Goal: Task Accomplishment & Management: Complete application form

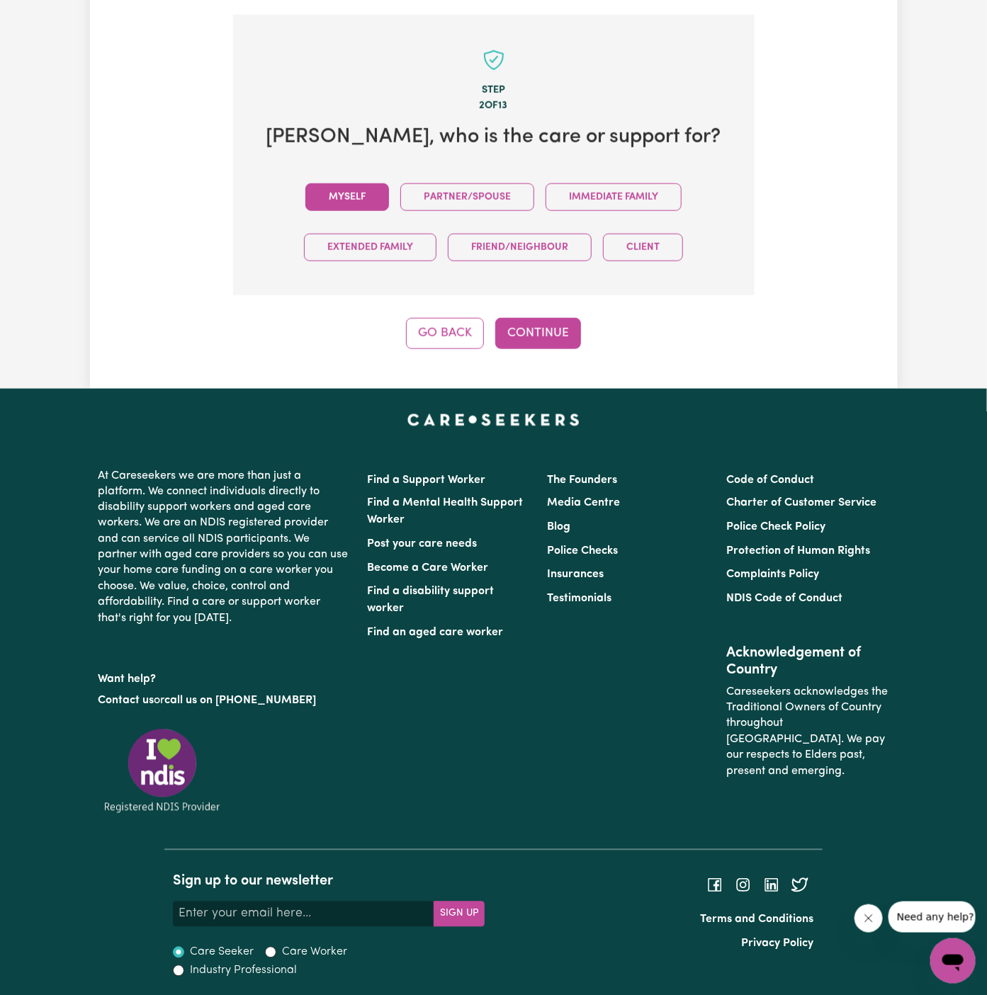
click at [371, 195] on button "Myself" at bounding box center [347, 197] width 84 height 28
click at [537, 307] on div "Step 2 of 13 [PERSON_NAME] , who is the care or support for? Myself Partner/Spo…" at bounding box center [493, 182] width 521 height 334
click at [540, 324] on button "Continue" at bounding box center [538, 333] width 86 height 31
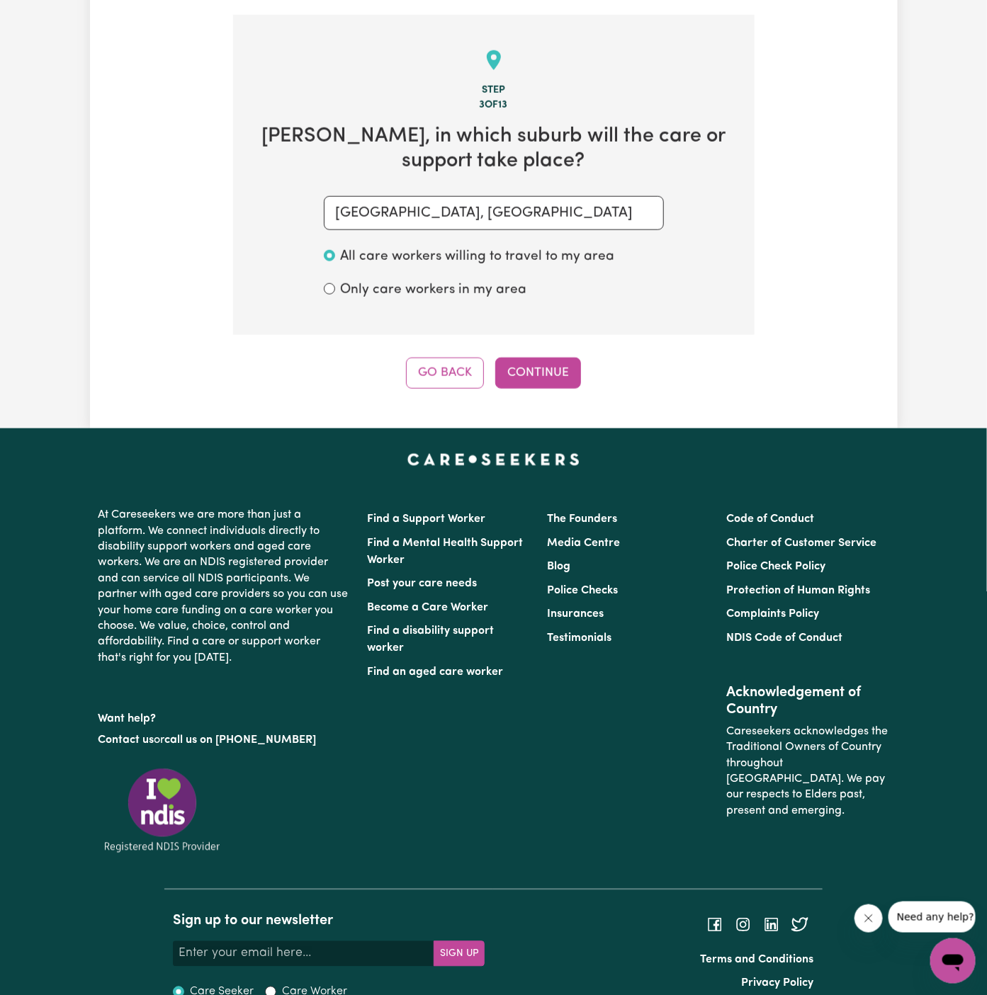
scroll to position [502, 0]
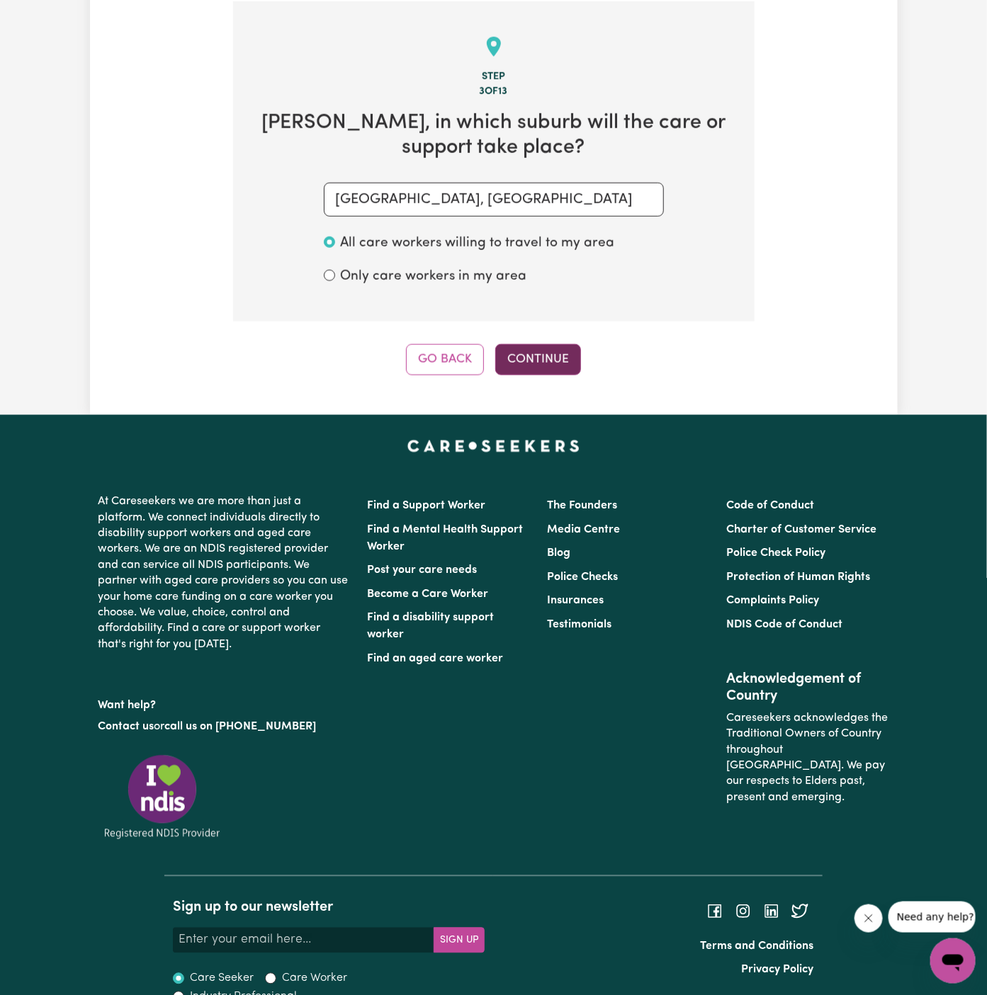
click at [511, 345] on button "Continue" at bounding box center [538, 359] width 86 height 31
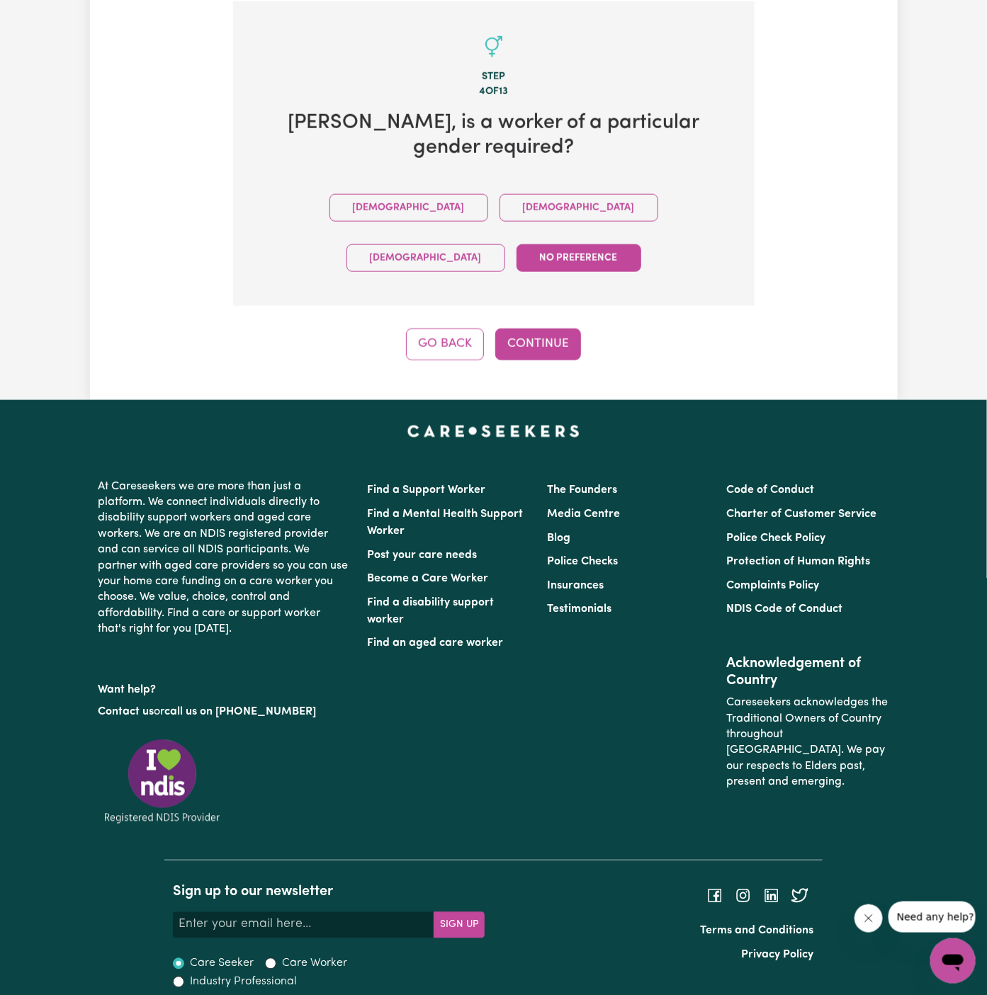
scroll to position [438, 0]
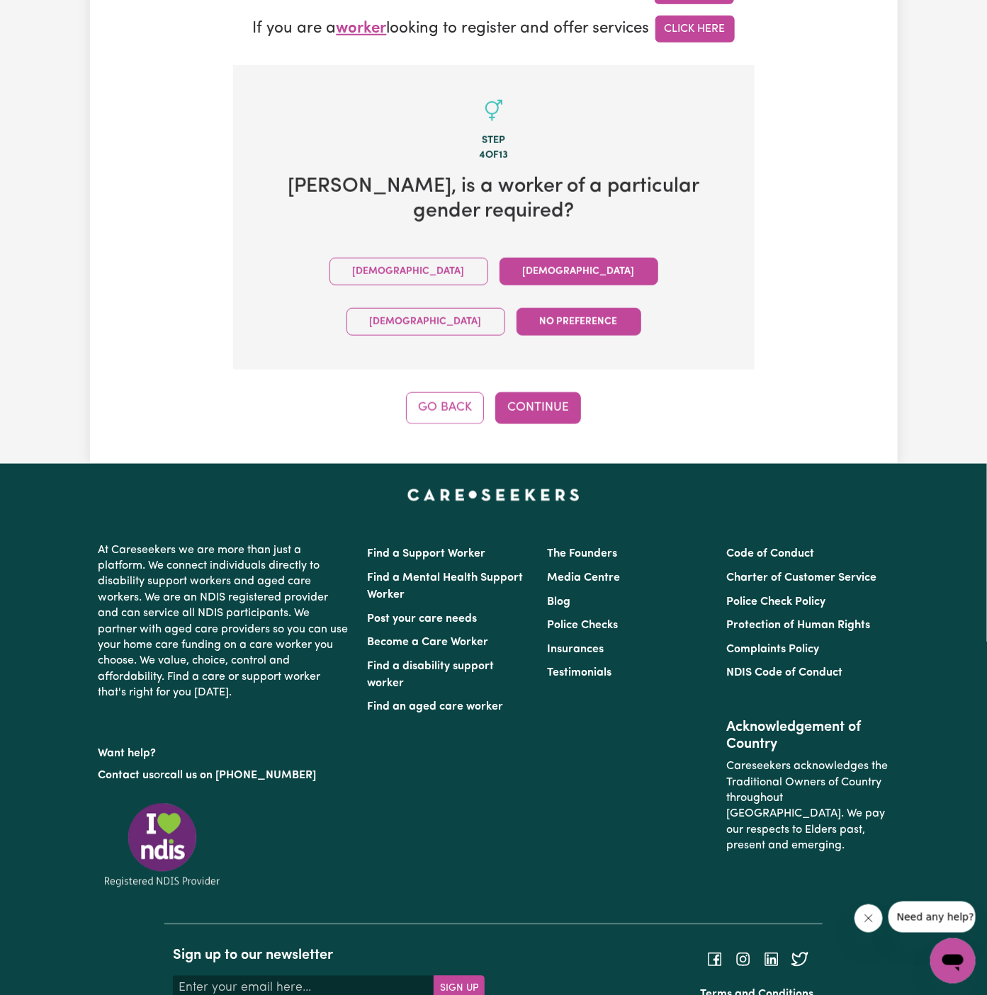
click at [499, 258] on button "[DEMOGRAPHIC_DATA]" at bounding box center [578, 272] width 159 height 28
click at [548, 356] on div "Tell us your care and support requirements Welcome to Careseekers. We are excit…" at bounding box center [493, 37] width 807 height 853
click at [540, 392] on button "Continue" at bounding box center [538, 407] width 86 height 31
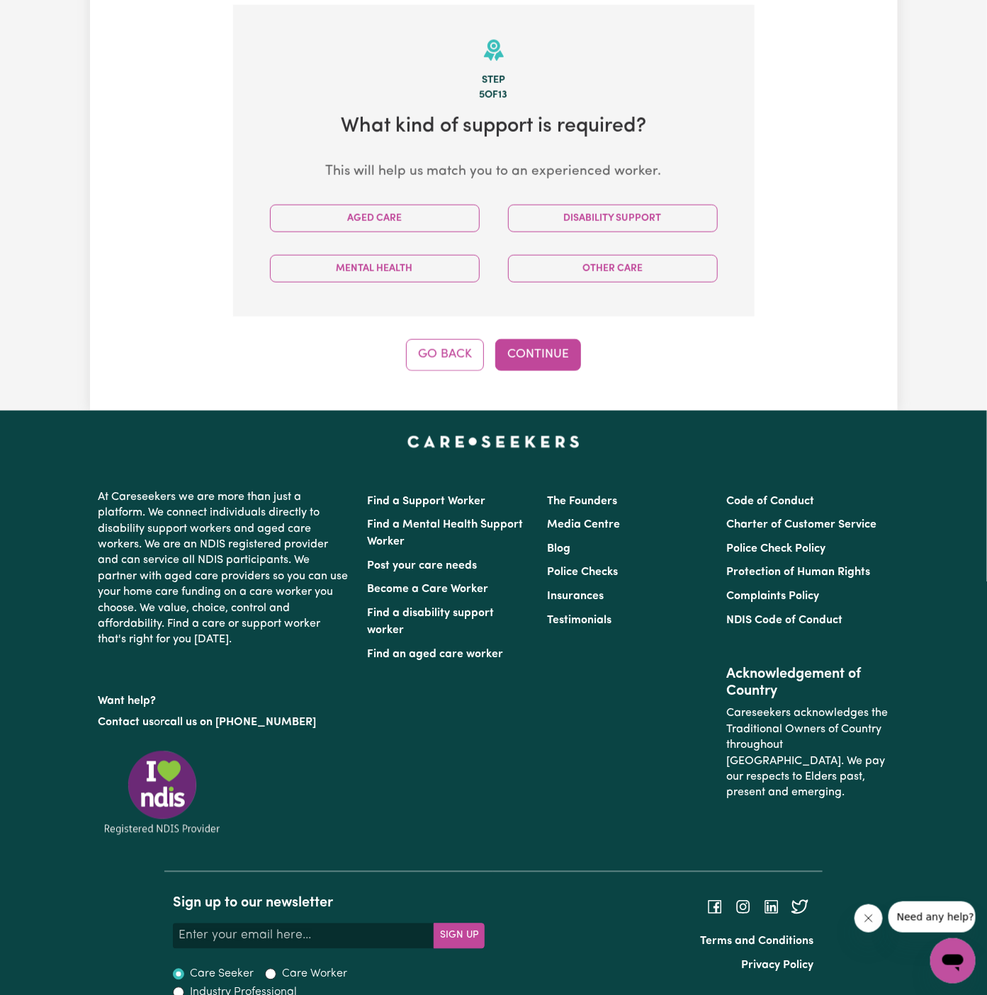
scroll to position [502, 0]
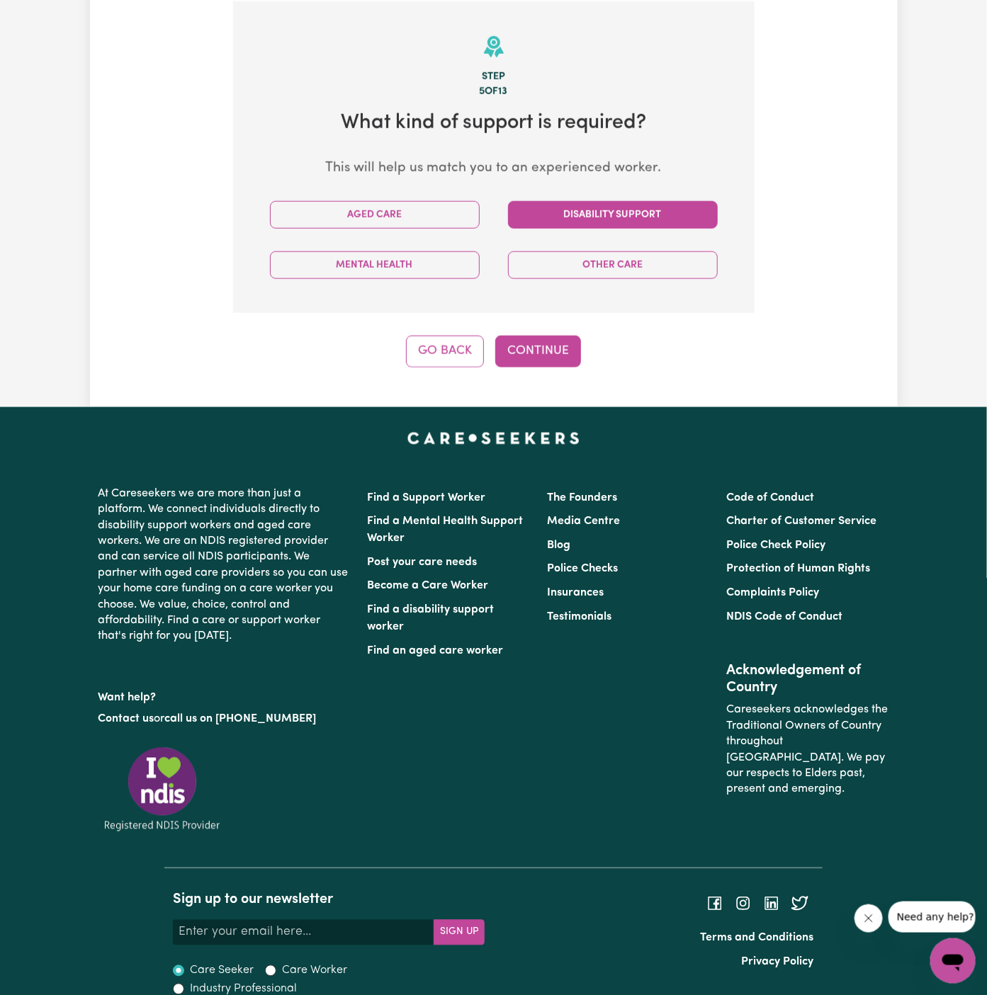
click at [606, 209] on button "Disability Support" at bounding box center [613, 215] width 210 height 28
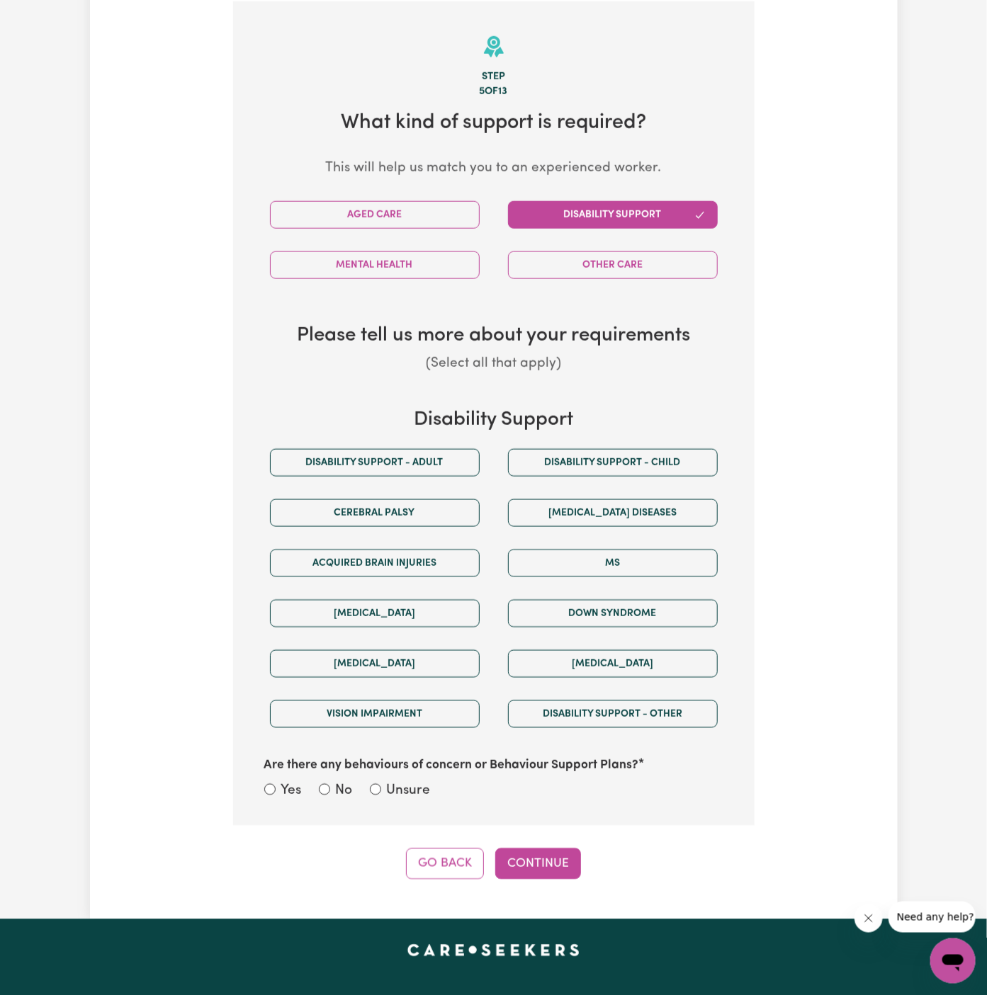
click at [421, 435] on div "Disability Support Disability support - Adult Disability support - Child [MEDIC…" at bounding box center [494, 606] width 476 height 394
click at [421, 462] on button "Disability support - Adult" at bounding box center [375, 463] width 210 height 28
click at [410, 790] on label "Unsure" at bounding box center [409, 791] width 44 height 21
click at [381, 790] on input "Unsure" at bounding box center [375, 789] width 11 height 11
radio input "true"
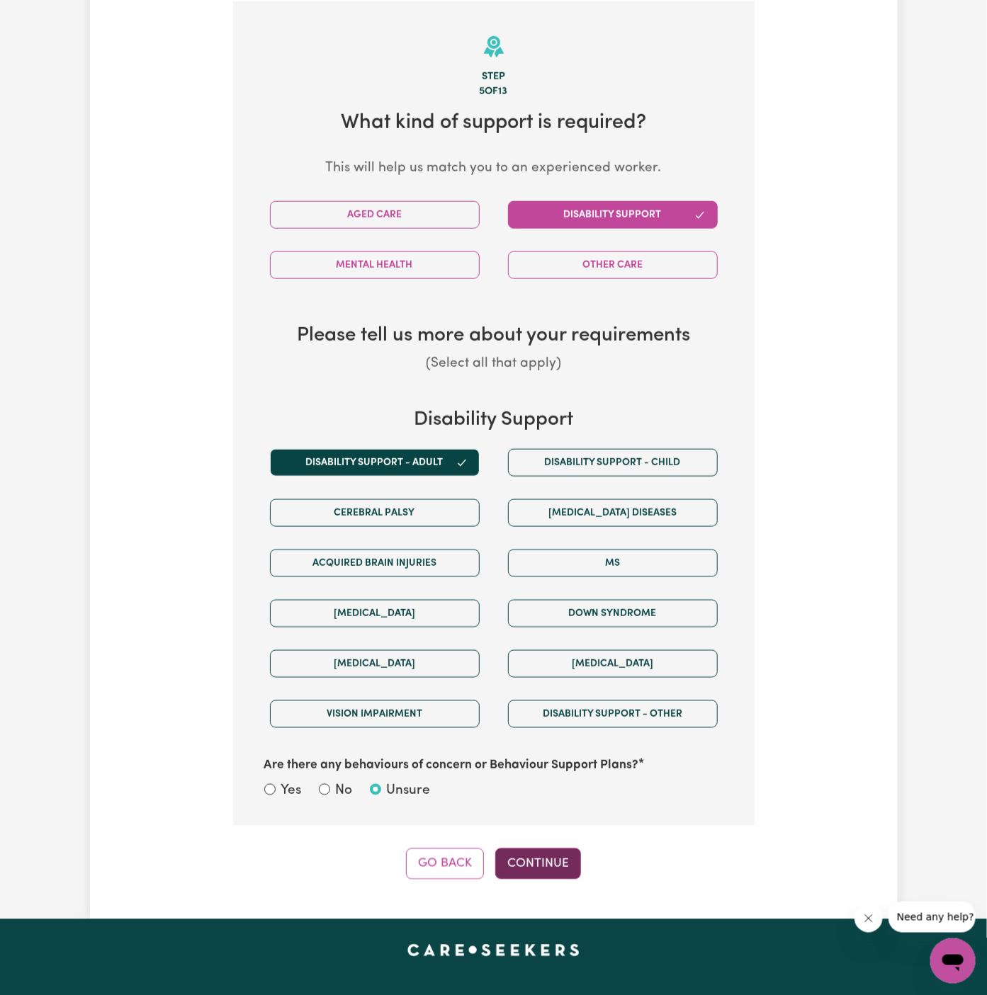
click at [515, 856] on button "Continue" at bounding box center [538, 863] width 86 height 31
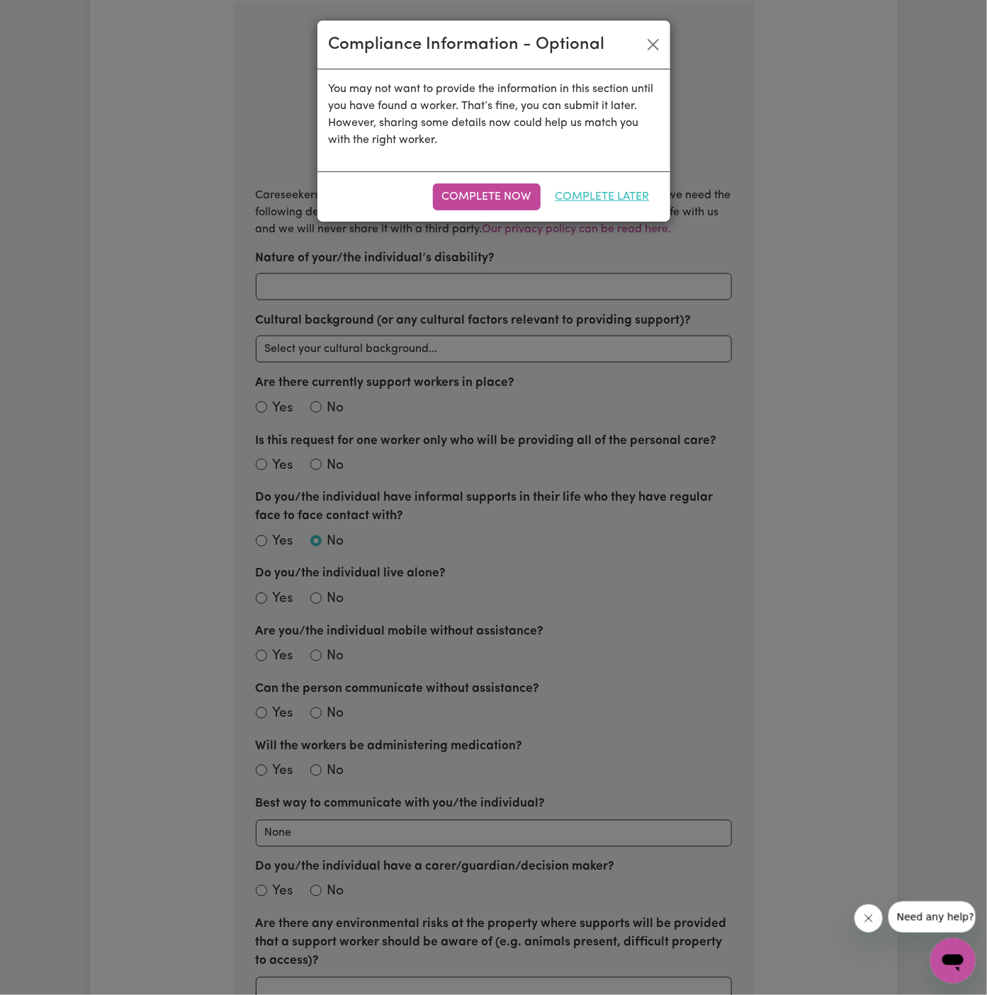
click at [608, 188] on button "Complete Later" at bounding box center [602, 196] width 113 height 27
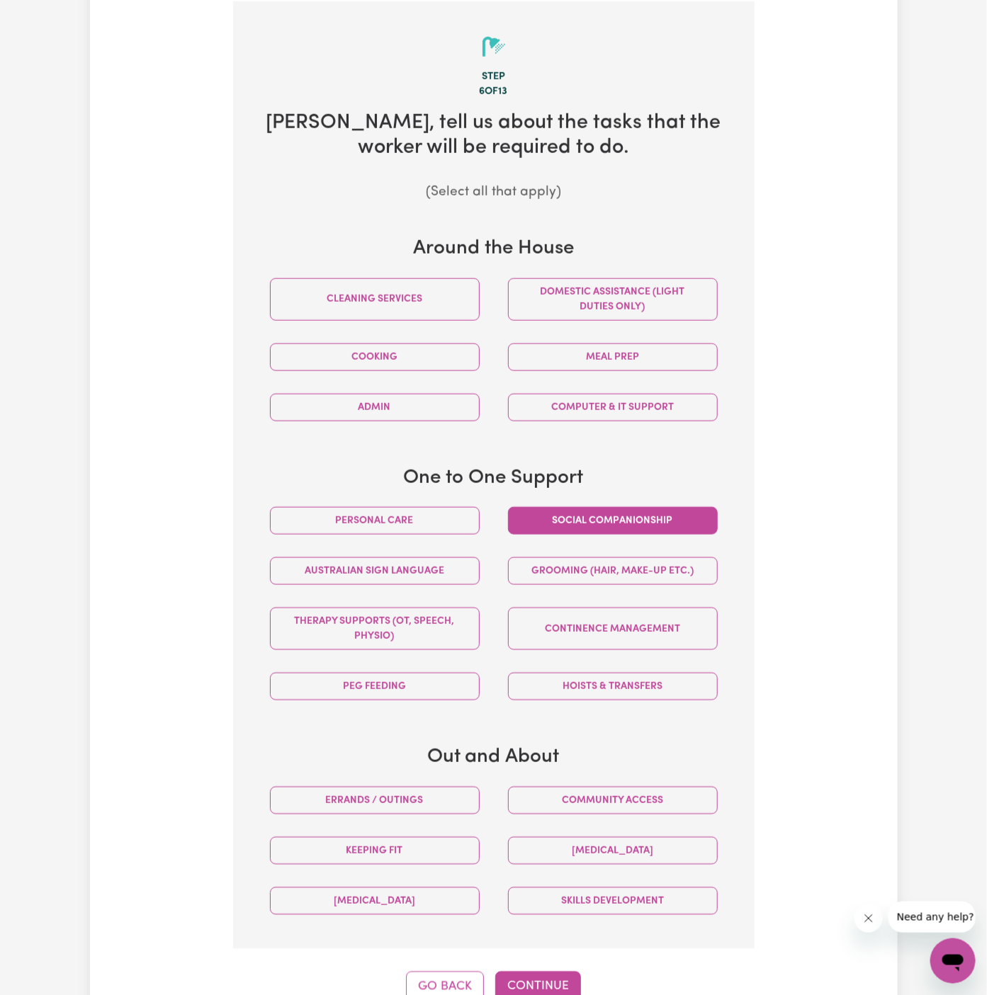
click at [591, 518] on button "Social companionship" at bounding box center [613, 521] width 210 height 28
click at [613, 810] on button "Community access" at bounding box center [613, 801] width 210 height 28
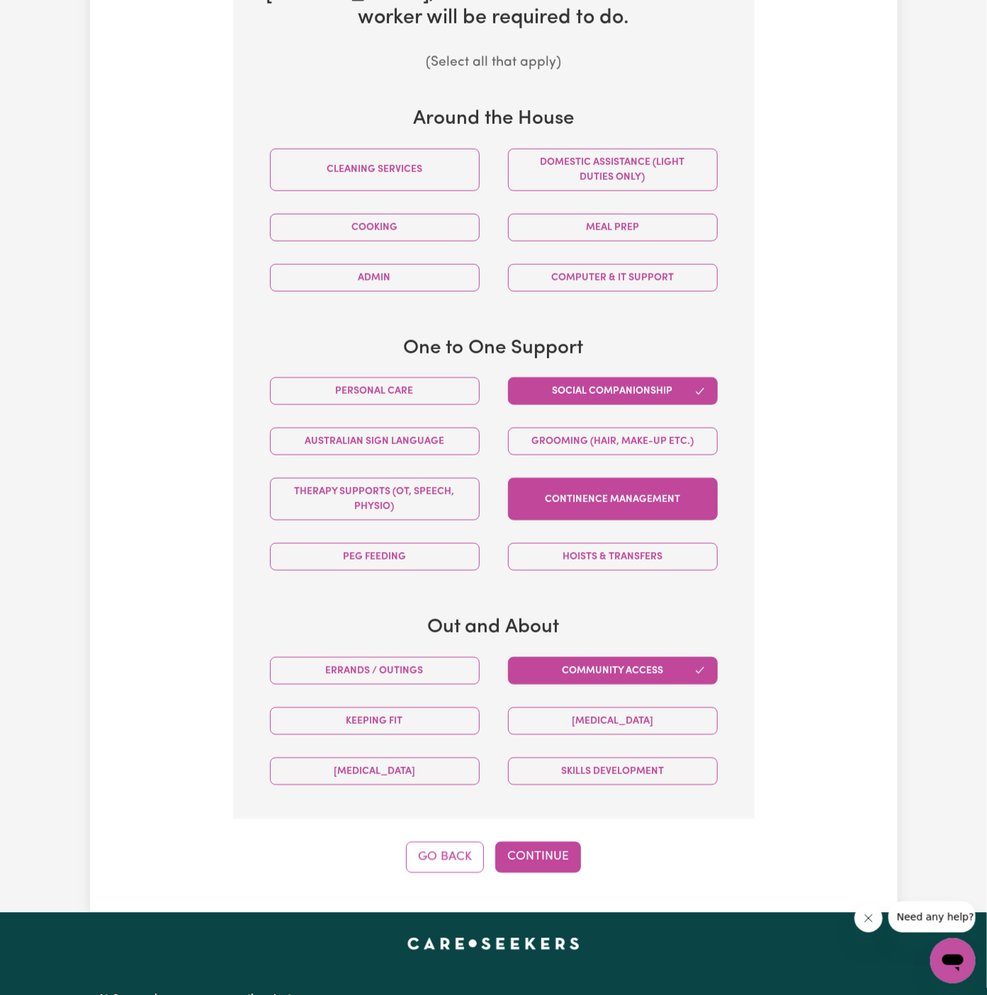
scroll to position [634, 0]
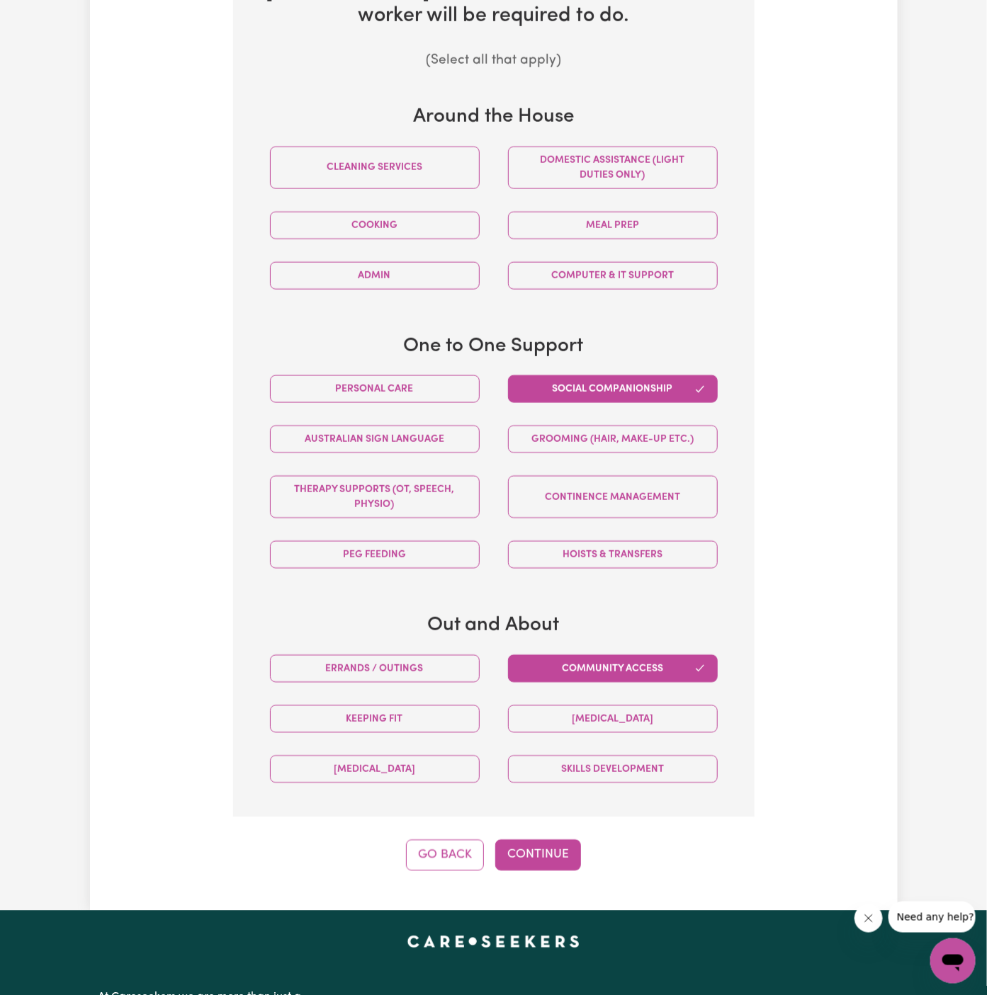
click at [561, 834] on div "Step 6 of 13 [PERSON_NAME] , tell us about the tasks that the worker will be re…" at bounding box center [493, 370] width 521 height 1001
click at [530, 855] on button "Continue" at bounding box center [538, 855] width 86 height 31
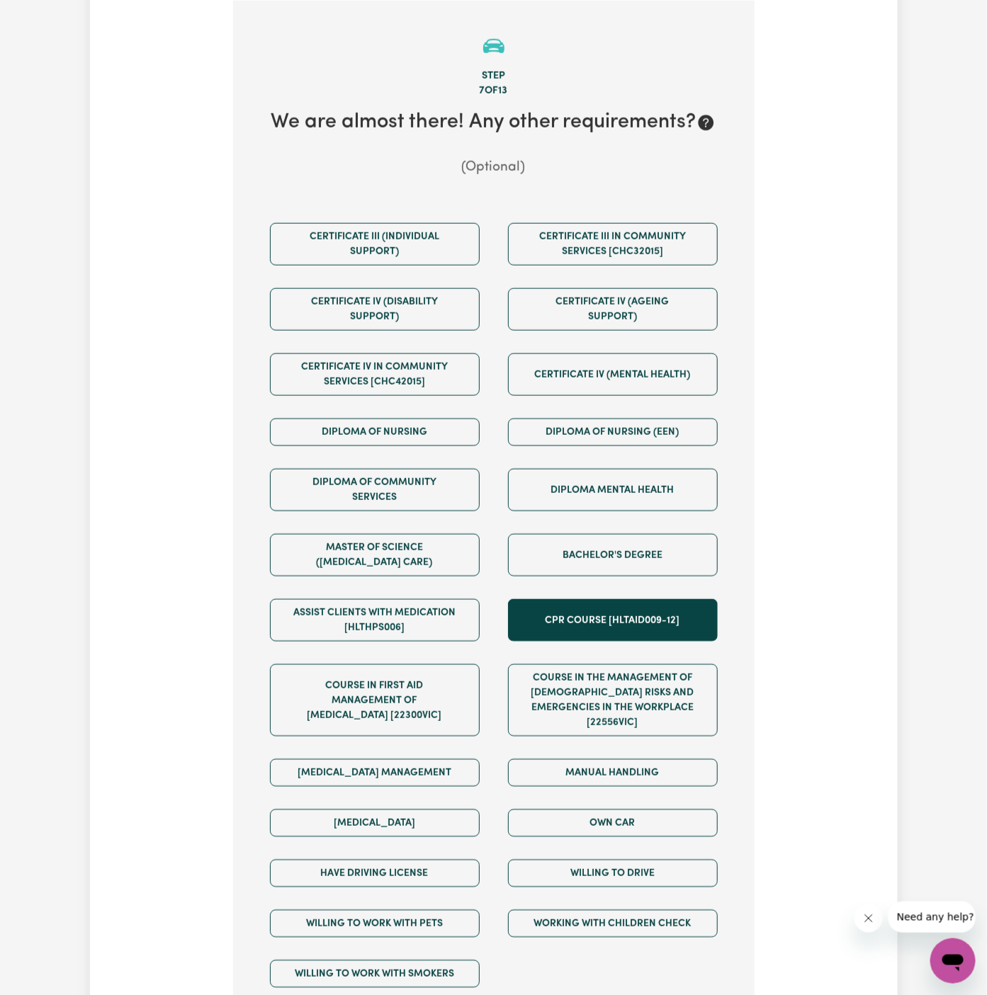
scroll to position [502, 0]
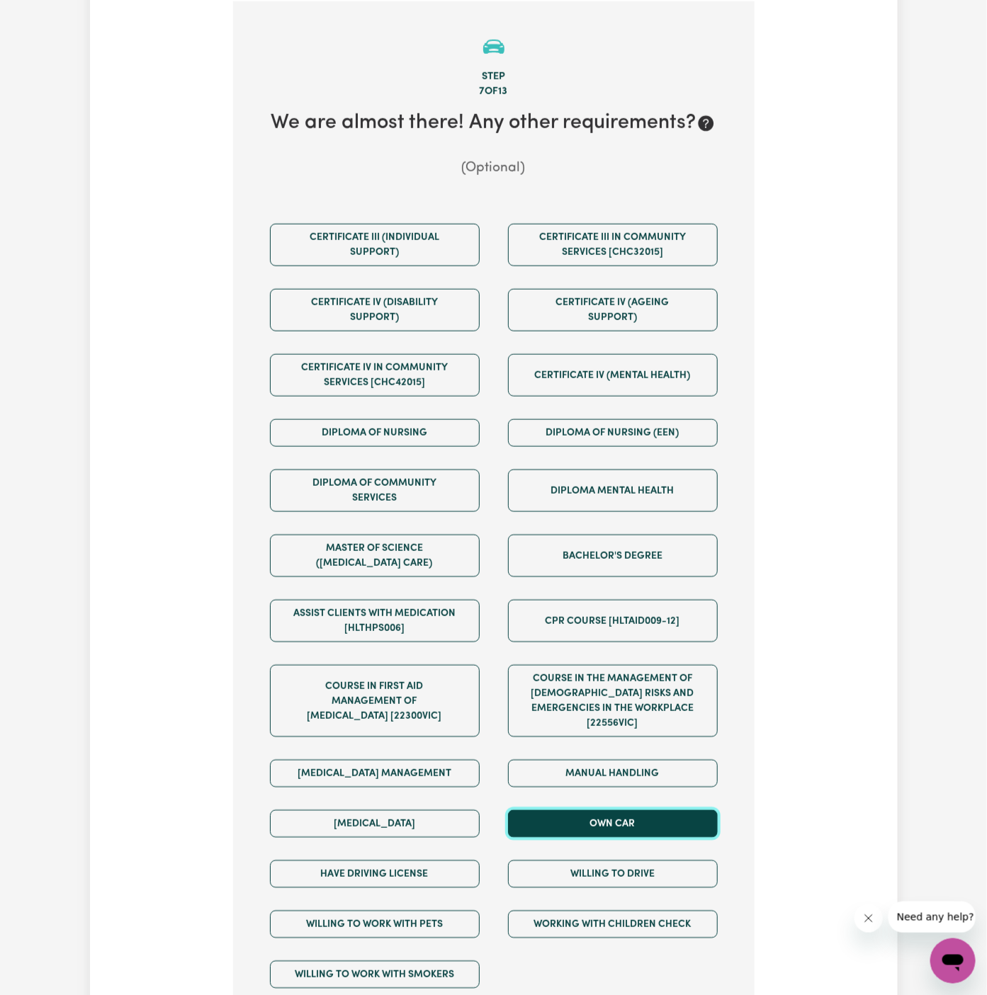
click at [626, 817] on button "Own Car" at bounding box center [613, 824] width 210 height 28
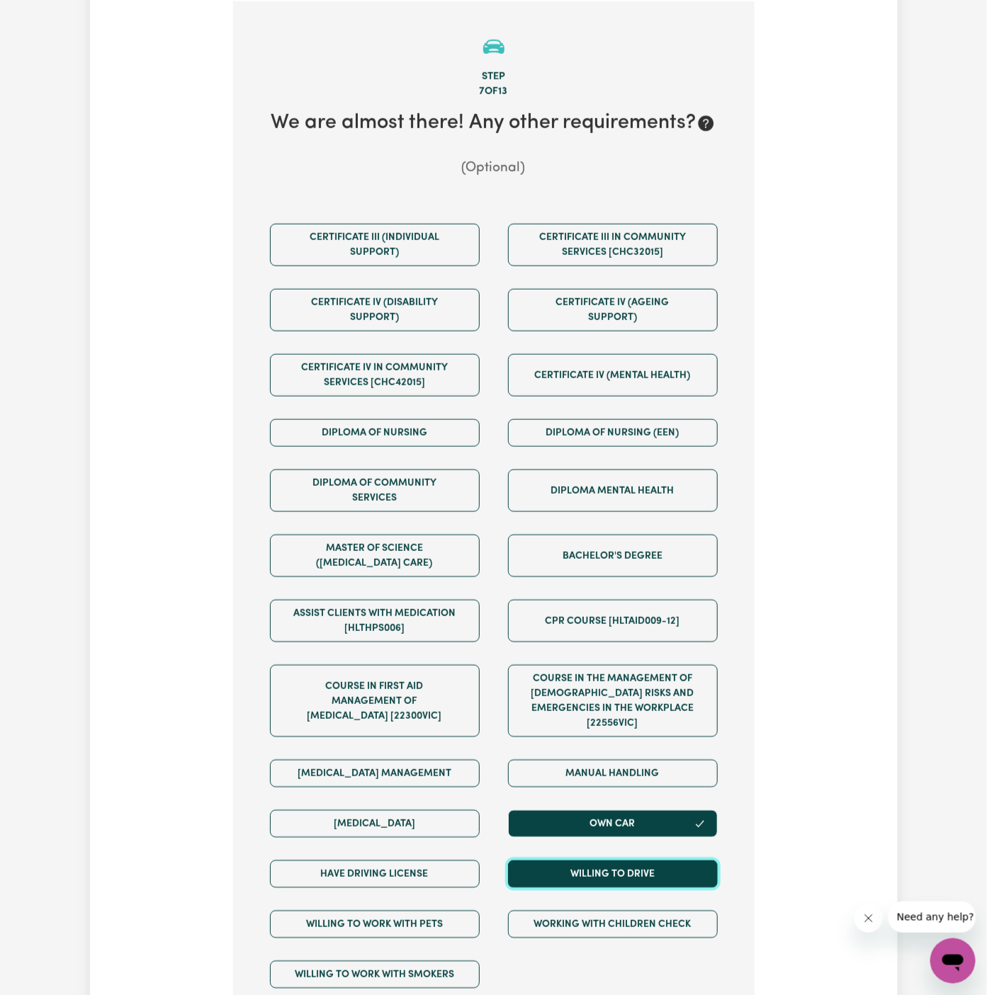
click at [626, 861] on button "Willing to drive" at bounding box center [613, 875] width 210 height 28
click at [404, 868] on div "Have driving license" at bounding box center [375, 874] width 238 height 50
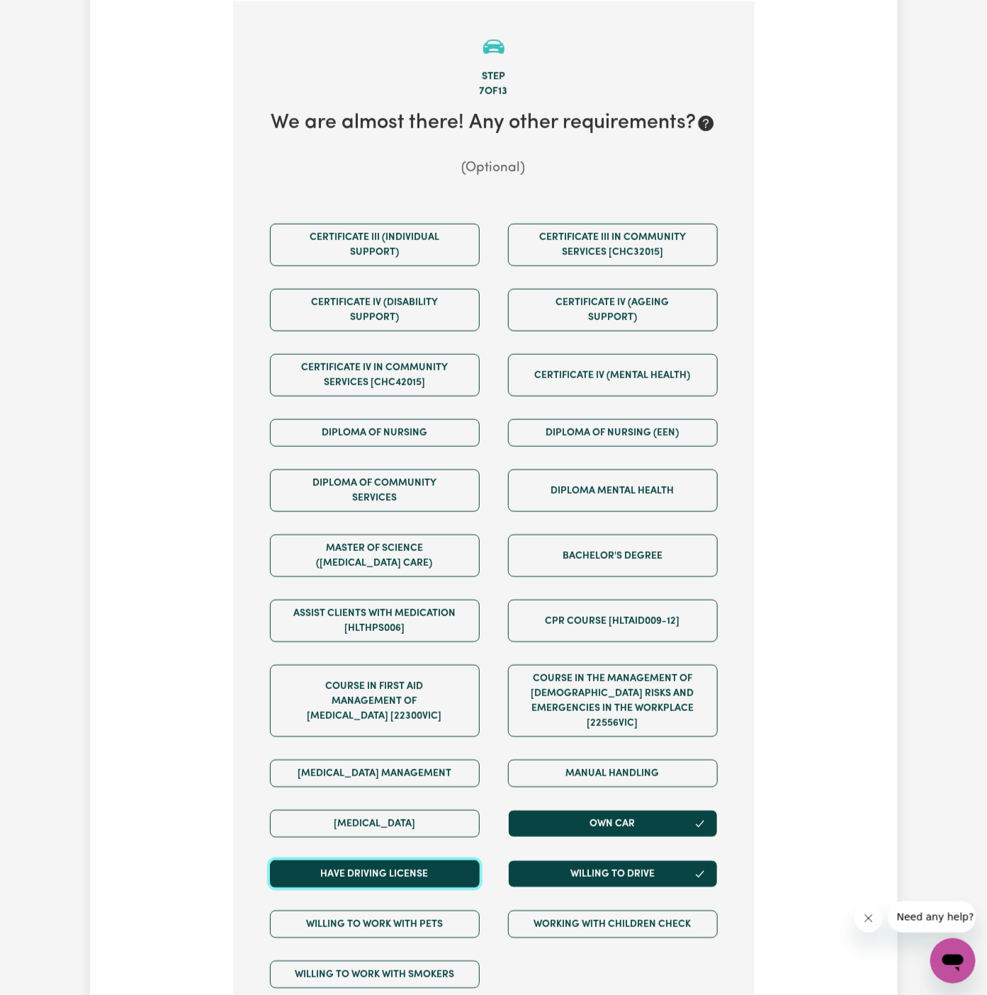
click at [454, 861] on button "Have driving license" at bounding box center [375, 875] width 210 height 28
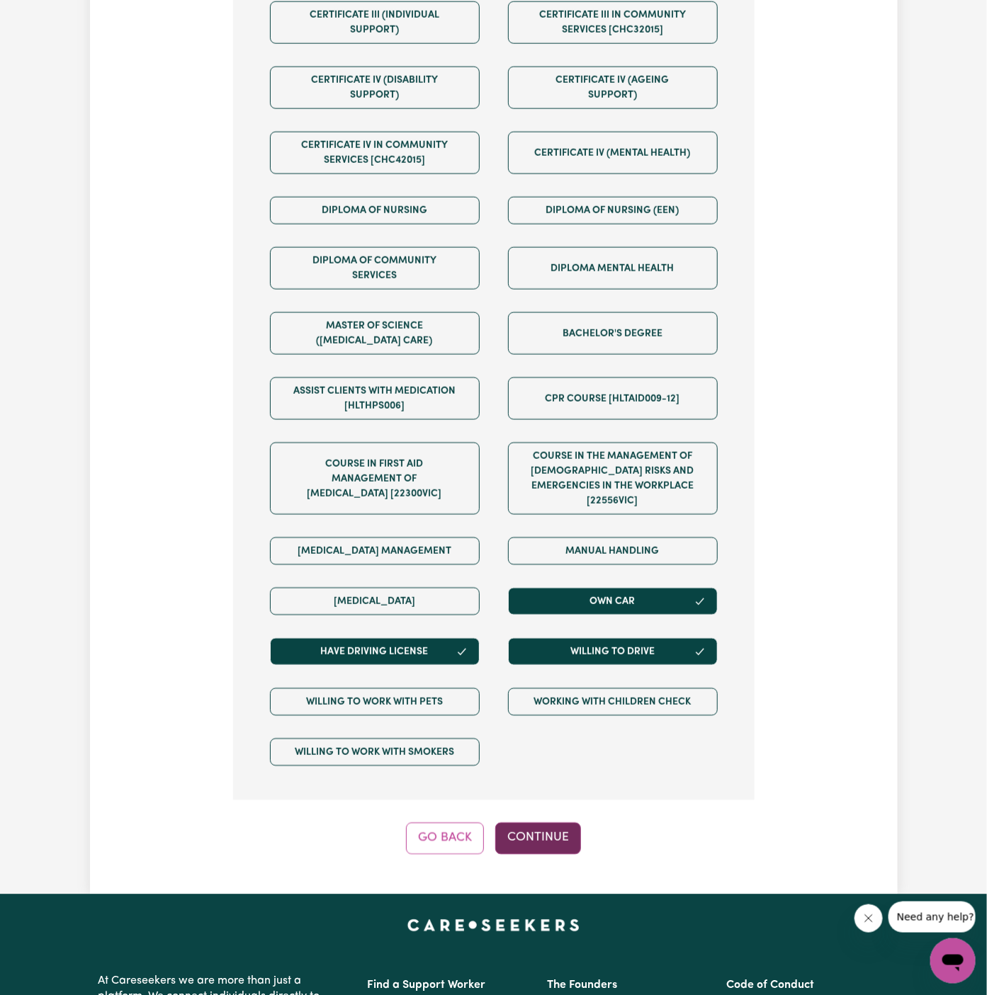
click at [557, 823] on button "Continue" at bounding box center [538, 838] width 86 height 31
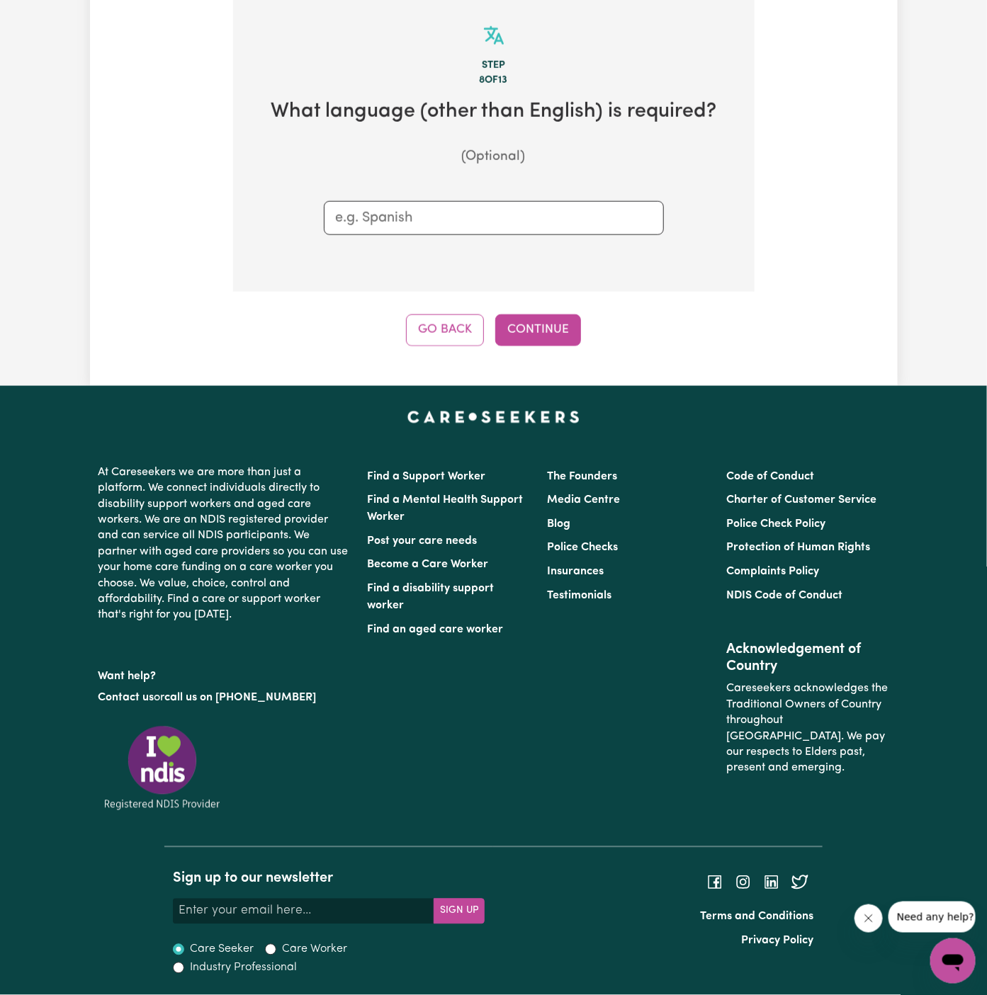
scroll to position [502, 0]
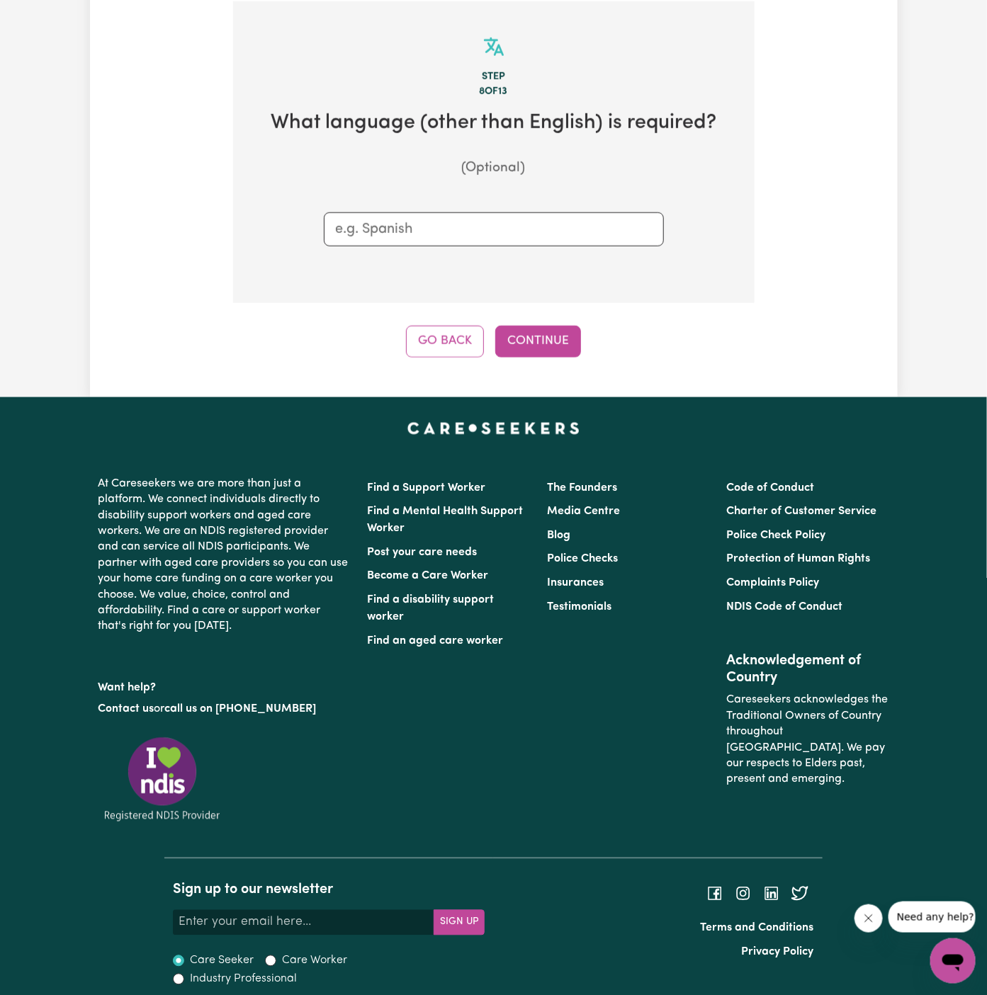
click at [542, 320] on div "Step 8 of 13 What language (other than English) is required? (Optional) Go Back…" at bounding box center [493, 179] width 521 height 356
click at [541, 335] on button "Continue" at bounding box center [538, 341] width 86 height 31
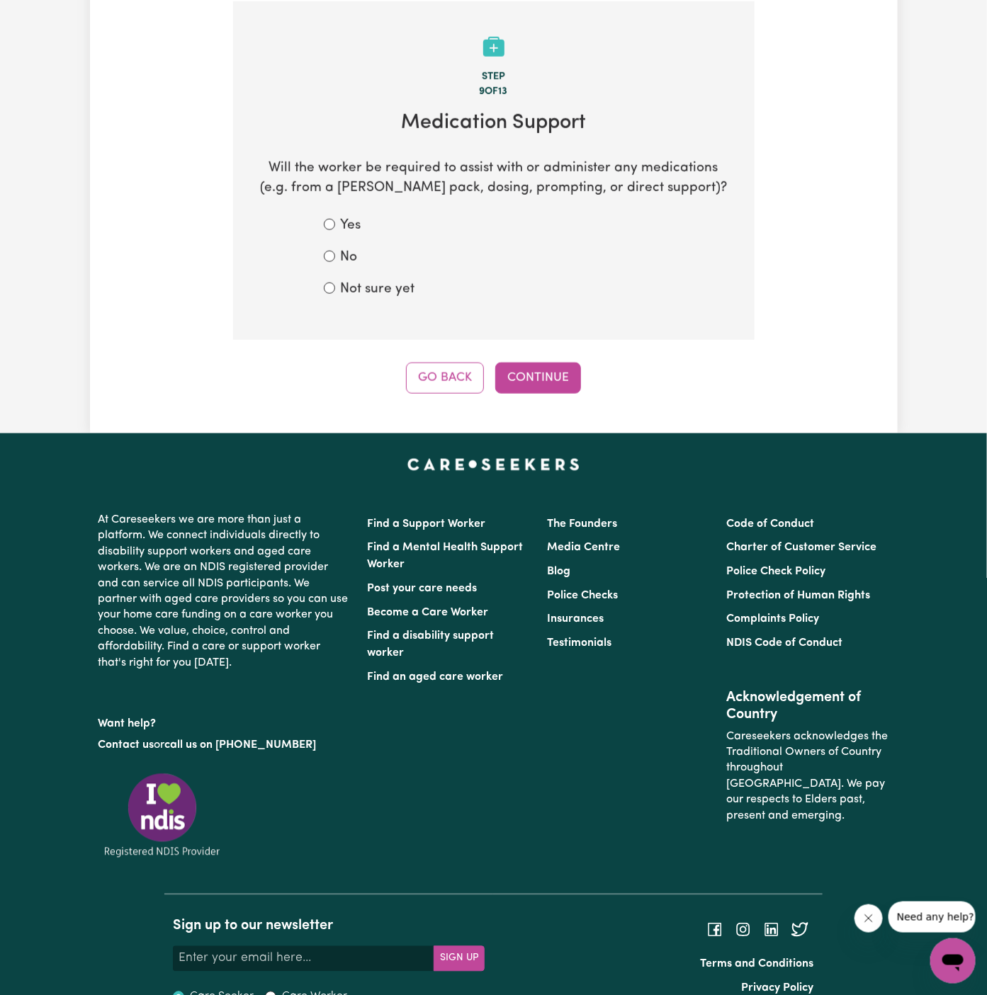
click at [370, 263] on div "No" at bounding box center [494, 258] width 340 height 21
click at [346, 263] on label "No" at bounding box center [349, 258] width 17 height 21
click at [335, 262] on input "No" at bounding box center [329, 256] width 11 height 11
radio input "true"
click at [528, 376] on button "Continue" at bounding box center [538, 378] width 86 height 31
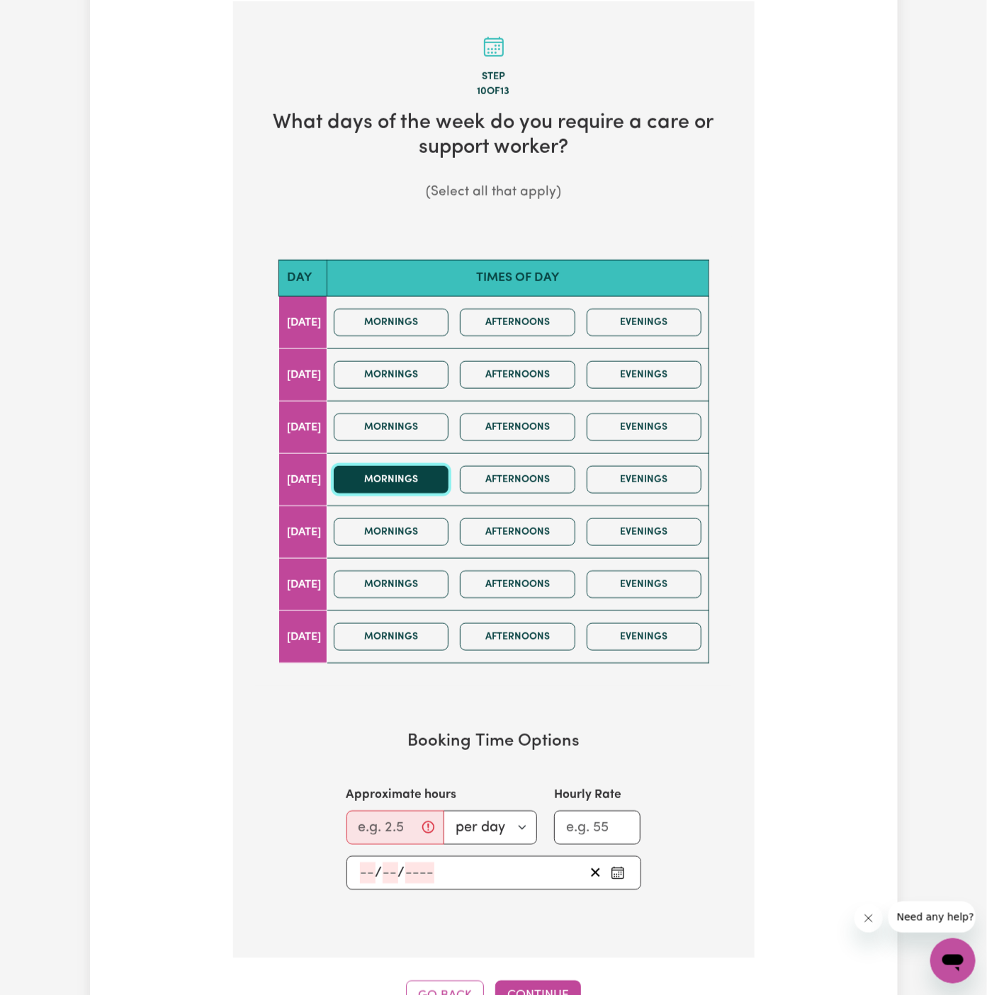
click at [424, 476] on button "Mornings" at bounding box center [391, 480] width 115 height 28
click at [405, 815] on input "0.25" at bounding box center [395, 828] width 98 height 34
click at [377, 822] on input "0.252" at bounding box center [390, 828] width 89 height 34
click at [377, 822] on input "2" at bounding box center [390, 828] width 89 height 34
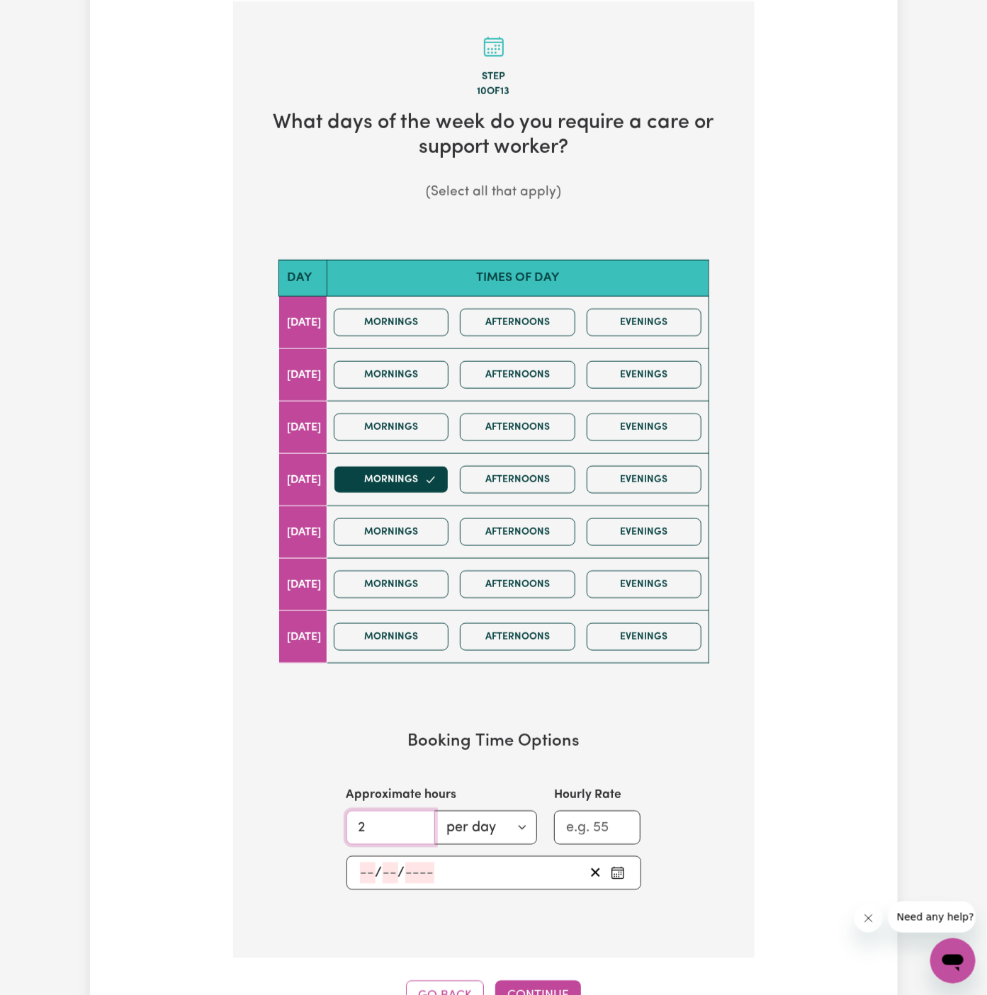
type input "2"
click at [363, 870] on input "number" at bounding box center [368, 873] width 16 height 21
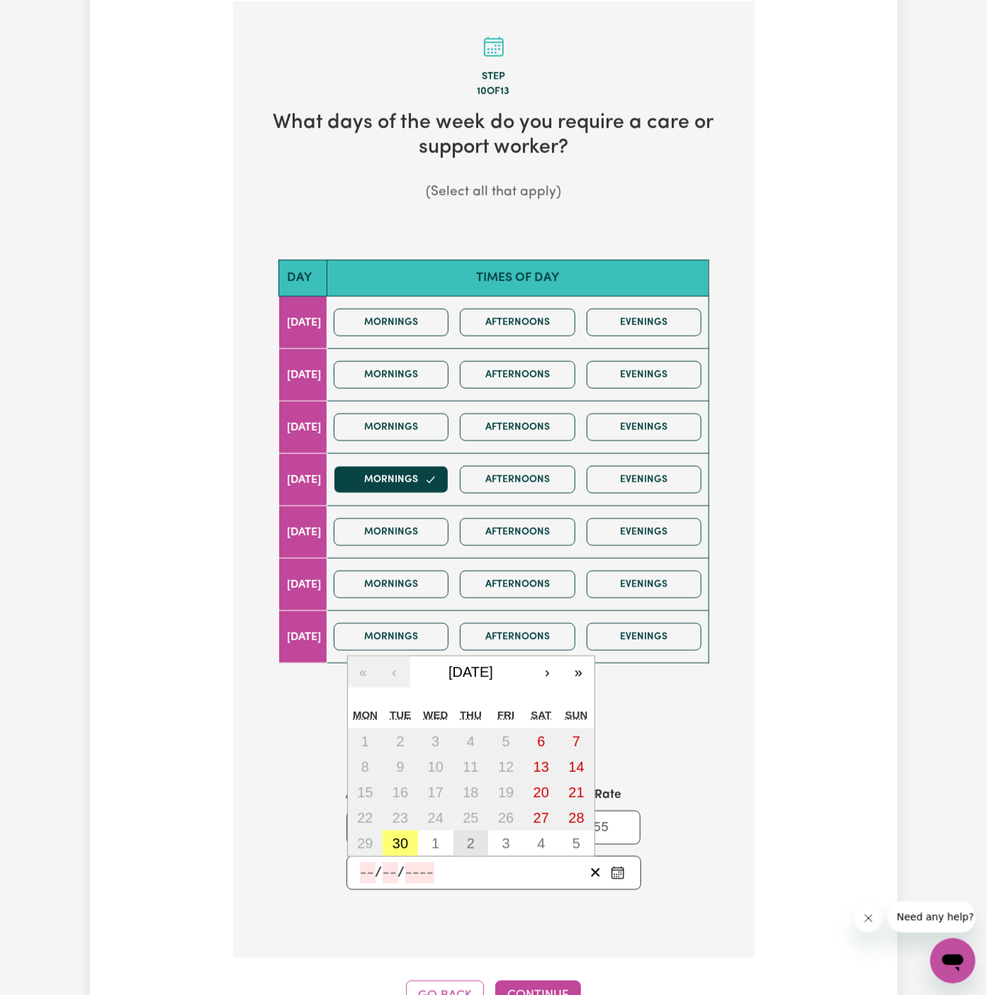
click at [470, 840] on abbr "2" at bounding box center [471, 844] width 8 height 16
type input "[DATE]"
type input "2"
type input "10"
type input "2025"
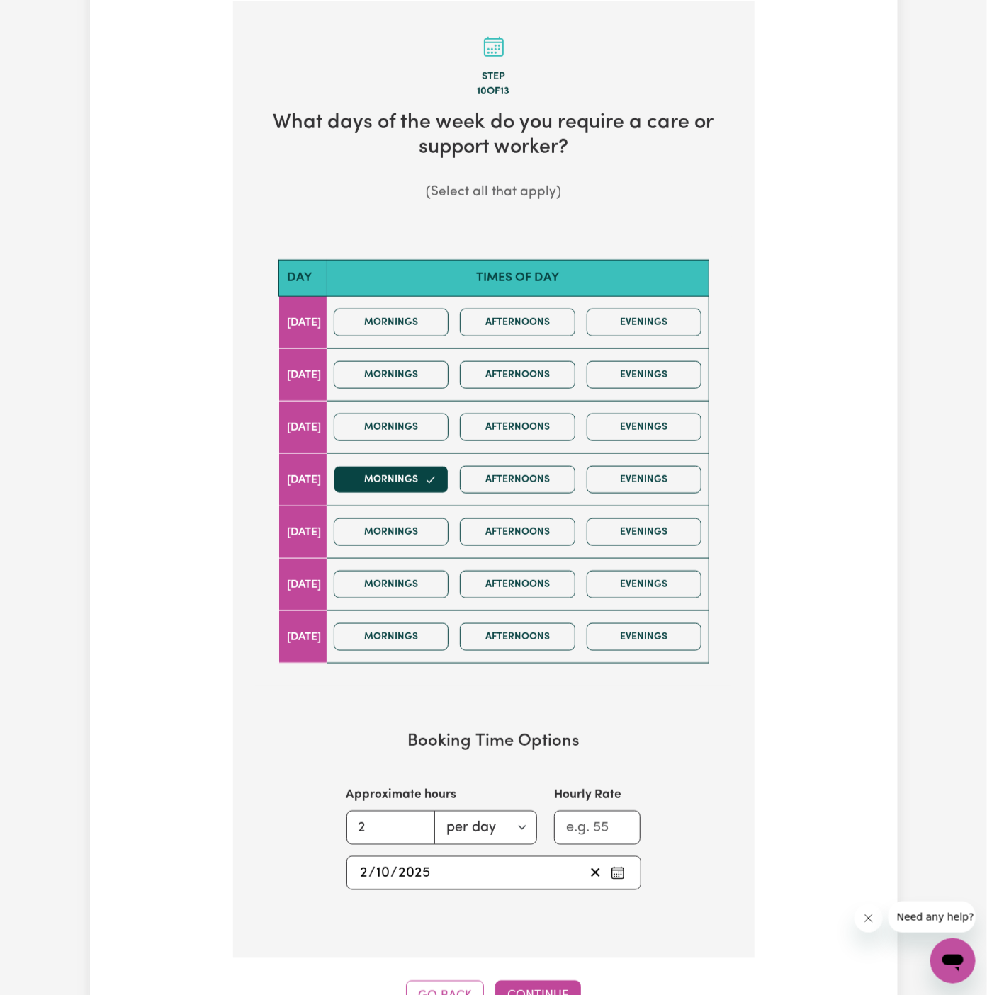
scroll to position [504, 0]
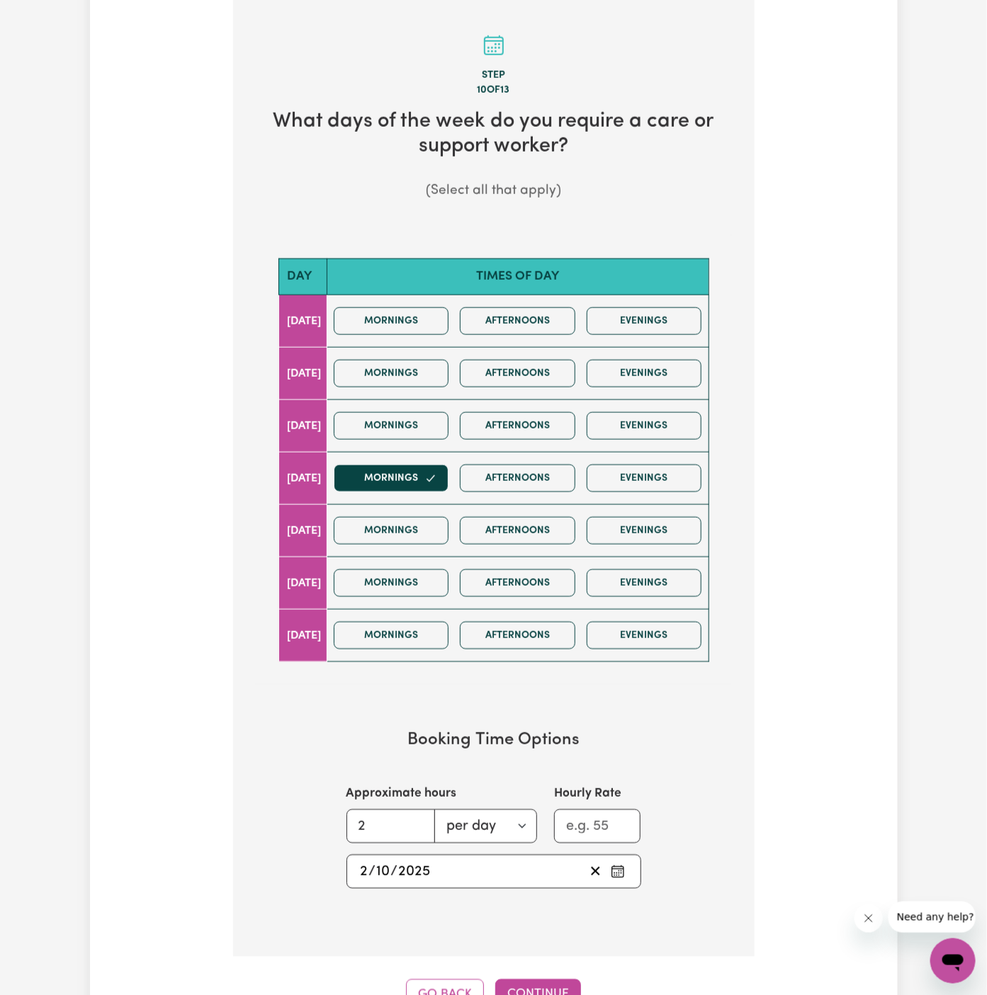
click at [548, 970] on div "Step 10 of 13 What days of the week do you require a care or support worker? (S…" at bounding box center [493, 505] width 521 height 1011
click at [548, 984] on button "Continue" at bounding box center [538, 995] width 86 height 31
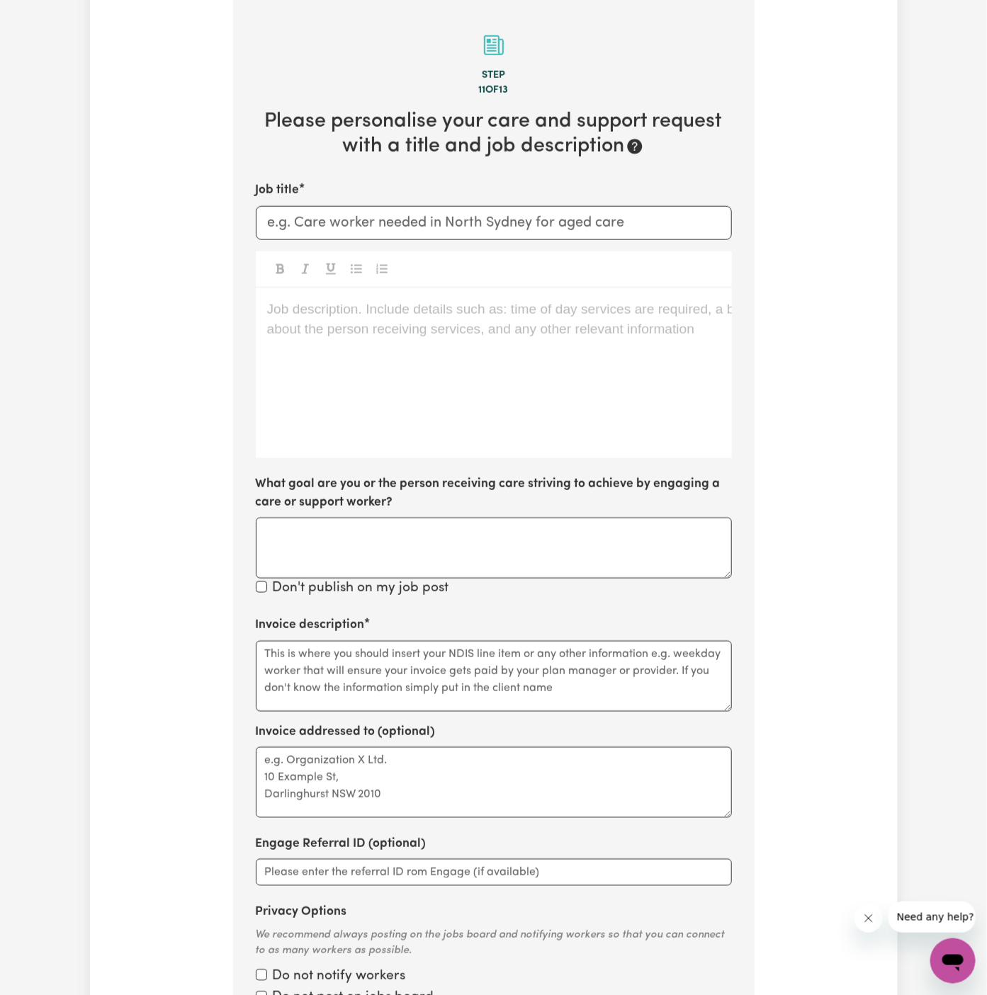
scroll to position [502, 0]
click at [483, 494] on label "What goal are you or the person receiving care striving to achieve by engaging …" at bounding box center [494, 496] width 476 height 38
click at [483, 519] on textarea "What goal are you or the person receiving care striving to achieve by engaging …" at bounding box center [494, 549] width 476 height 61
click at [358, 375] on div "Job description. Include details such as: time of day services are required, a …" at bounding box center [494, 375] width 476 height 170
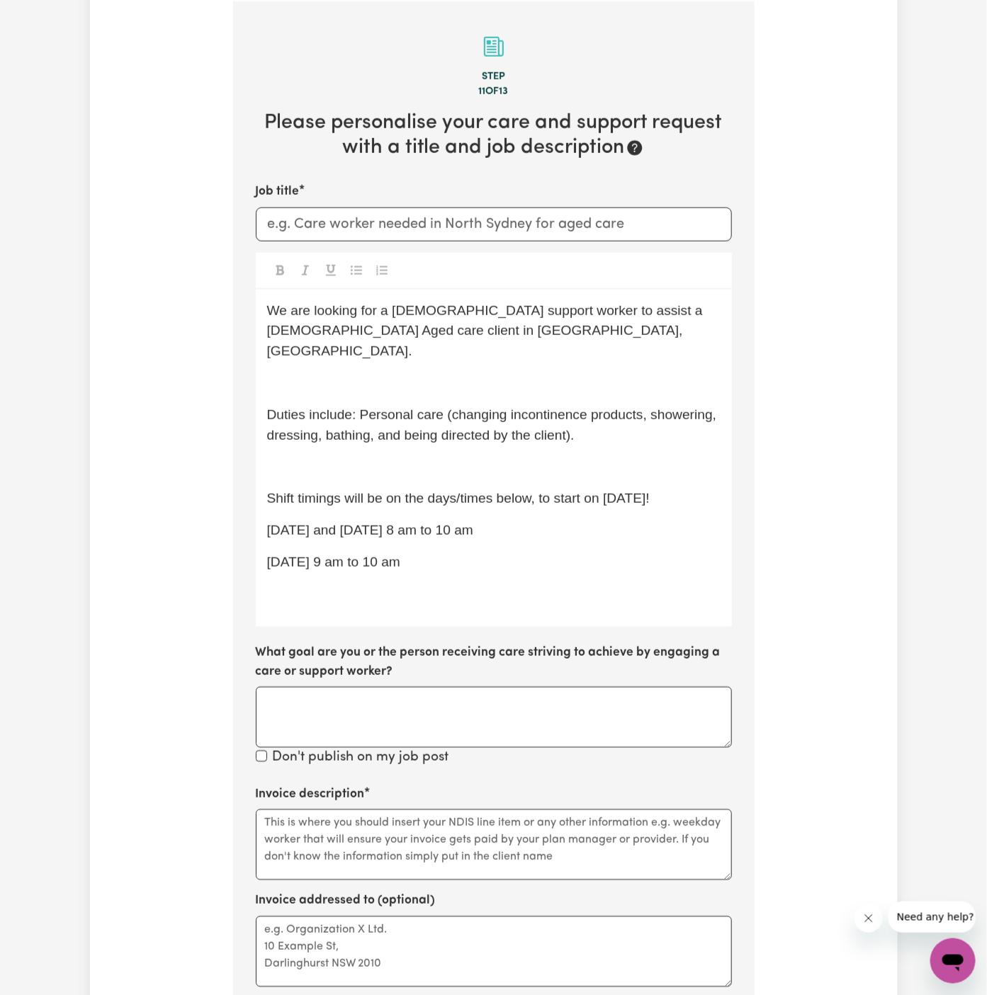
click at [343, 373] on p "﻿" at bounding box center [493, 383] width 453 height 21
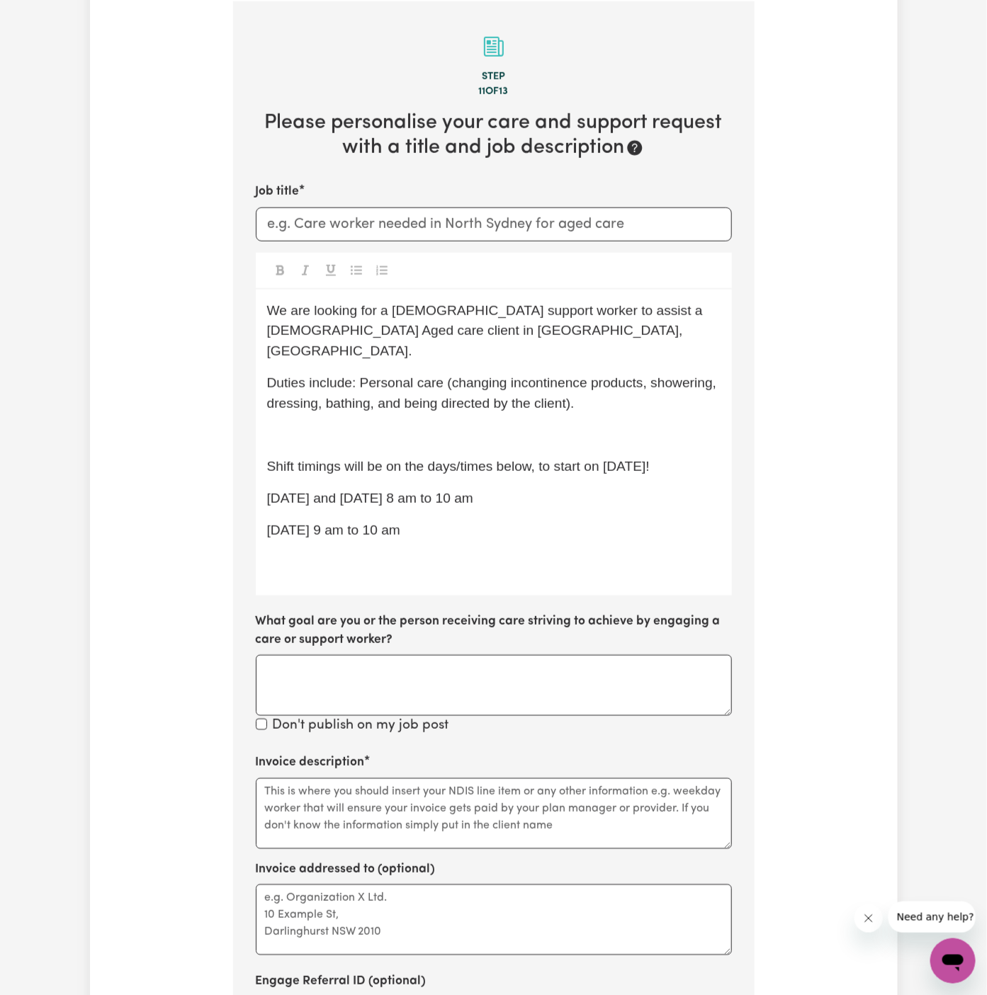
click at [363, 426] on p "﻿" at bounding box center [493, 436] width 453 height 21
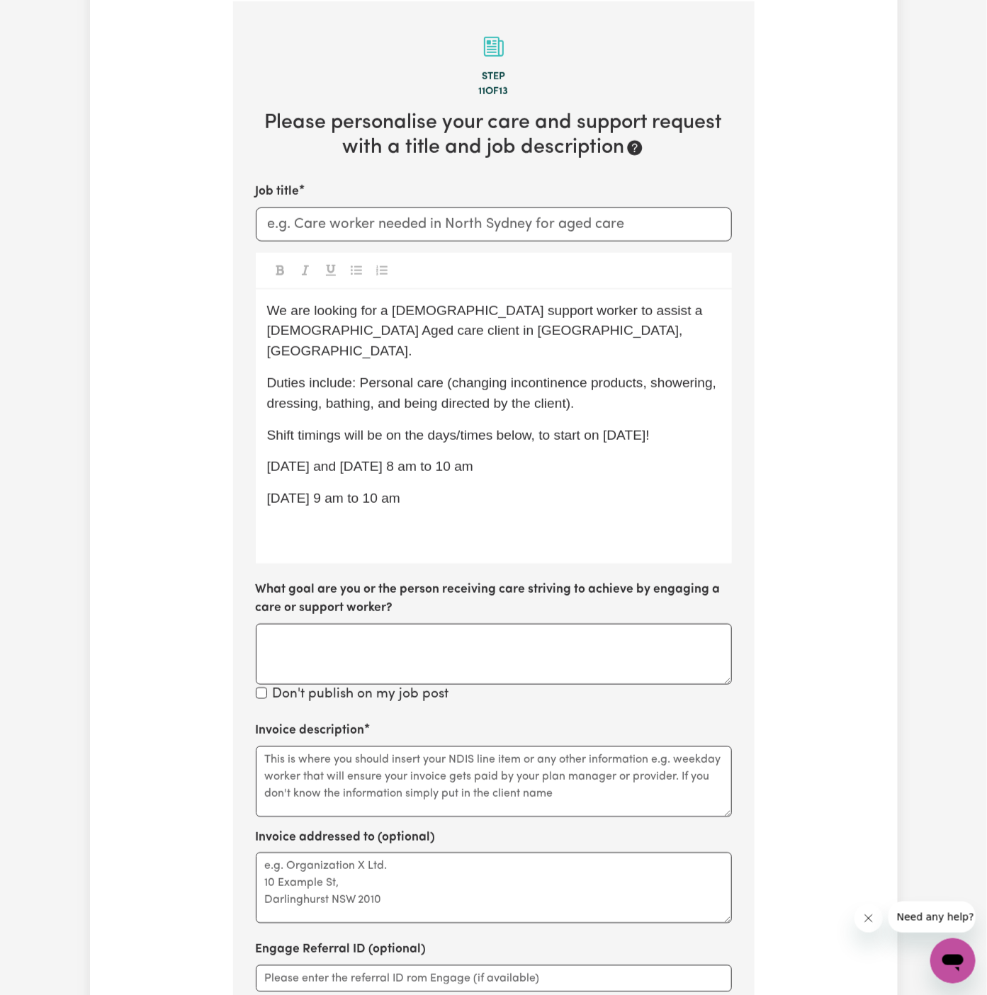
click at [431, 457] on p "[DATE] and [DATE] 8 am to 10 am" at bounding box center [493, 467] width 453 height 21
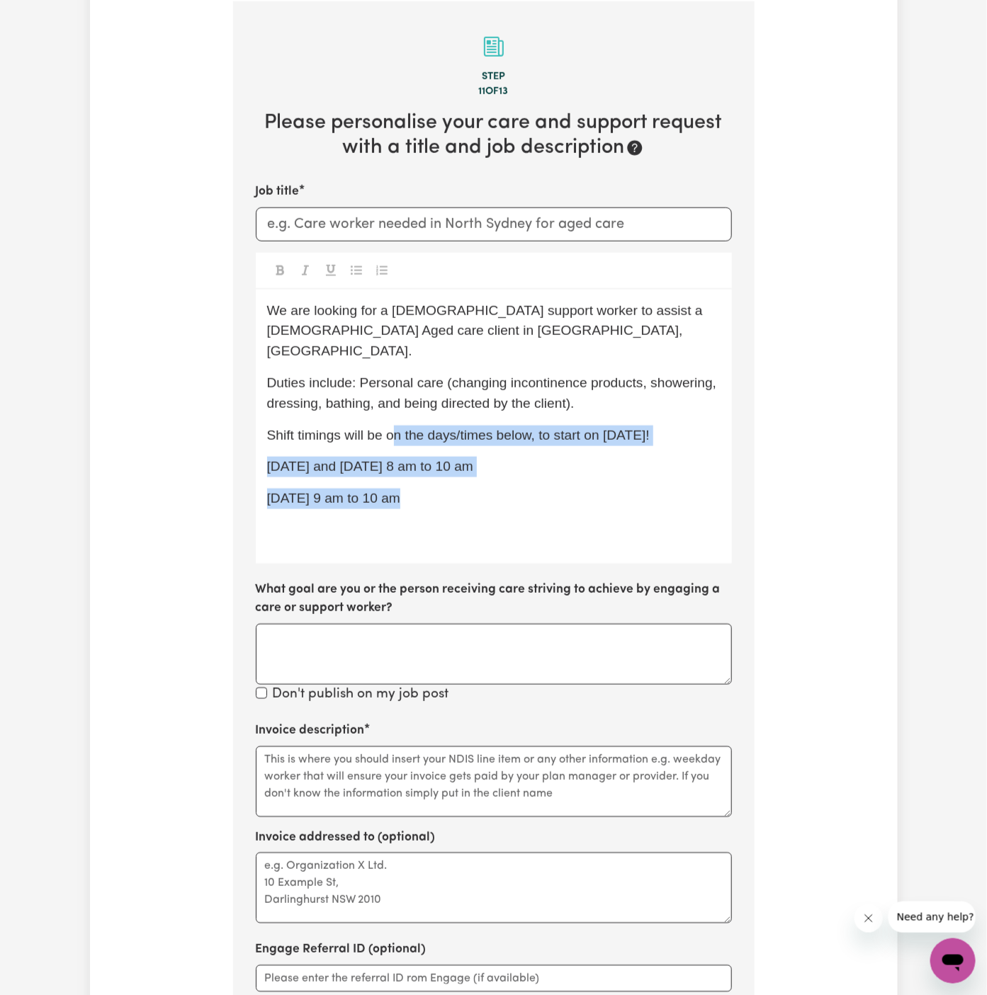
drag, startPoint x: 431, startPoint y: 479, endPoint x: 392, endPoint y: 418, distance: 72.9
click at [392, 418] on div "We are looking for a [DEMOGRAPHIC_DATA] support worker to assist a [DEMOGRAPHIC…" at bounding box center [494, 427] width 476 height 274
click at [392, 428] on span "Shift timings will be on the days/times below, to start on [DATE]!" at bounding box center [458, 435] width 382 height 15
drag, startPoint x: 426, startPoint y: 474, endPoint x: 389, endPoint y: 414, distance: 70.0
click at [389, 414] on div "We are looking for a [DEMOGRAPHIC_DATA] support worker to assist a [DEMOGRAPHIC…" at bounding box center [494, 427] width 476 height 274
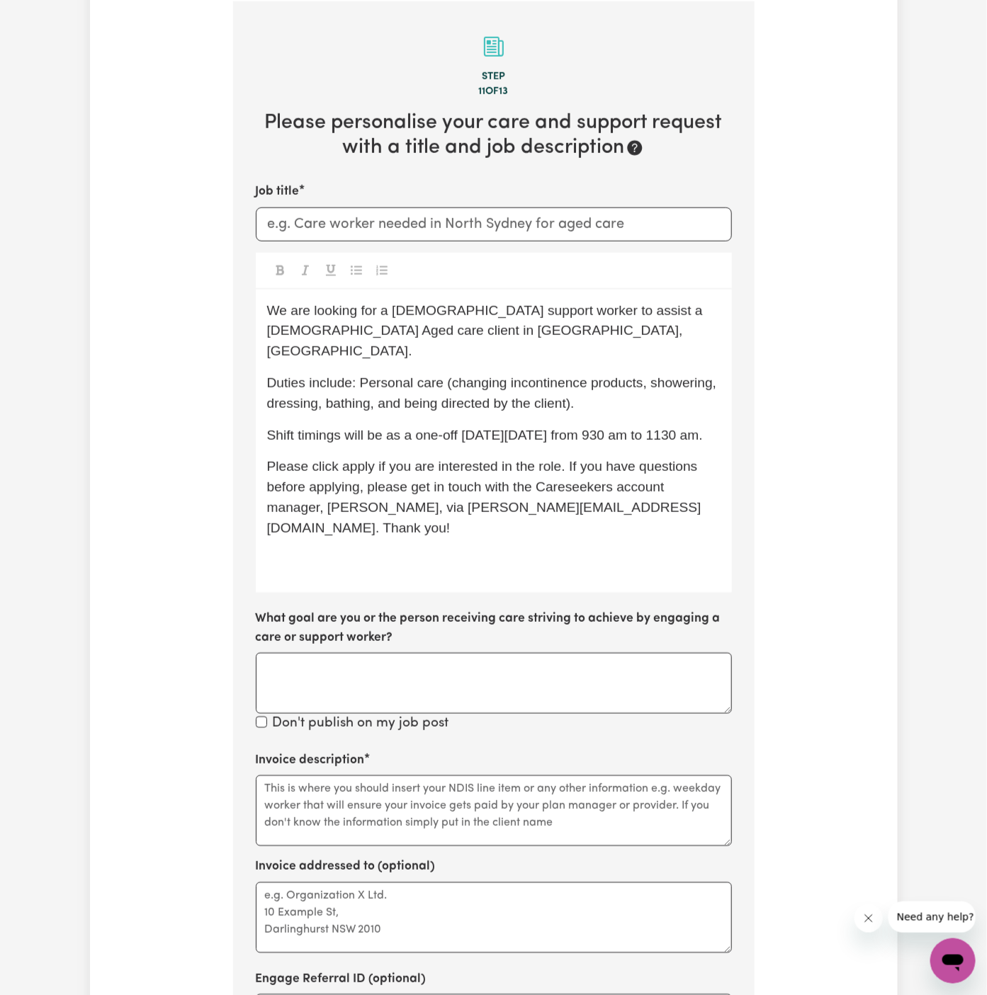
click at [501, 524] on div "We are looking for a [DEMOGRAPHIC_DATA] support worker to assist a [DEMOGRAPHIC…" at bounding box center [494, 442] width 476 height 304
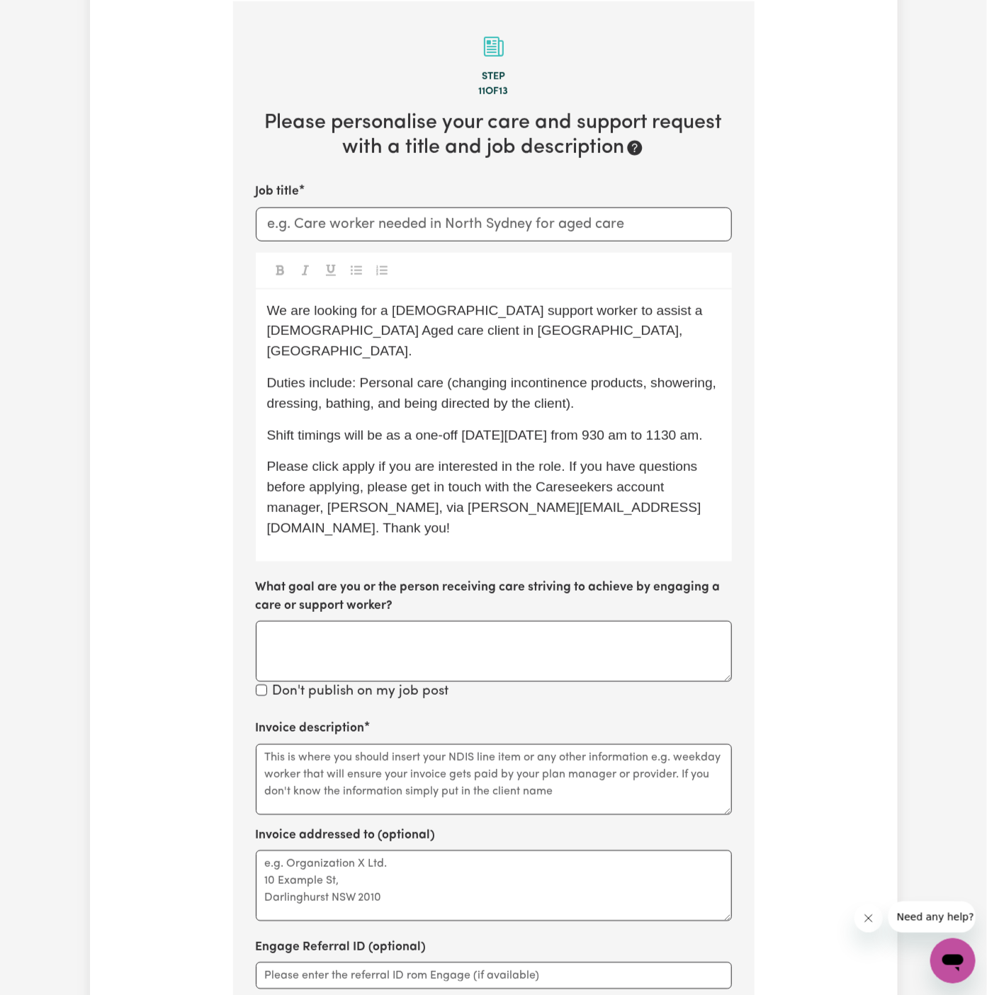
click at [503, 428] on span "Shift timings will be as a one-off [DATE][DATE] from 930 am to 1130 am." at bounding box center [485, 435] width 436 height 15
click at [590, 428] on span "Shift timings will be as a one-off [DATE][DATE] from 930 am to 1130 am." at bounding box center [485, 435] width 436 height 15
click at [358, 471] on span "Please click apply if you are interested in the role. If you have questions bef…" at bounding box center [484, 497] width 434 height 76
click at [445, 495] on p "Please click Apply if you are interested in the role. If you have questions bef…" at bounding box center [493, 497] width 453 height 81
click at [456, 341] on div "We are looking for a [DEMOGRAPHIC_DATA] support worker to assist a [DEMOGRAPHIC…" at bounding box center [494, 426] width 476 height 272
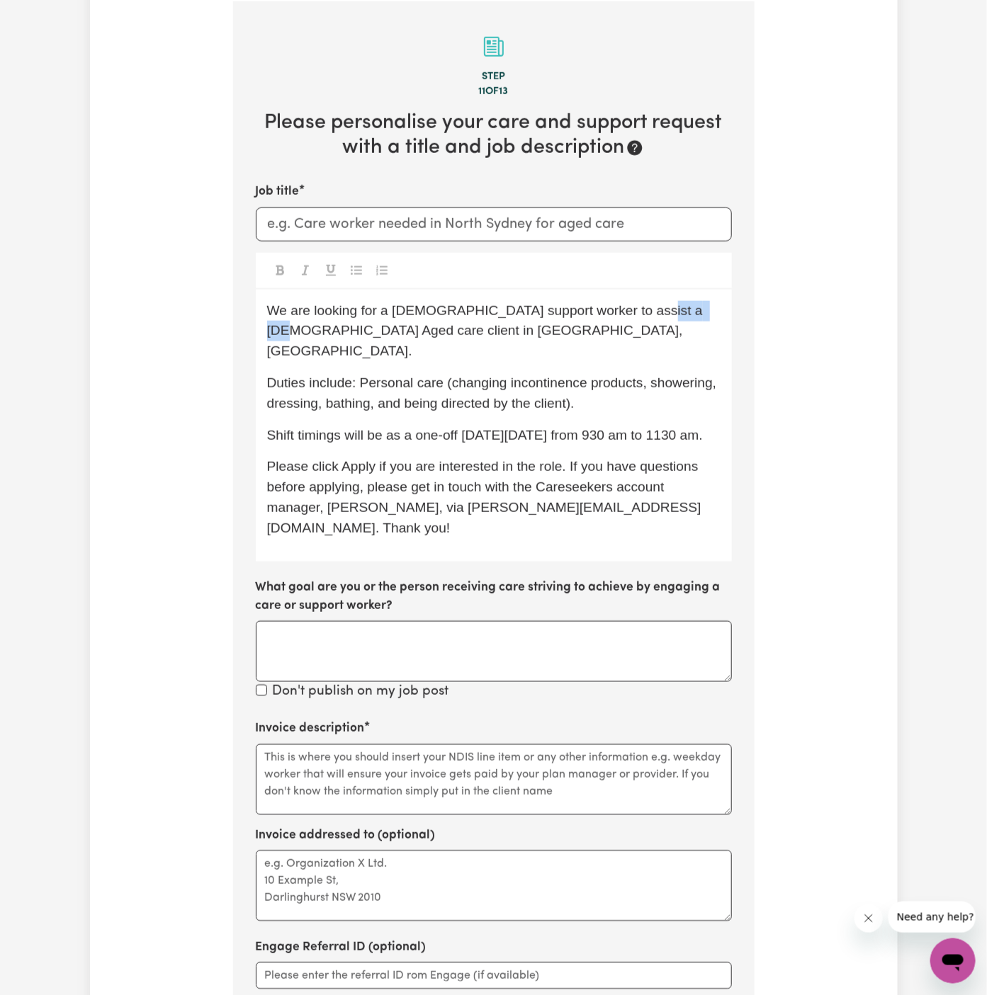
drag, startPoint x: 633, startPoint y: 315, endPoint x: 689, endPoint y: 314, distance: 56.0
click at [689, 314] on span "We are looking for a [DEMOGRAPHIC_DATA] support worker to assist a [DEMOGRAPHIC…" at bounding box center [487, 331] width 440 height 56
drag, startPoint x: 702, startPoint y: 309, endPoint x: 628, endPoint y: 308, distance: 73.7
click at [628, 308] on p "We are looking for a [DEMOGRAPHIC_DATA] support worker to assist a [DEMOGRAPHIC…" at bounding box center [493, 331] width 453 height 61
click at [628, 308] on span "We are looking for a [DEMOGRAPHIC_DATA] support worker to assist a [DEMOGRAPHIC…" at bounding box center [487, 331] width 440 height 56
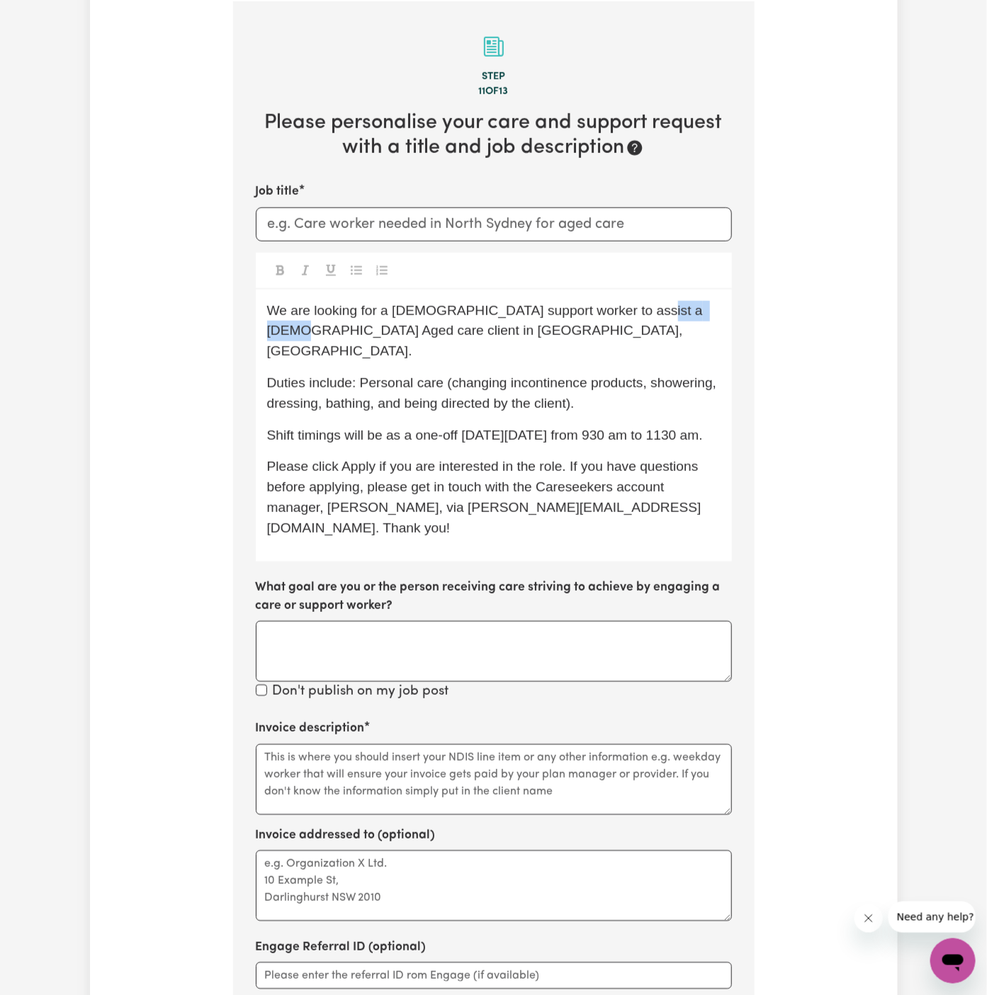
drag, startPoint x: 632, startPoint y: 310, endPoint x: 717, endPoint y: 309, distance: 85.7
click at [717, 309] on p "We are looking for a [DEMOGRAPHIC_DATA] support worker to assist a [DEMOGRAPHIC…" at bounding box center [493, 331] width 453 height 61
drag, startPoint x: 383, startPoint y: 331, endPoint x: 234, endPoint y: 330, distance: 149.4
click at [234, 330] on section "Step 11 of 13 Please personalise your care and support request with a title and…" at bounding box center [493, 573] width 521 height 1145
click at [604, 428] on span "Shift timings will be as a one-off [DATE][DATE] from 930 am to 1130 am." at bounding box center [485, 435] width 436 height 15
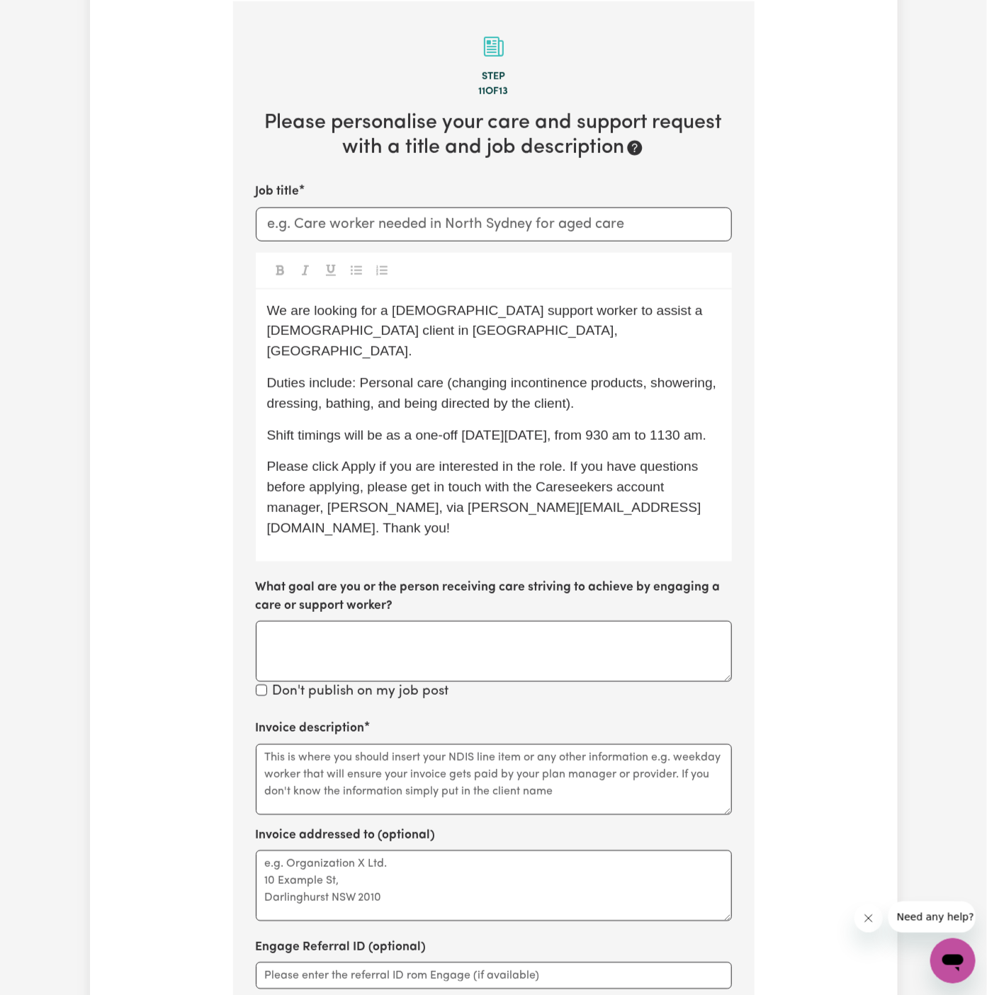
click at [608, 441] on p "Shift timings will be as a one-off [DATE][DATE], from 930 am to 1130 am." at bounding box center [493, 436] width 453 height 21
click at [428, 392] on div "We are looking for a [DEMOGRAPHIC_DATA] support worker to assist a [DEMOGRAPHIC…" at bounding box center [494, 426] width 476 height 272
click at [615, 374] on p "Duties include: Personal care (changing incontinence products, showering, dress…" at bounding box center [493, 393] width 453 height 41
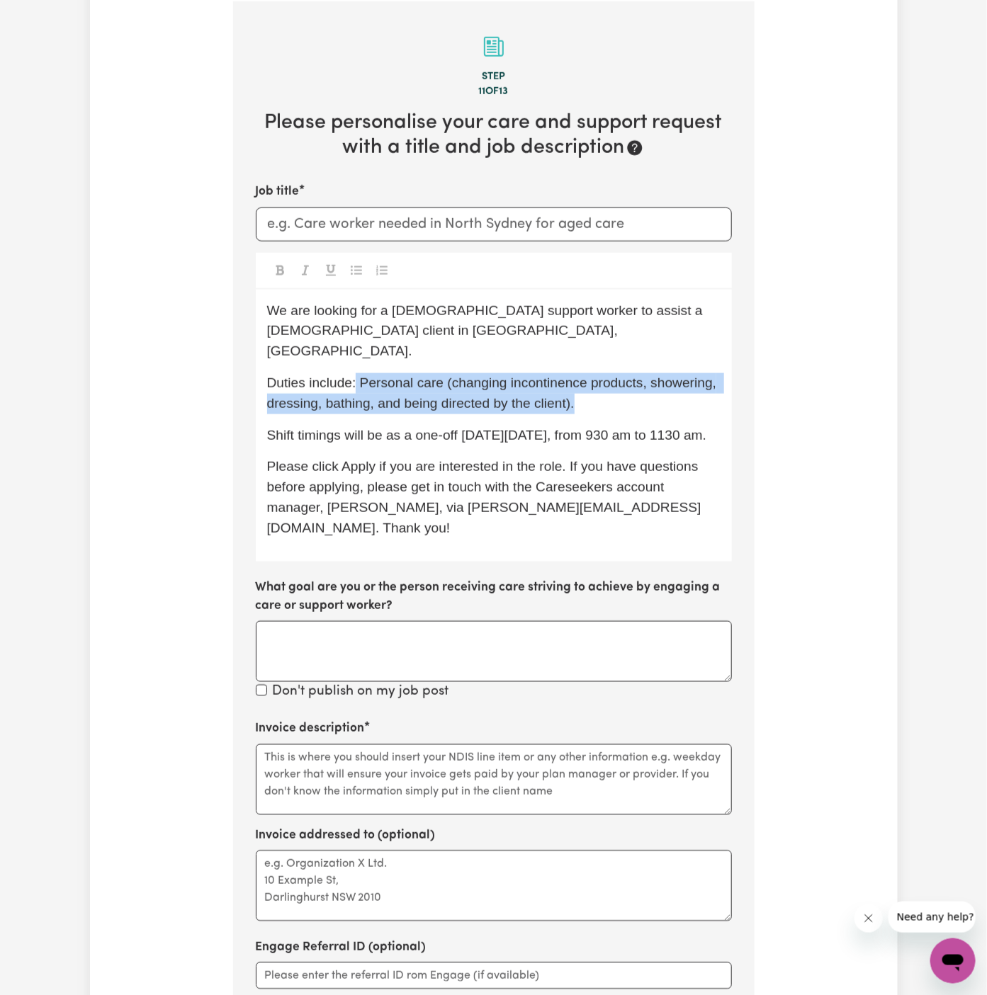
drag, startPoint x: 615, startPoint y: 384, endPoint x: 355, endPoint y: 365, distance: 261.3
click at [355, 373] on p "Duties include: Personal care (changing incontinence products, showering, dress…" at bounding box center [493, 393] width 453 height 41
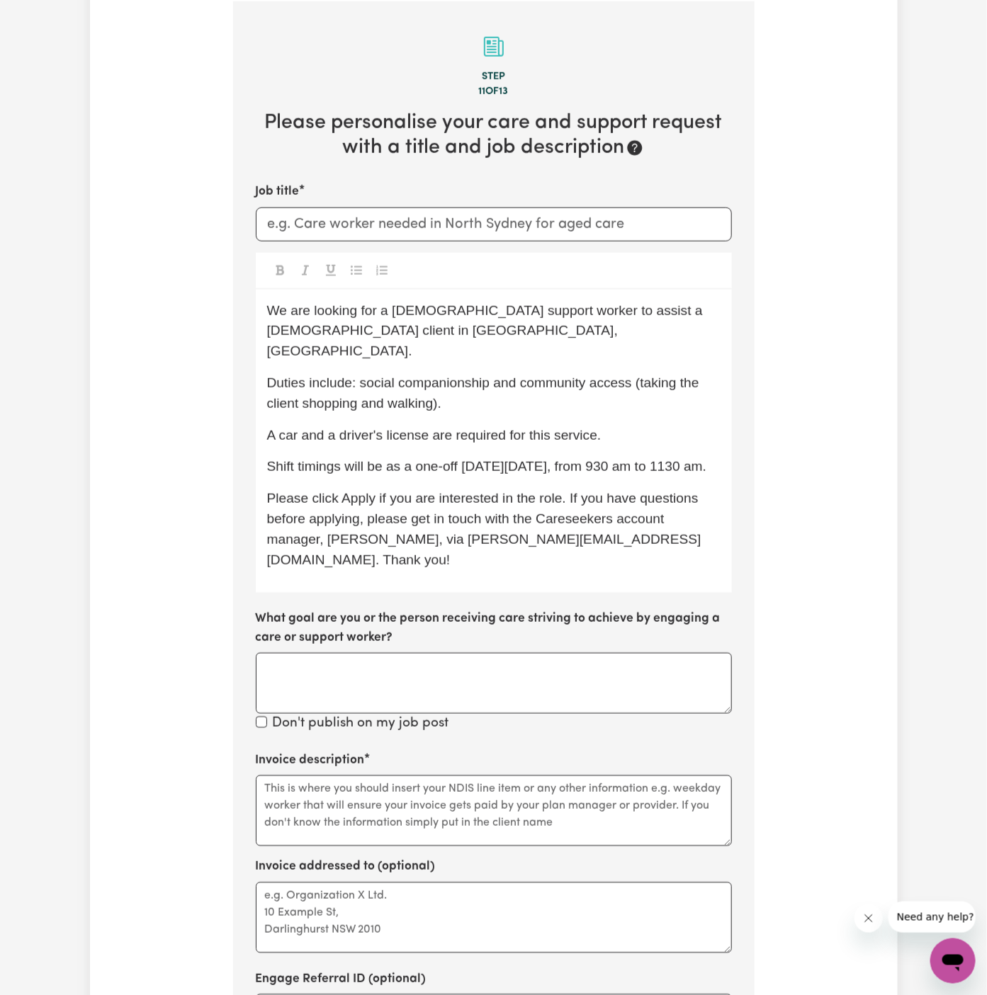
click at [589, 380] on p "Duties include: social companionship and community access (taking the client sh…" at bounding box center [493, 393] width 453 height 41
click at [619, 382] on p "Duties include: social companionship and community access (taking the client sh…" at bounding box center [493, 393] width 453 height 41
click at [389, 226] on input "Job title" at bounding box center [494, 225] width 476 height 34
paste input "taking the client shopping and walking."
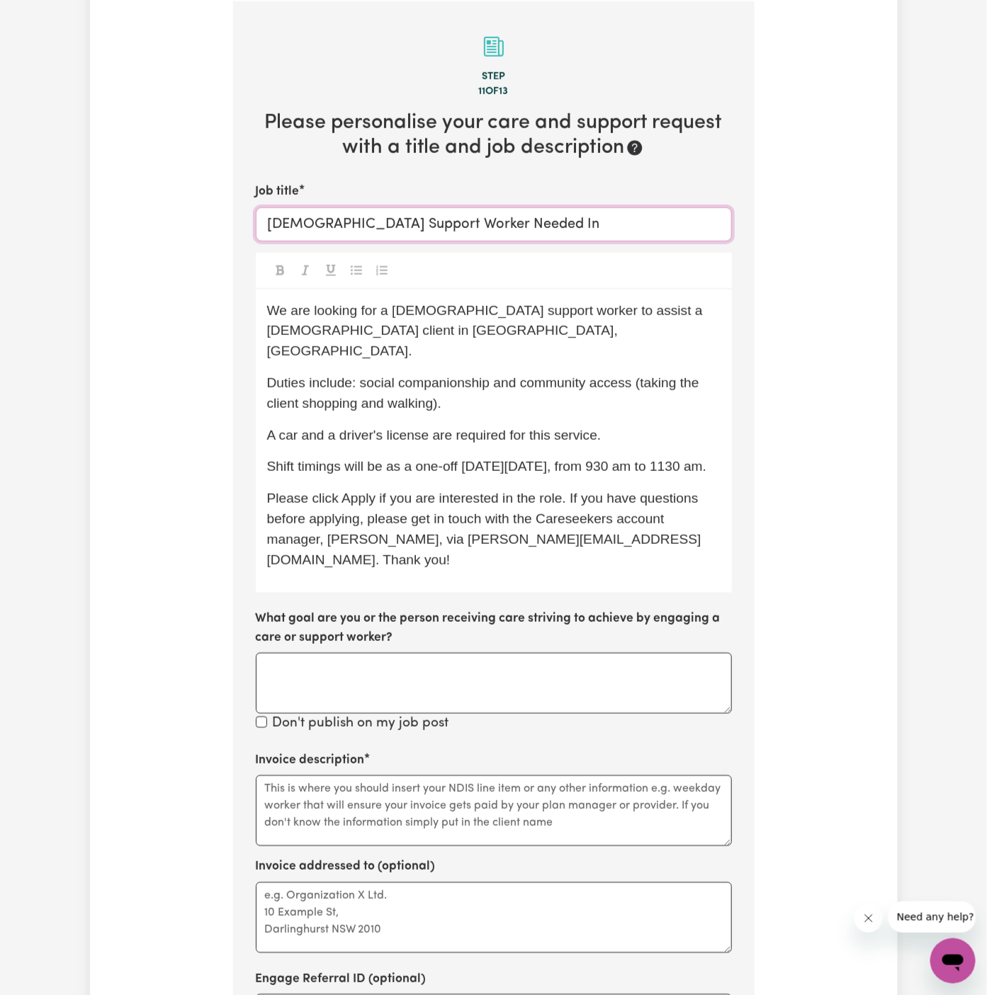
paste input "[GEOGRAPHIC_DATA], [GEOGRAPHIC_DATA]"
type input "[DEMOGRAPHIC_DATA] Support Worker Needed In [GEOGRAPHIC_DATA], [GEOGRAPHIC_DATA]"
click at [586, 323] on p "We are looking for a [DEMOGRAPHIC_DATA] support worker to assist a [DEMOGRAPHIC…" at bounding box center [493, 331] width 453 height 61
click at [453, 432] on div "We are looking for a [DEMOGRAPHIC_DATA] support worker to assist a [DEMOGRAPHIC…" at bounding box center [494, 442] width 476 height 304
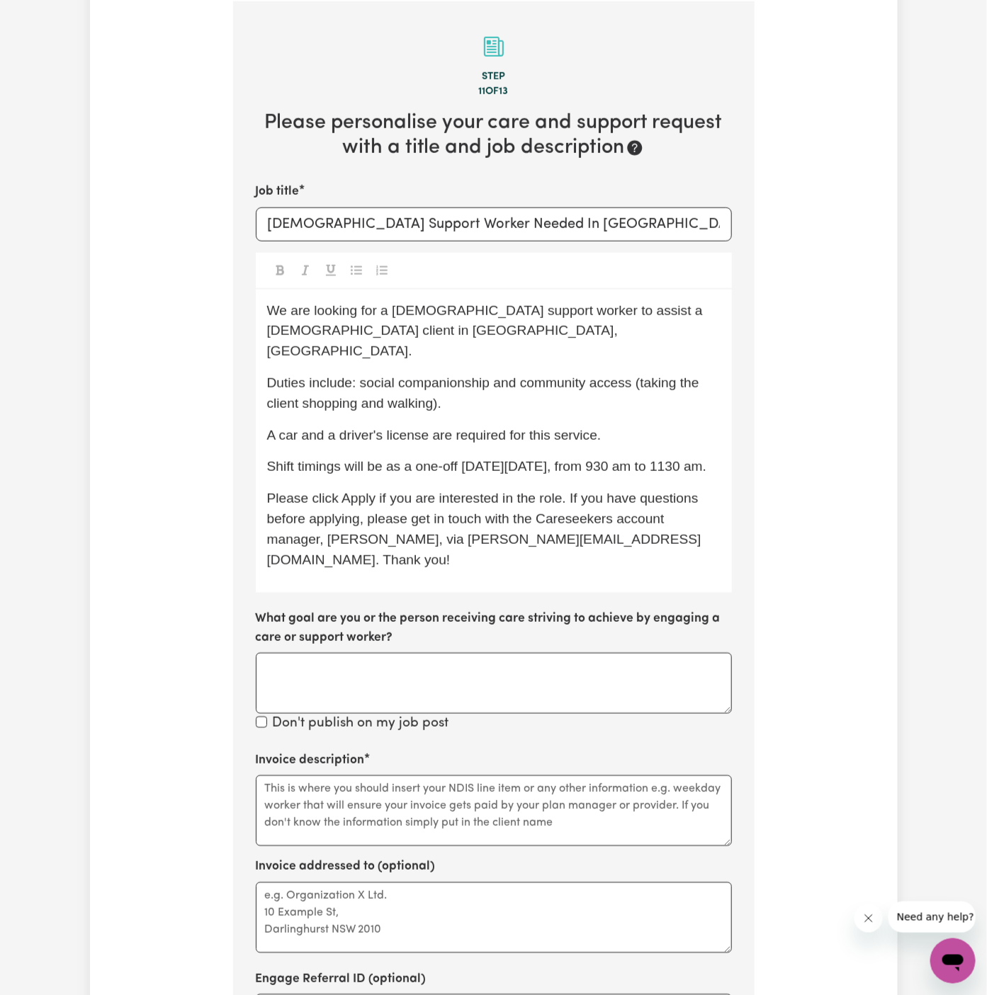
click at [539, 468] on p "Shift timings will be as a one-off [DATE][DATE], from 930 am to 1130 am." at bounding box center [493, 467] width 453 height 21
click at [563, 460] on p "Shift timings will be as a one-off [DATE][DATE], from 930 am to 1130 am." at bounding box center [493, 467] width 453 height 21
click at [480, 532] on span "Please click Apply if you are interested in the role. If you have questions bef…" at bounding box center [484, 529] width 435 height 76
drag, startPoint x: 619, startPoint y: 364, endPoint x: 629, endPoint y: 364, distance: 9.9
click at [619, 375] on span "Duties include: social companionship and community access (taking the client sh…" at bounding box center [485, 392] width 436 height 35
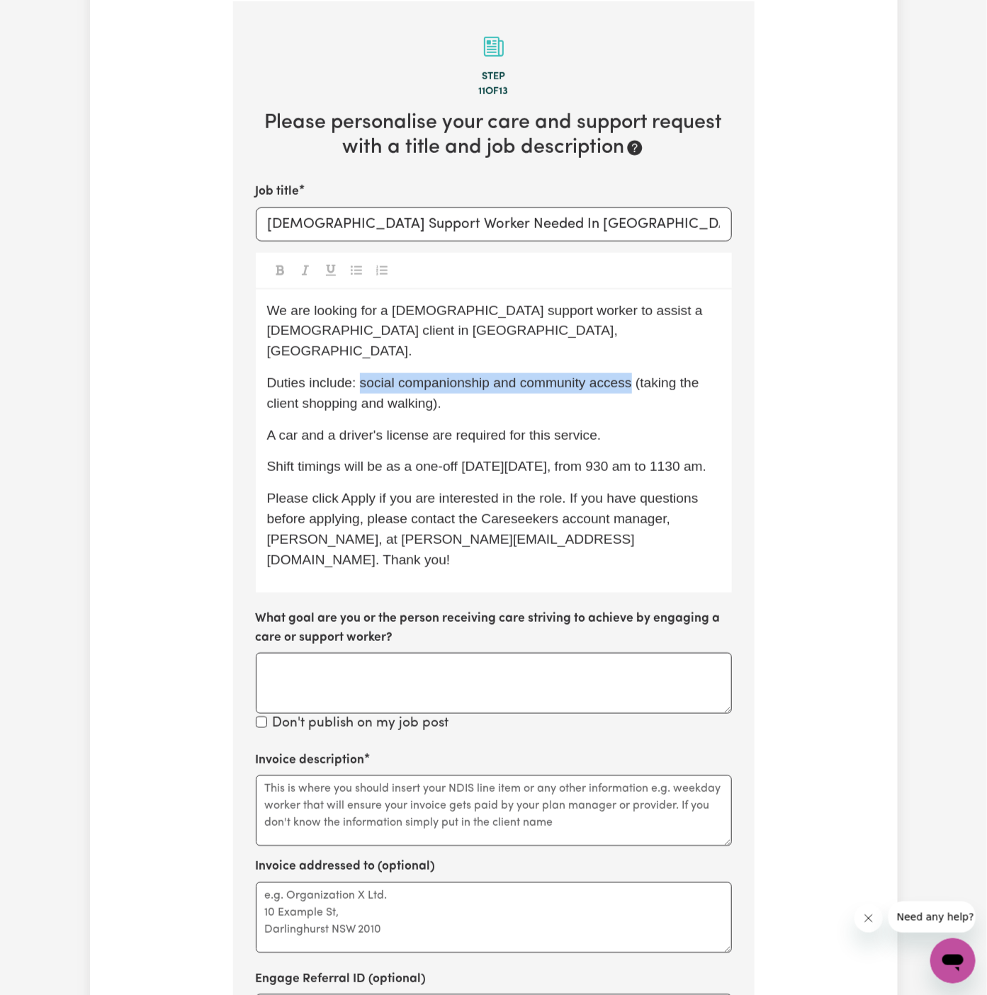
drag, startPoint x: 630, startPoint y: 365, endPoint x: 360, endPoint y: 368, distance: 269.9
click at [360, 375] on span "Duties include: social companionship and community access (taking the client sh…" at bounding box center [485, 392] width 436 height 35
copy span "social companionship and community access"
drag, startPoint x: 356, startPoint y: 862, endPoint x: 365, endPoint y: 840, distance: 23.5
click at [356, 858] on div "Invoice addressed to (optional)" at bounding box center [494, 905] width 476 height 95
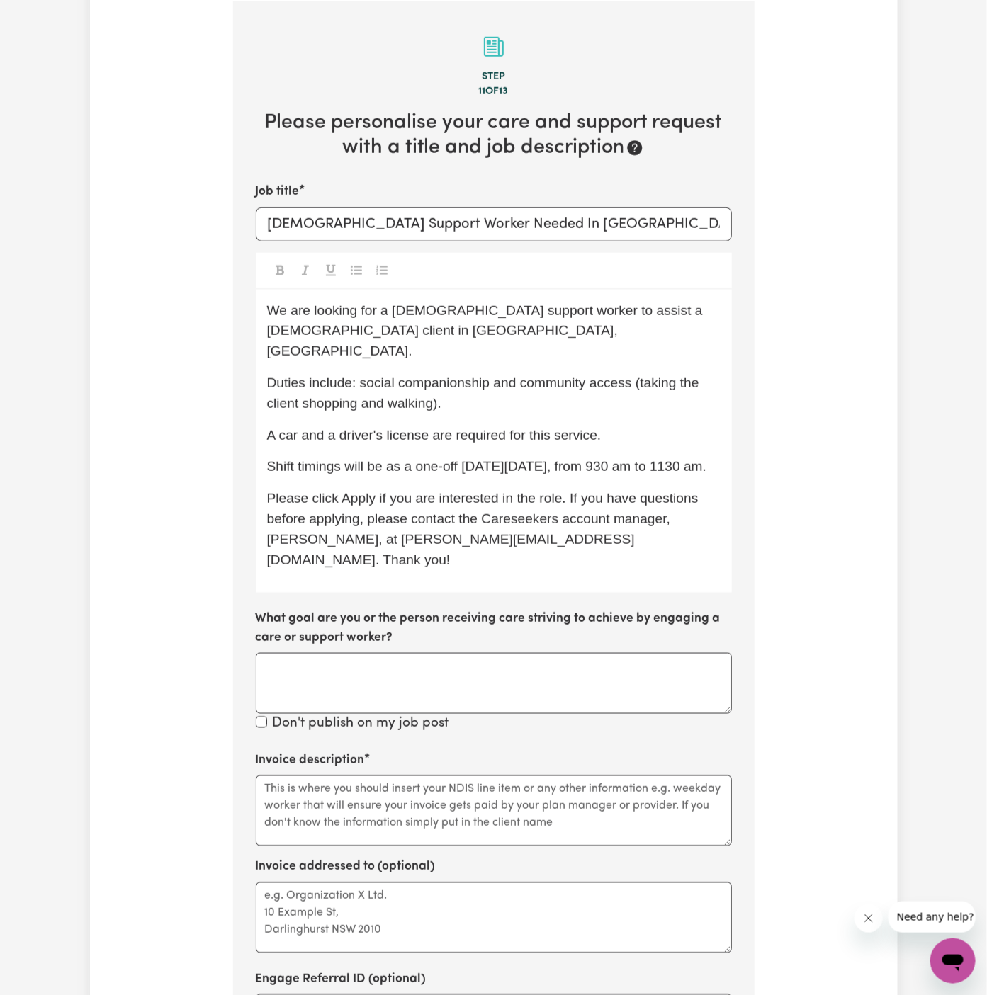
click at [365, 858] on label "Invoice addressed to (optional)" at bounding box center [346, 867] width 180 height 18
click at [365, 882] on textarea "Invoice addressed to (optional)" at bounding box center [494, 917] width 476 height 71
click at [402, 782] on textarea "Invoice description" at bounding box center [494, 811] width 476 height 71
paste textarea "social companionship and community access"
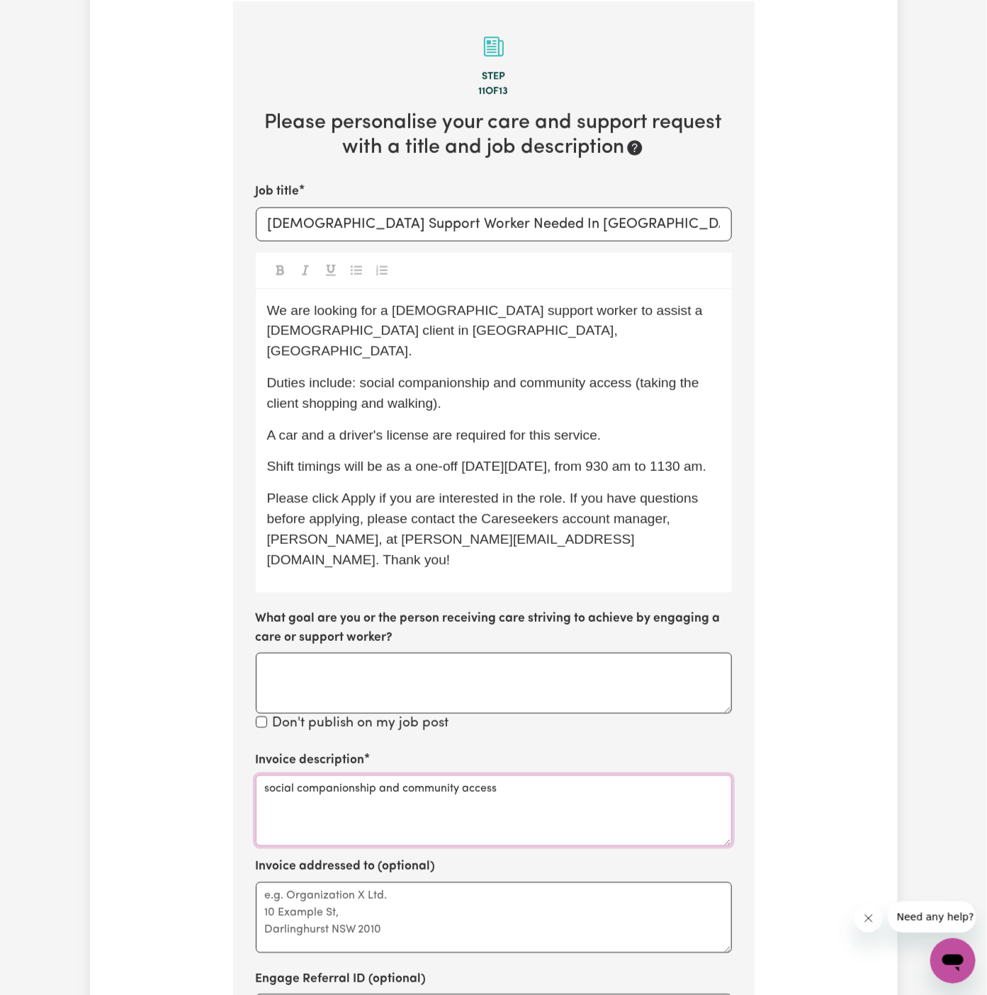
type textarea "social companionship and community access"
click at [437, 887] on textarea "Invoice addressed to (optional)" at bounding box center [494, 917] width 476 height 71
paste textarea "Hands Of Care"
click at [267, 882] on textarea "Hands Of Care" at bounding box center [494, 917] width 476 height 71
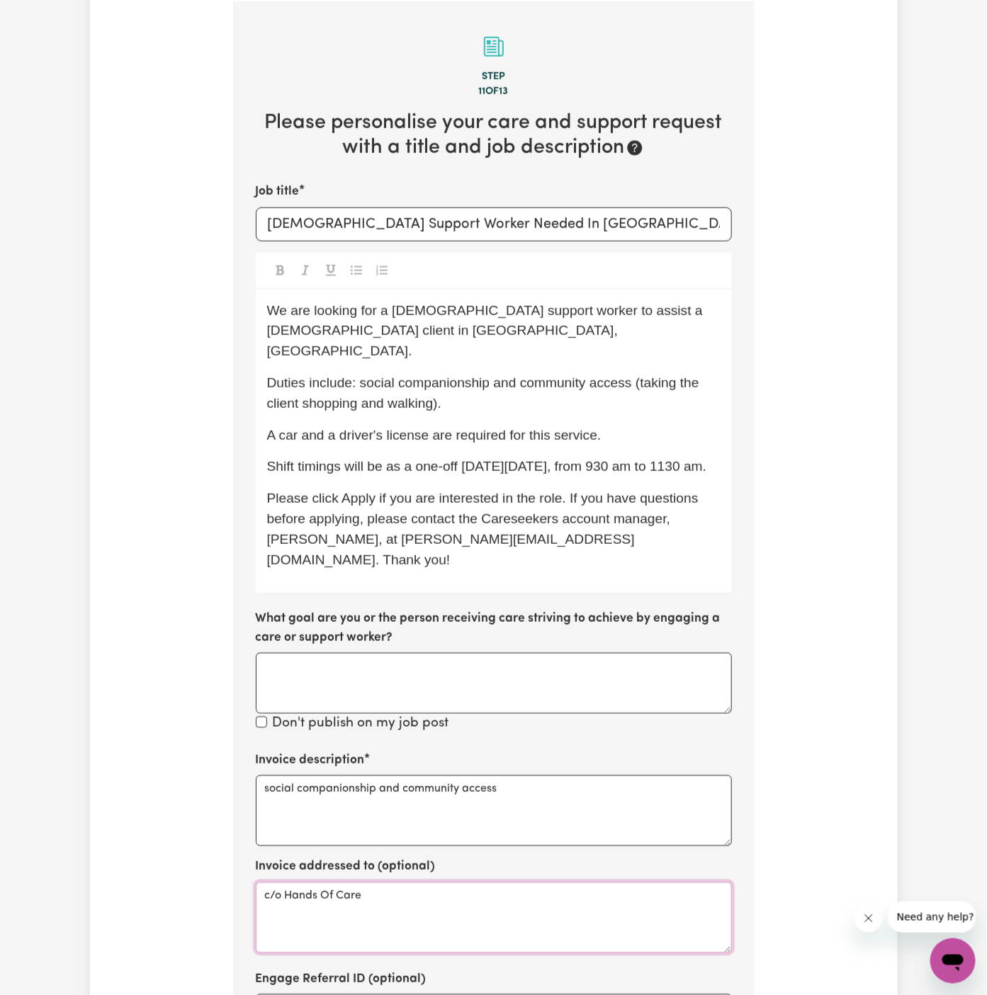
type textarea "c/o Hands Of Care"
click at [414, 858] on label "Invoice addressed to (optional)" at bounding box center [346, 867] width 180 height 18
click at [414, 882] on textarea "c/o Hands Of Care" at bounding box center [494, 917] width 476 height 71
click at [308, 304] on span "We are looking for a [DEMOGRAPHIC_DATA] support worker to assist a [DEMOGRAPHIC…" at bounding box center [487, 331] width 440 height 56
click at [446, 348] on div "We are URGENTLY looking for a [DEMOGRAPHIC_DATA] support worker to assist a [DE…" at bounding box center [494, 442] width 476 height 304
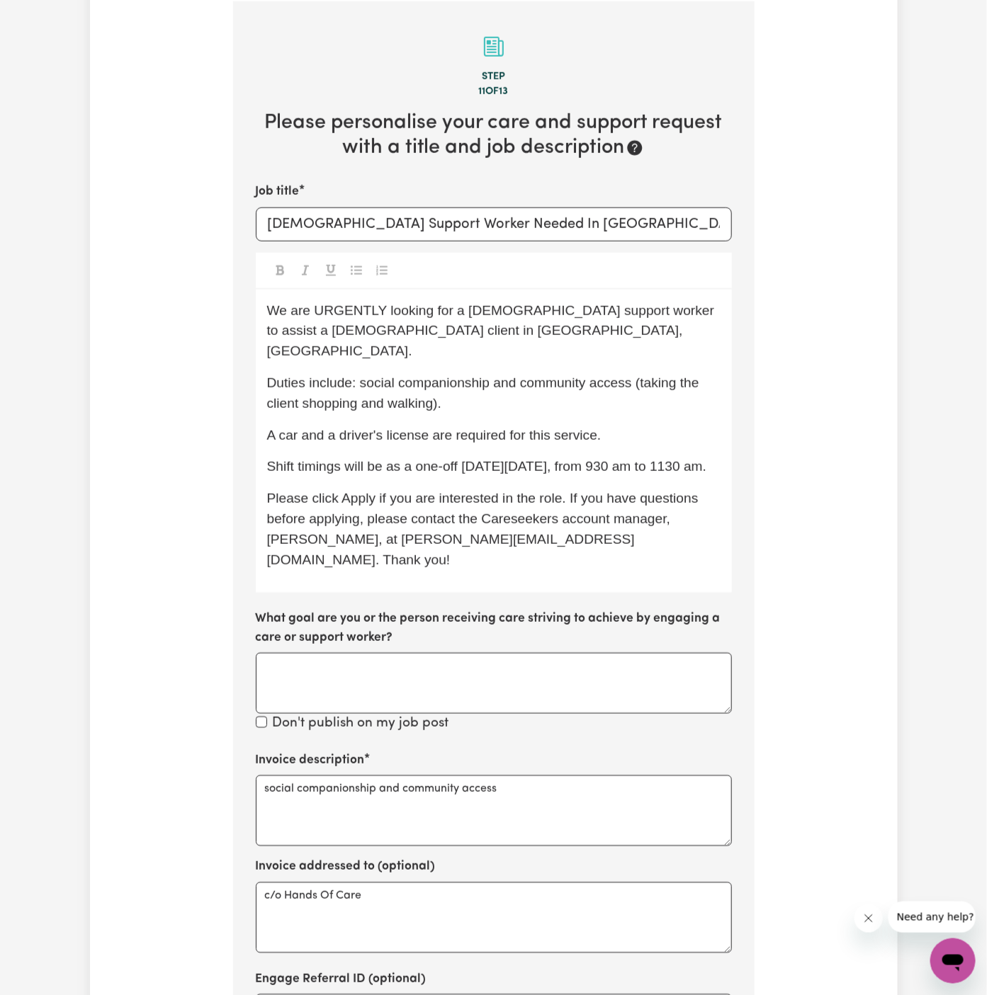
click at [450, 350] on div "We are URGENTLY looking for a [DEMOGRAPHIC_DATA] support worker to assist a [DE…" at bounding box center [494, 442] width 476 height 304
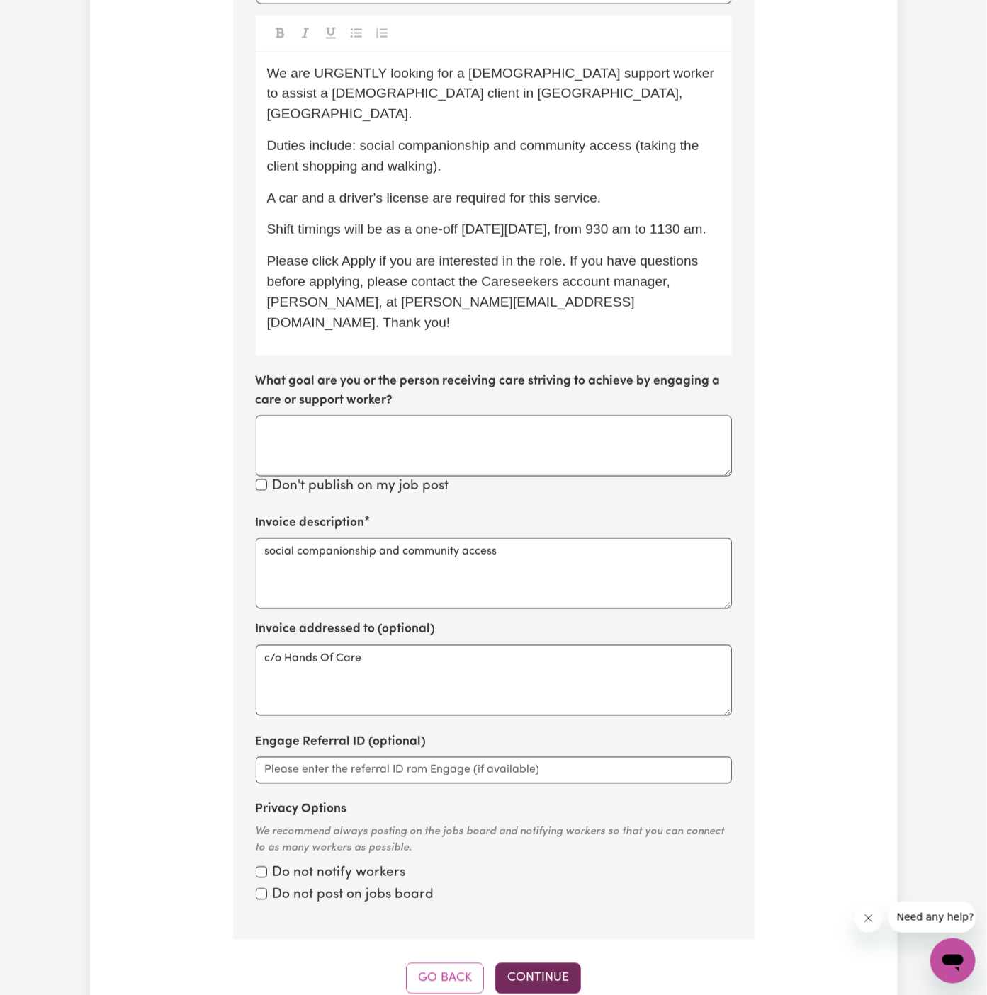
click at [564, 963] on button "Continue" at bounding box center [538, 978] width 86 height 31
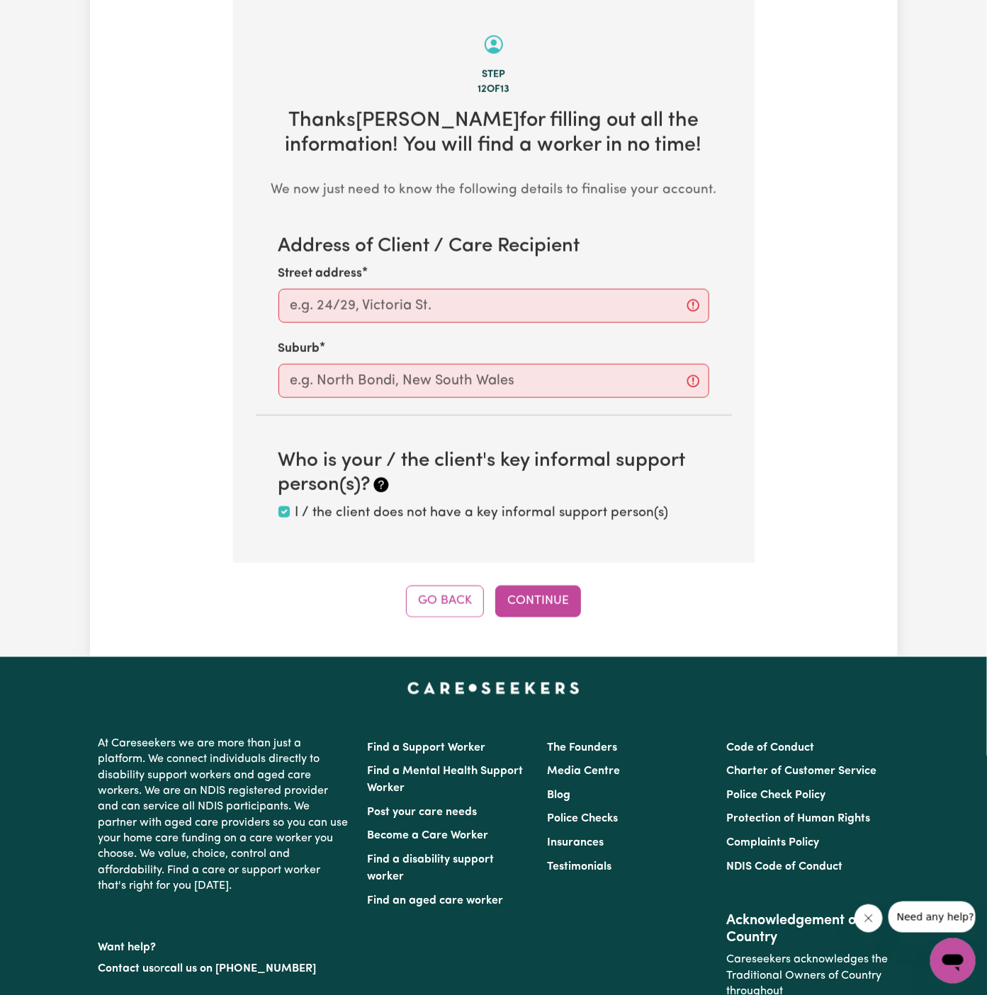
scroll to position [502, 0]
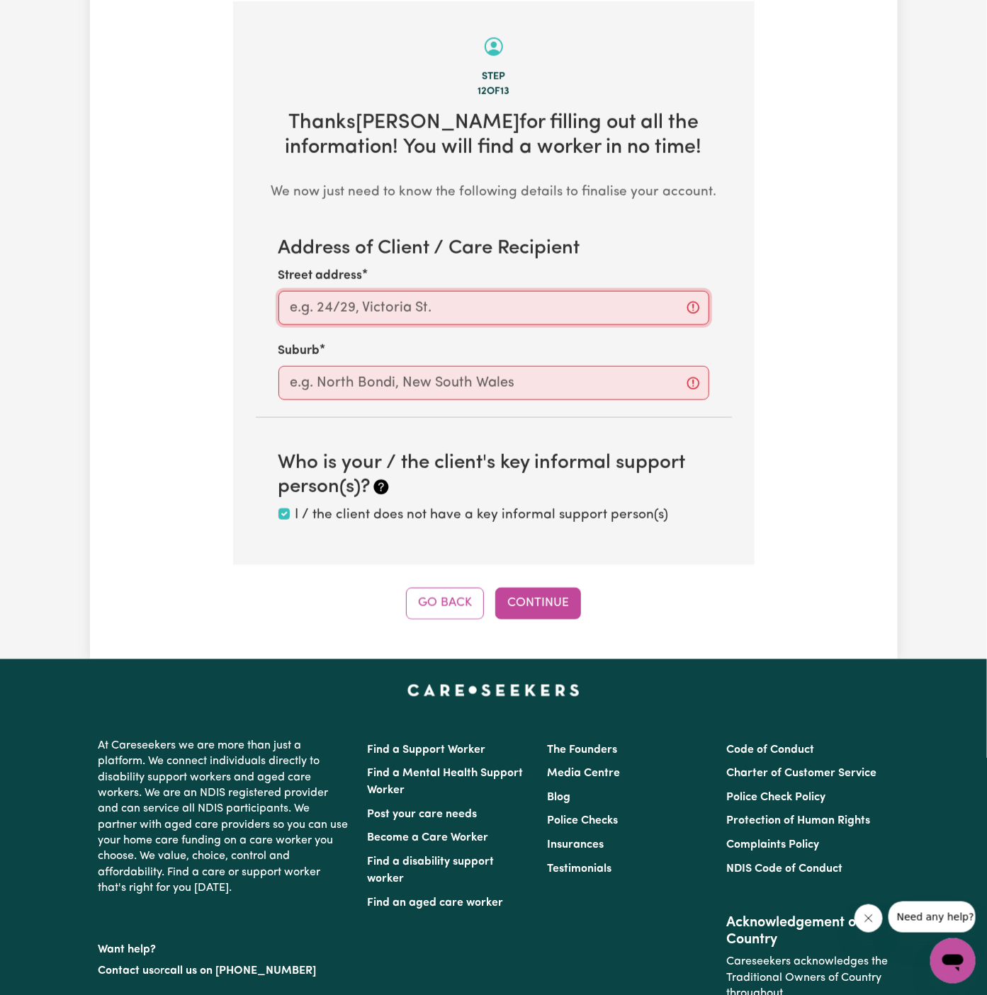
click at [398, 306] on input "Street address" at bounding box center [493, 308] width 431 height 34
paste input "[PERSON_NAME]"
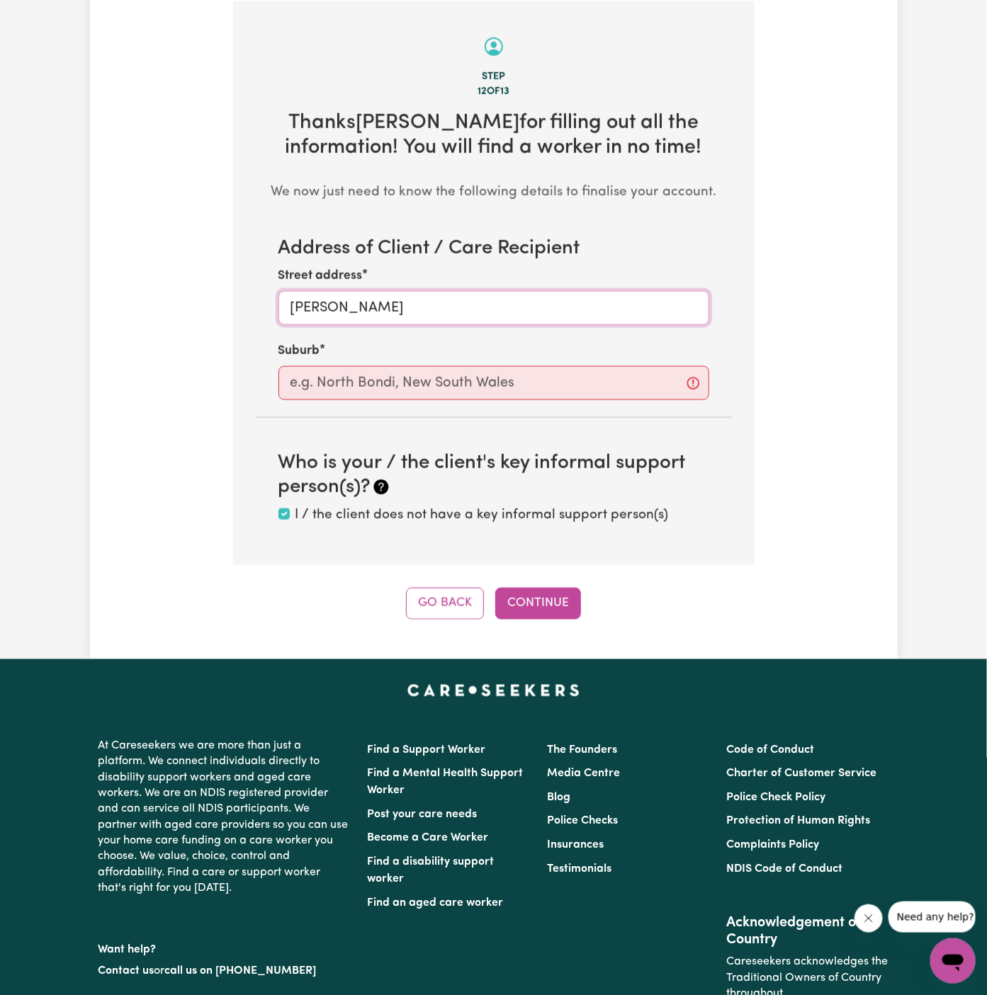
type input "[PERSON_NAME]"
click at [394, 375] on input "text" at bounding box center [493, 383] width 431 height 34
paste input "[PERSON_NAME]"
type input "[PERSON_NAME]"
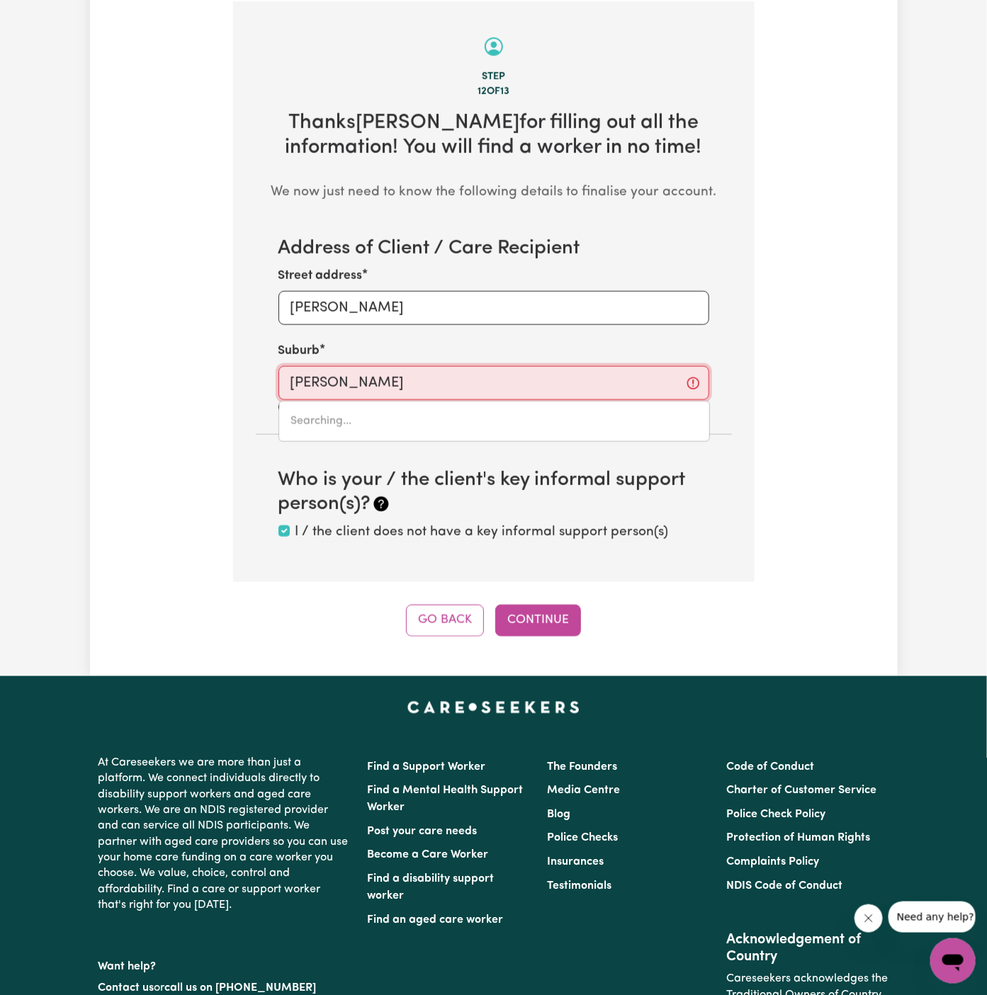
type input "[GEOGRAPHIC_DATA], [GEOGRAPHIC_DATA], 2077"
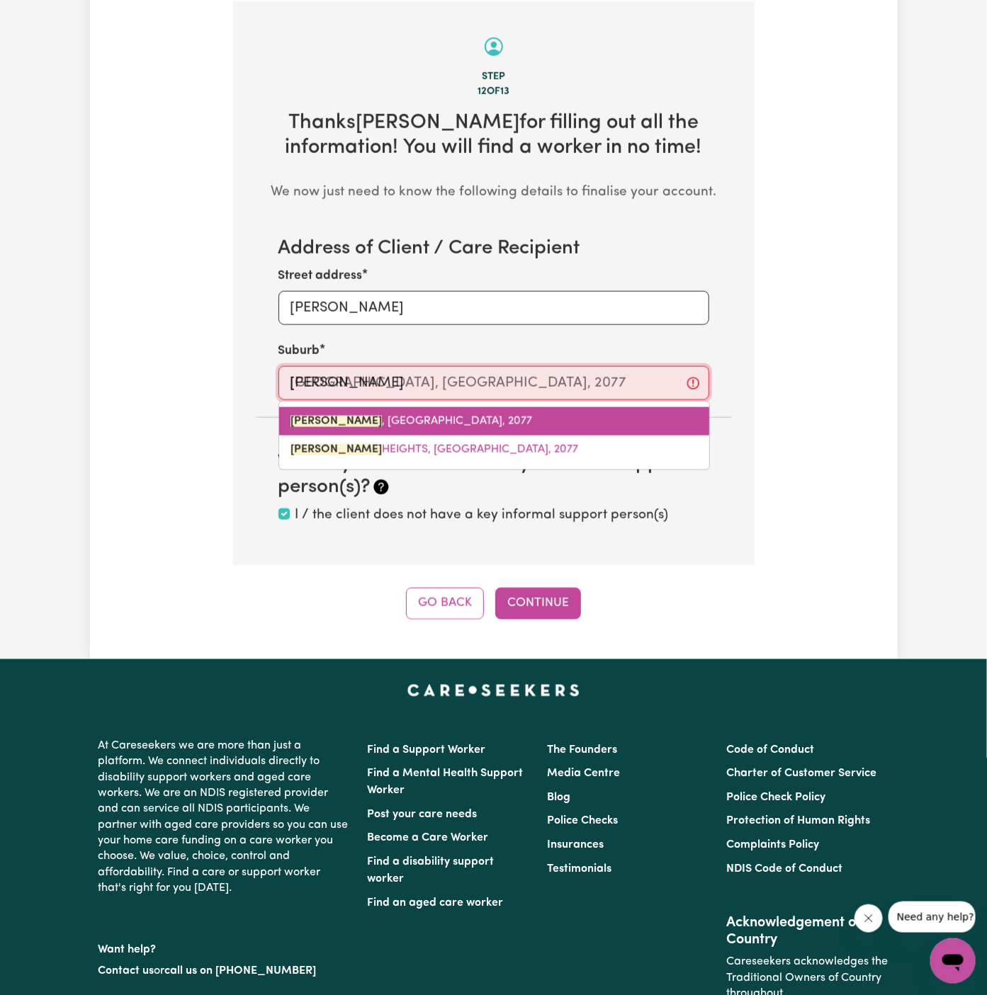
click at [460, 423] on span "[GEOGRAPHIC_DATA] , [GEOGRAPHIC_DATA], 2077" at bounding box center [411, 421] width 242 height 11
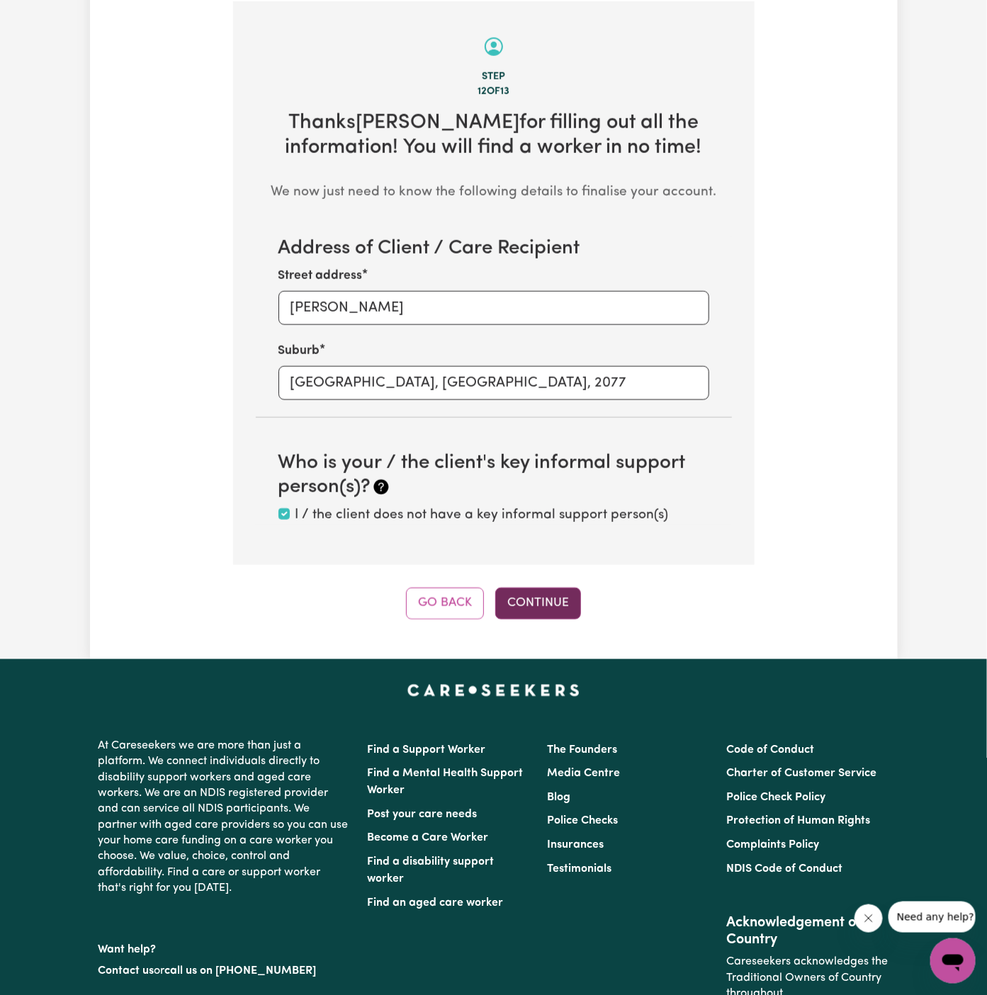
click at [538, 611] on button "Continue" at bounding box center [538, 603] width 86 height 31
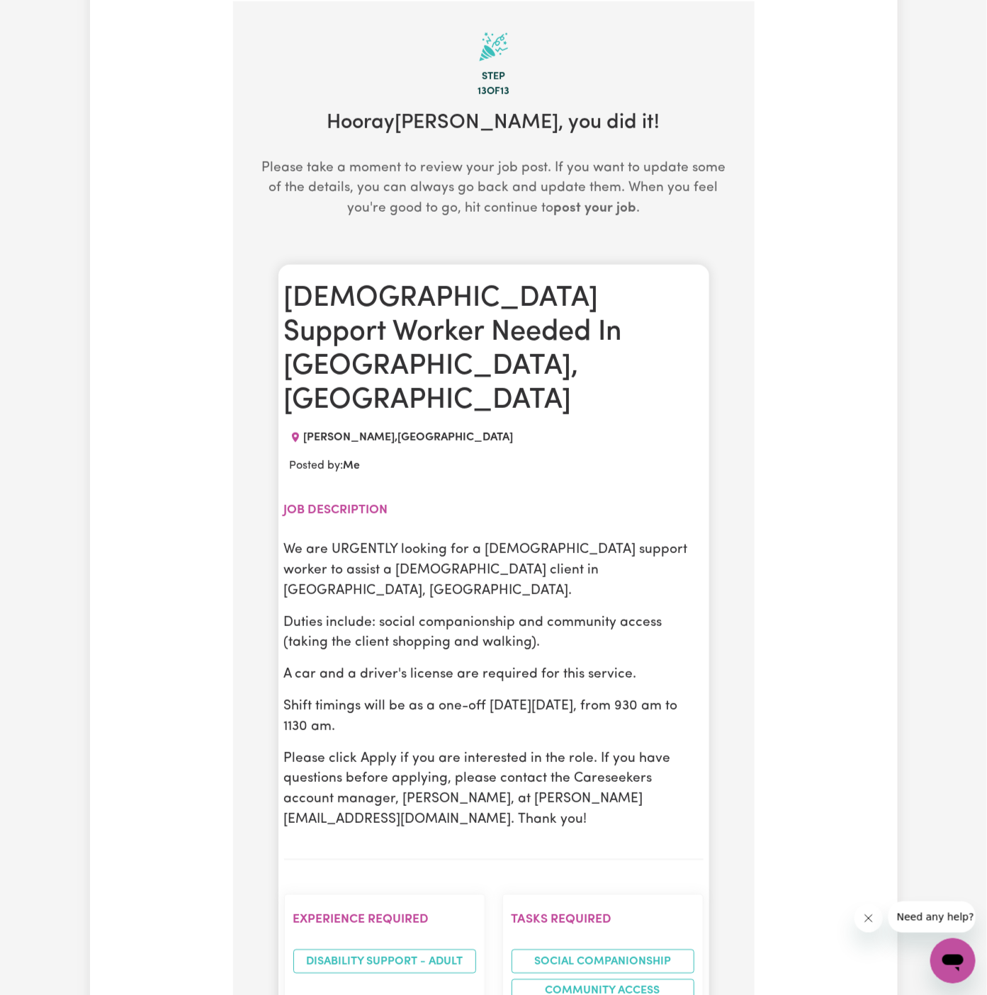
scroll to position [670, 0]
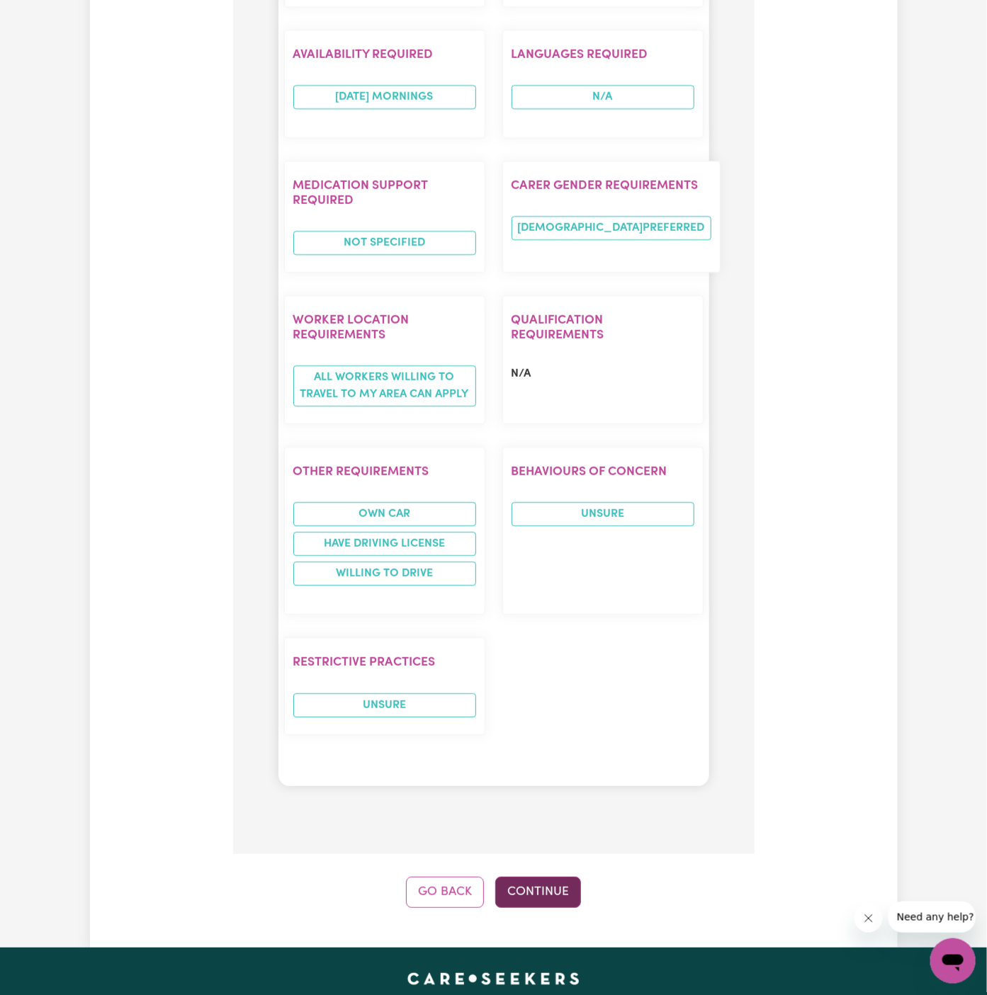
click at [538, 877] on button "Continue" at bounding box center [538, 892] width 86 height 31
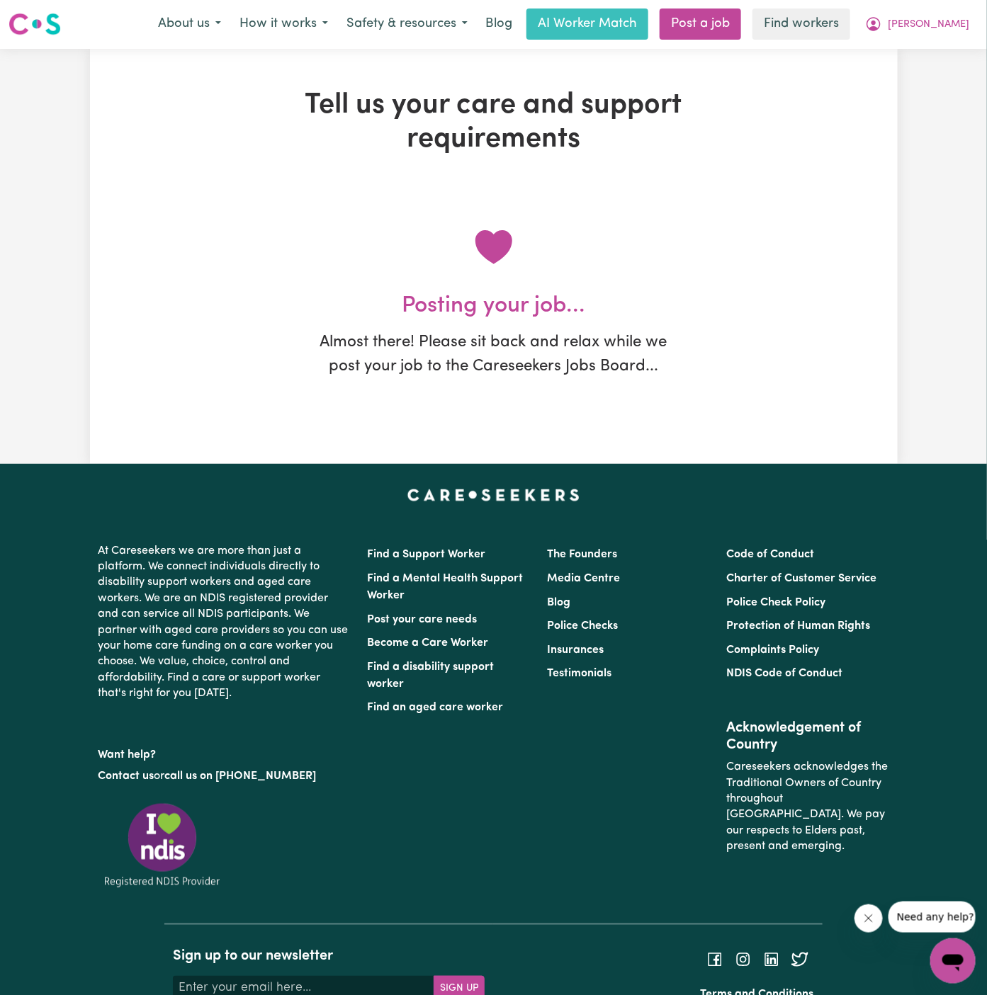
scroll to position [0, 0]
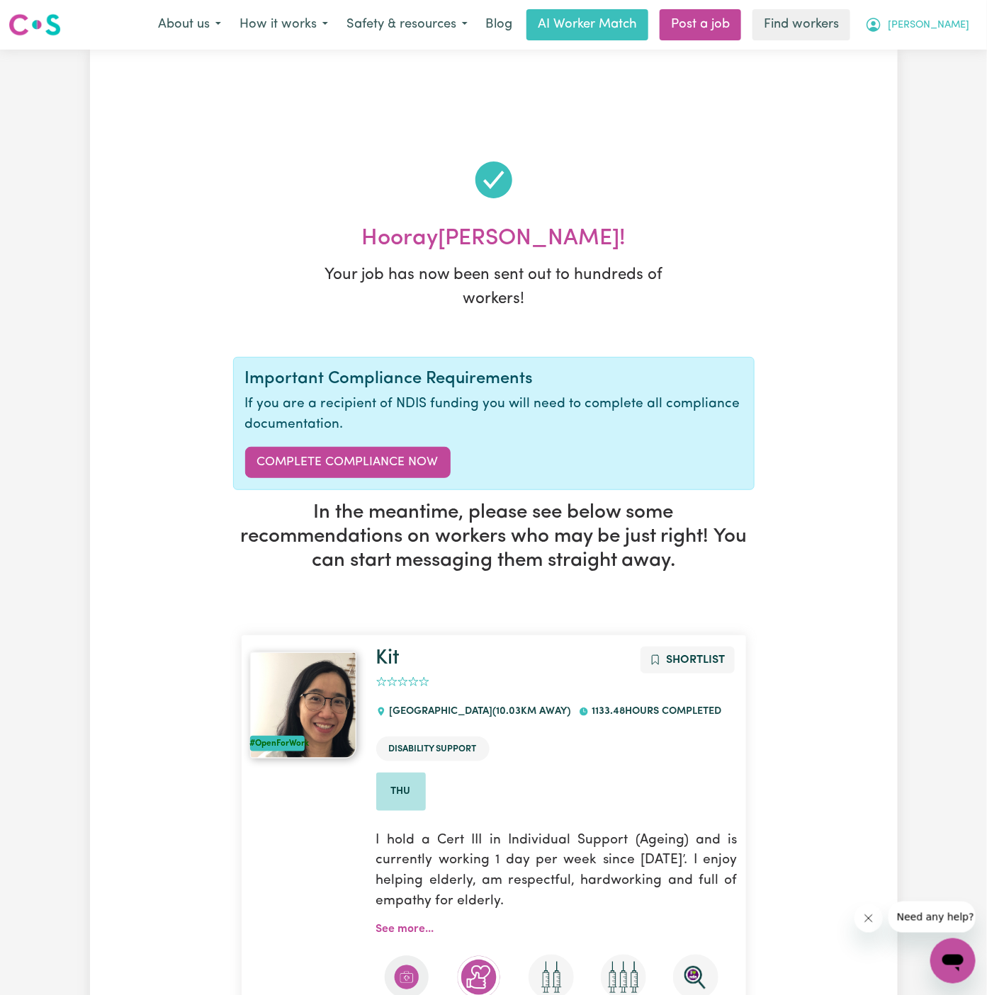
click at [960, 26] on span "[PERSON_NAME]" at bounding box center [927, 26] width 81 height 16
click at [960, 52] on link "My Dashboard" at bounding box center [921, 55] width 112 height 27
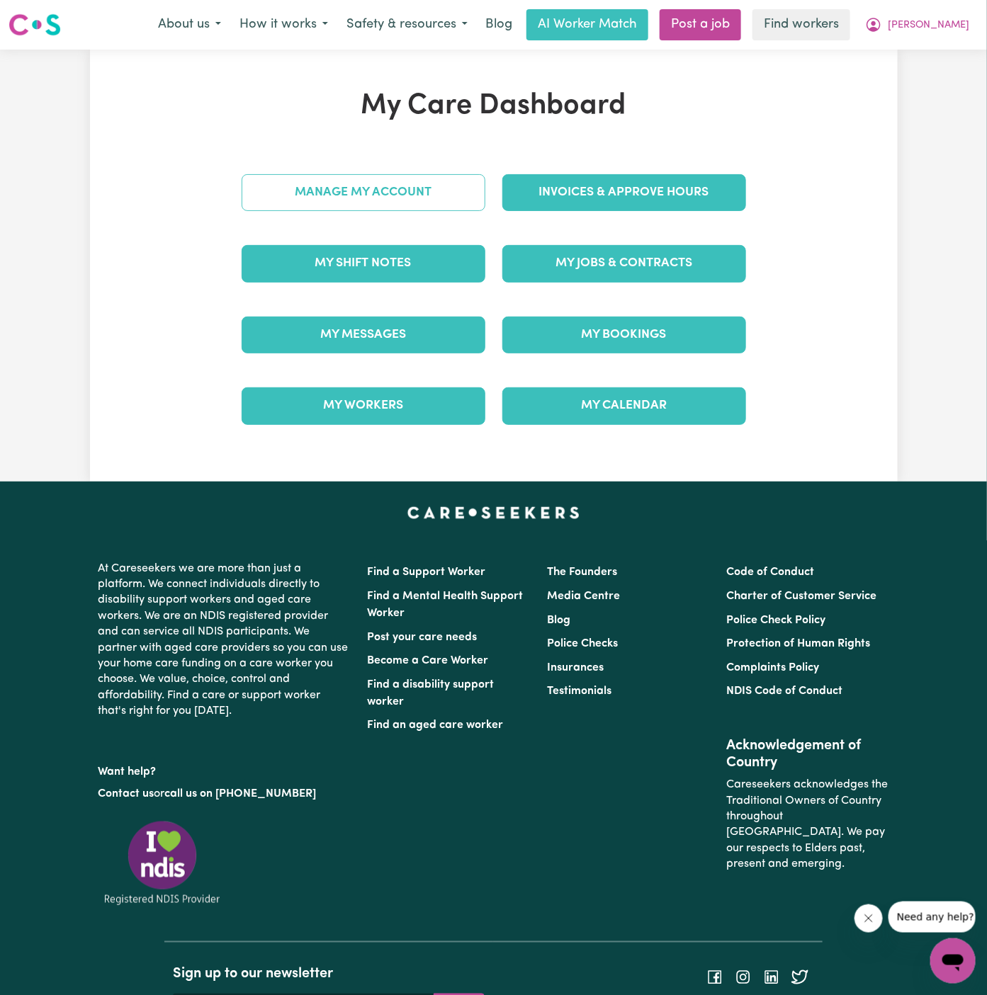
click at [395, 193] on link "Manage My Account" at bounding box center [364, 192] width 244 height 37
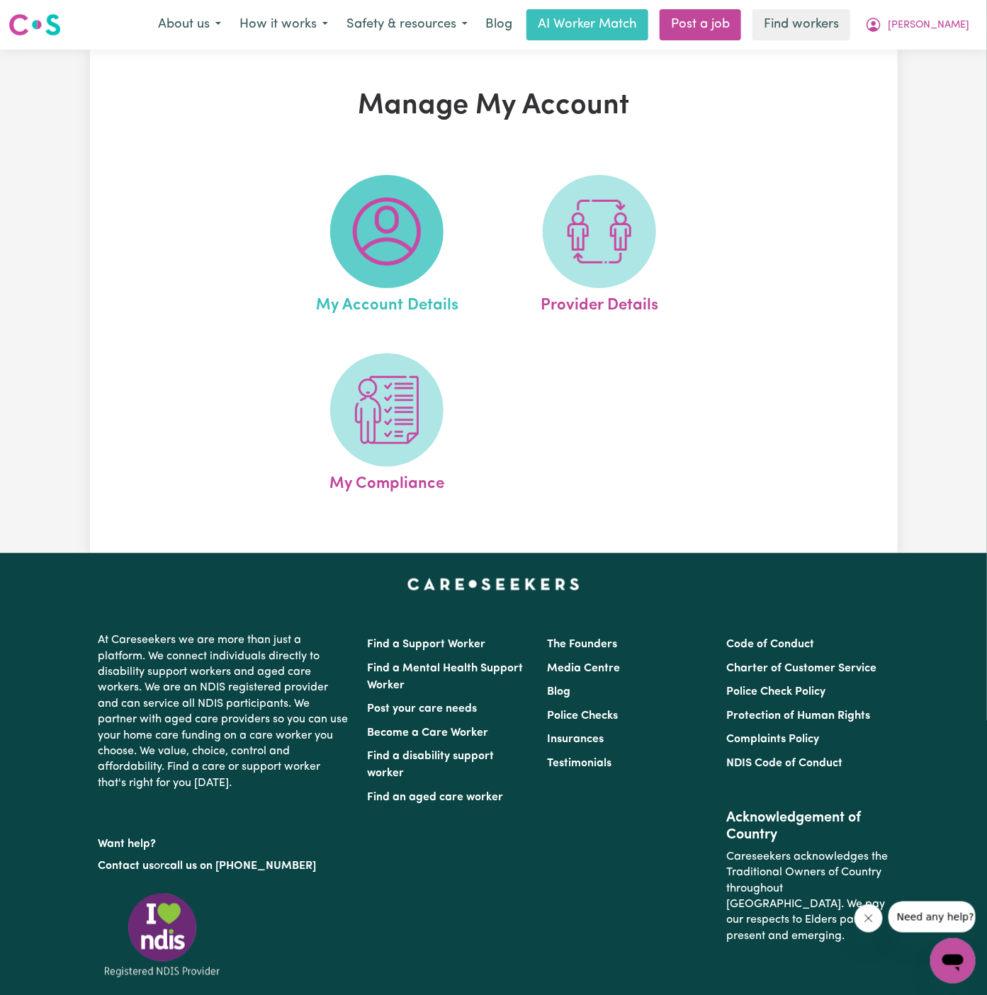
click at [395, 201] on img at bounding box center [387, 232] width 68 height 68
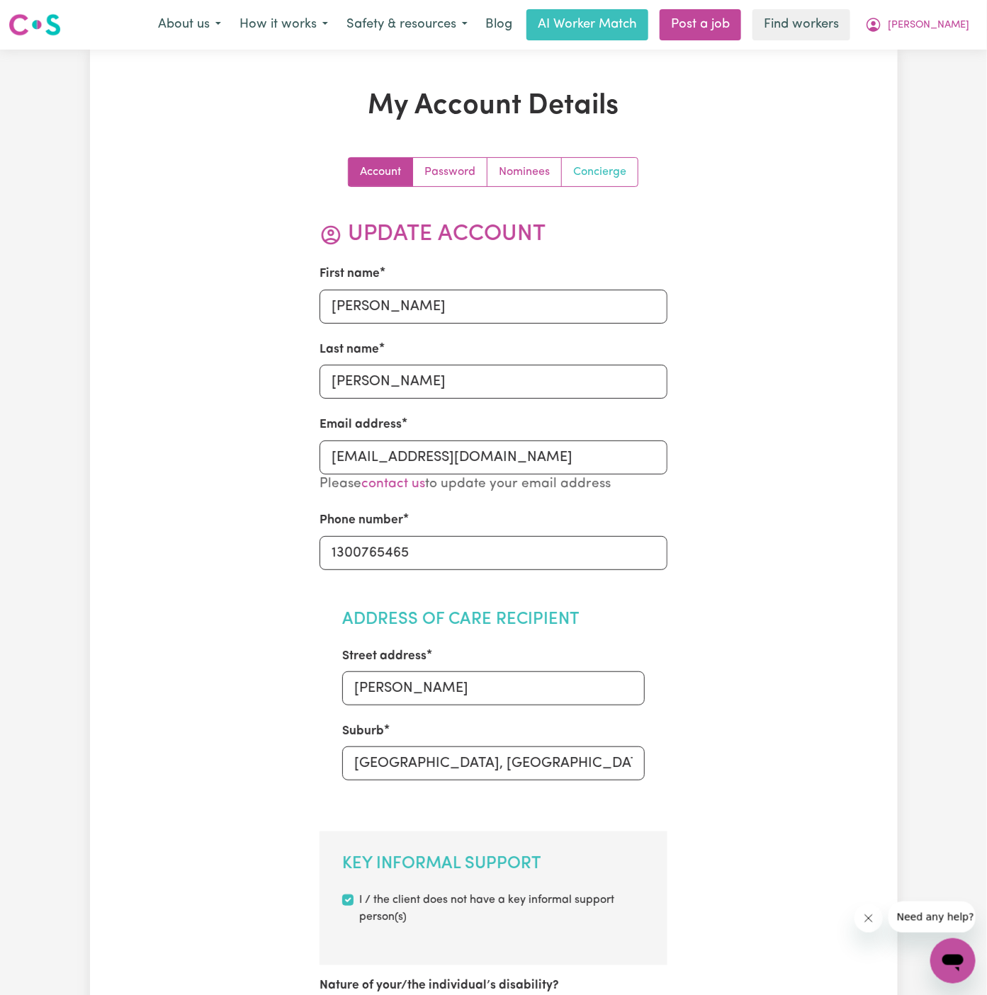
click at [584, 172] on link "Concierge" at bounding box center [600, 172] width 76 height 28
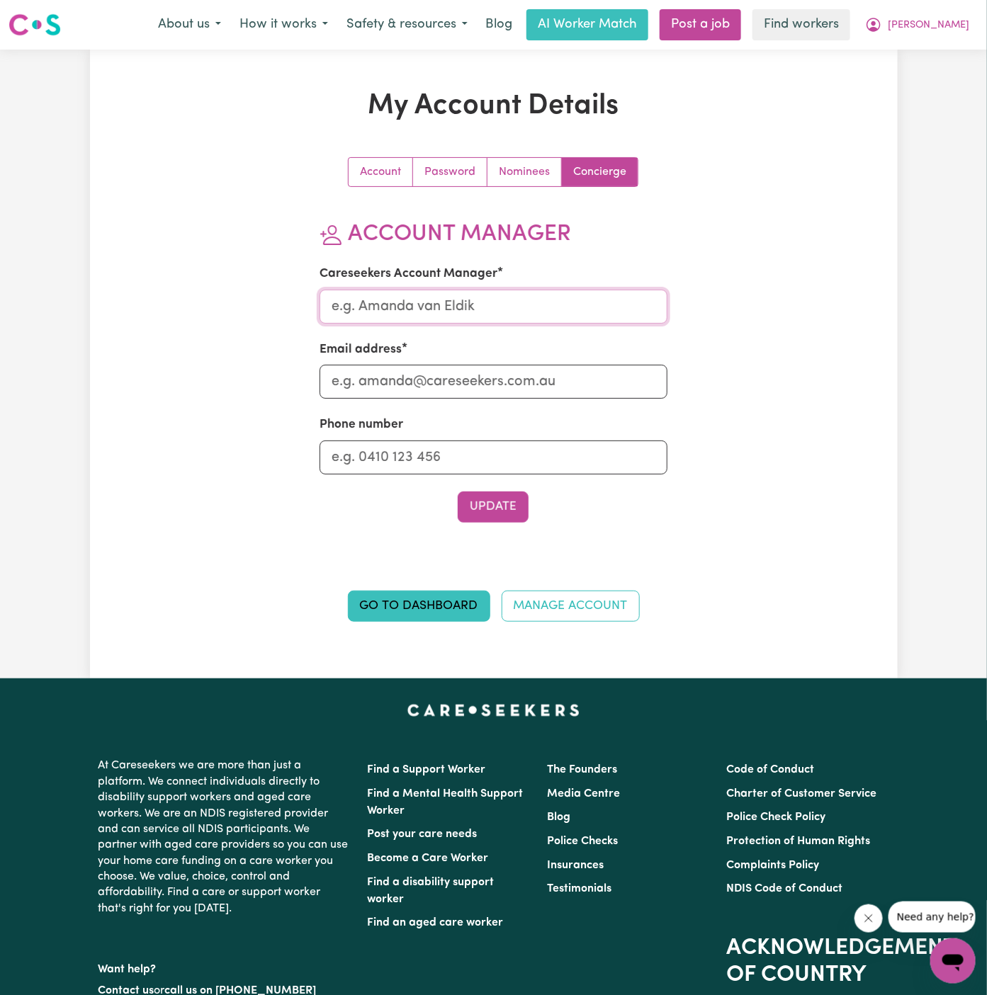
click at [550, 315] on input "Careseekers Account Manager" at bounding box center [493, 307] width 348 height 34
type input "[PERSON_NAME]"
click at [494, 413] on section "Account Manager Careseekers Account Manager [PERSON_NAME] Email address Phone n…" at bounding box center [493, 372] width 348 height 302
click at [513, 383] on input "Email address" at bounding box center [493, 382] width 348 height 34
type input "[PERSON_NAME][EMAIL_ADDRESS][DOMAIN_NAME]"
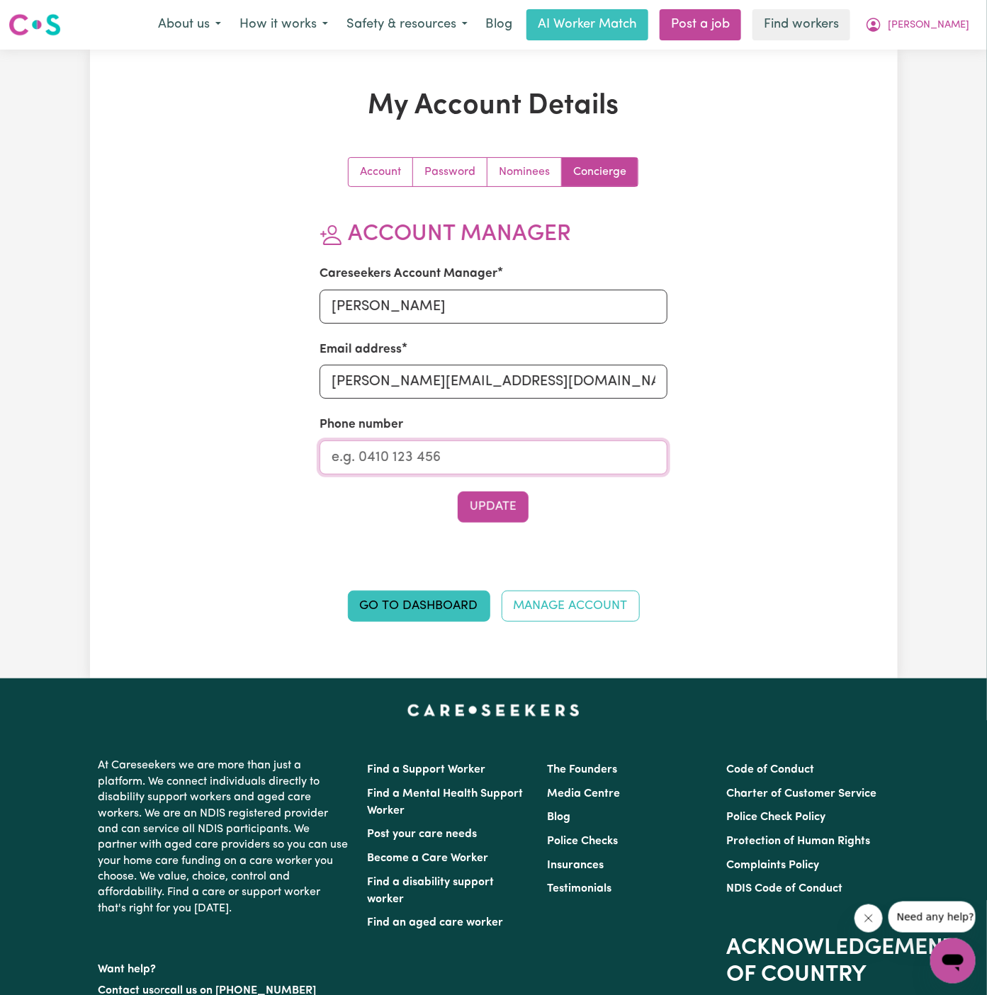
click at [524, 443] on input "Phone number" at bounding box center [493, 458] width 348 height 34
type input "1300765465"
click at [505, 509] on button "Update" at bounding box center [493, 507] width 71 height 31
click at [956, 25] on span "[PERSON_NAME]" at bounding box center [927, 26] width 81 height 16
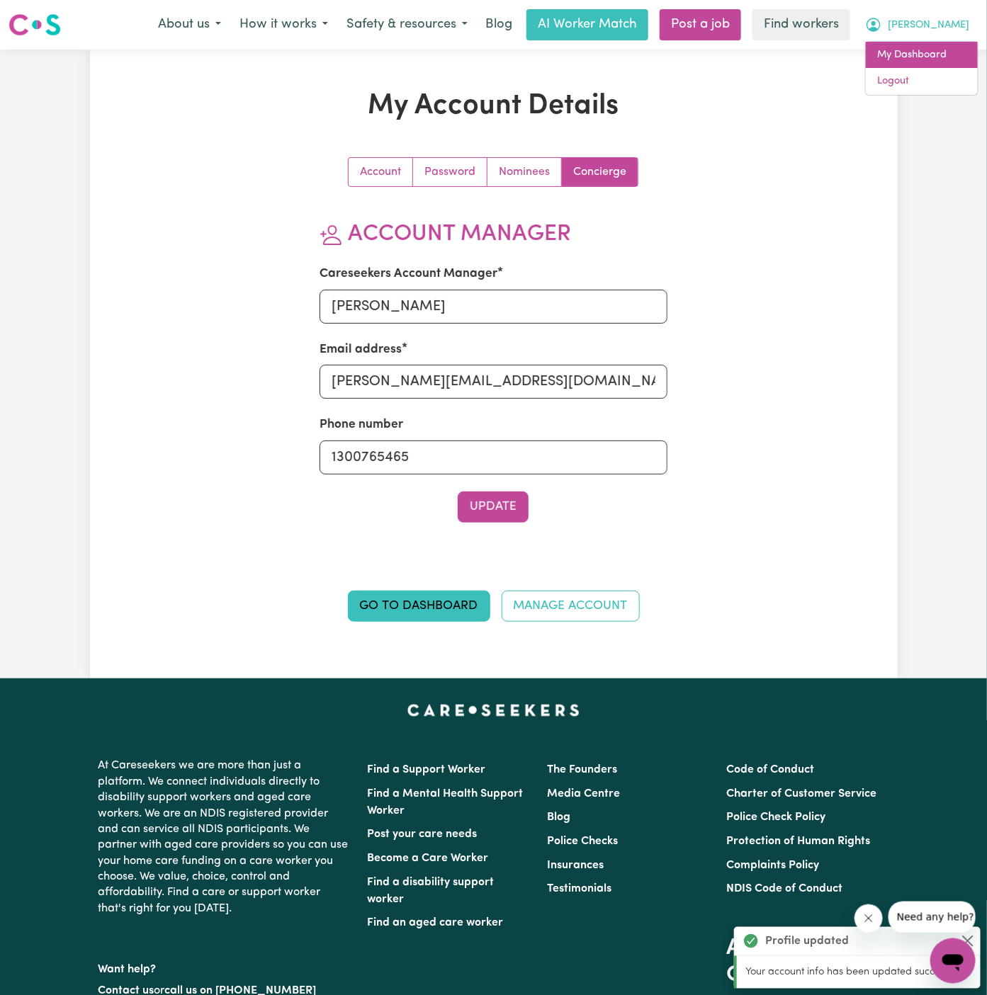
click at [943, 59] on link "My Dashboard" at bounding box center [921, 55] width 112 height 27
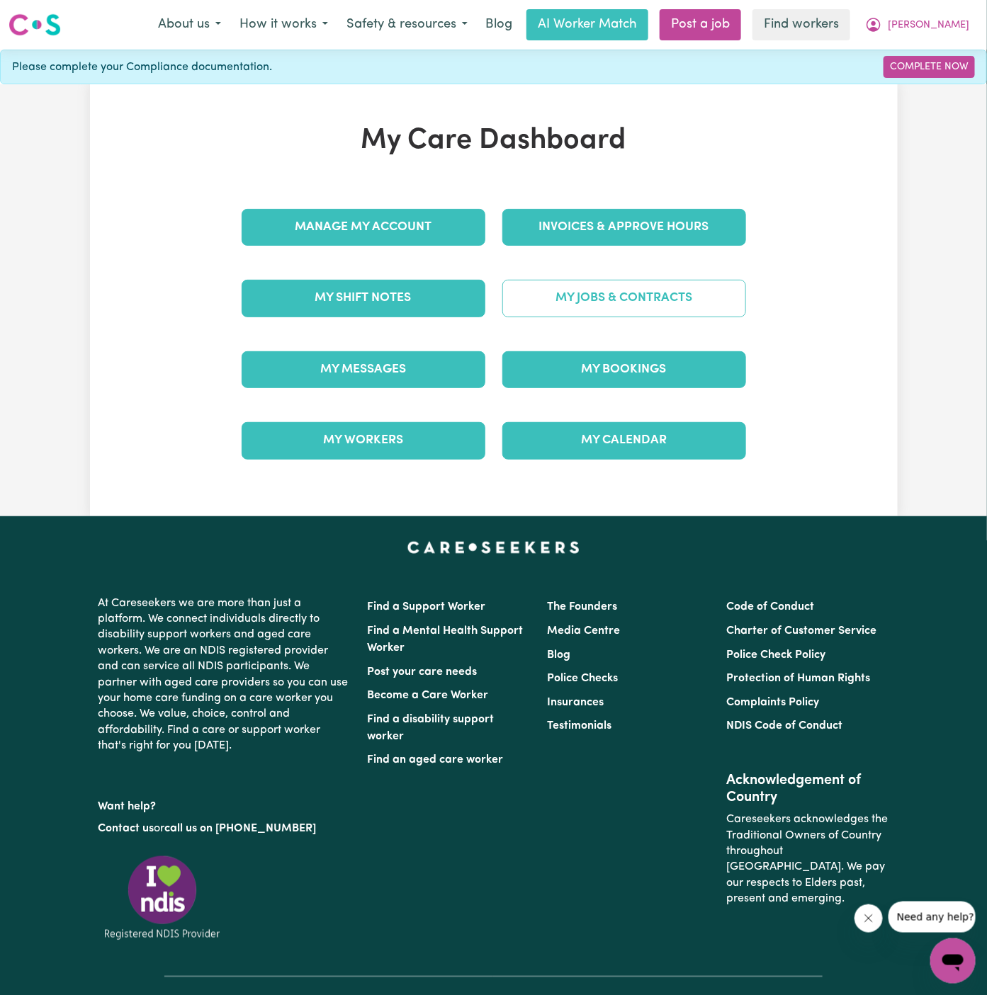
click at [647, 283] on link "My Jobs & Contracts" at bounding box center [624, 298] width 244 height 37
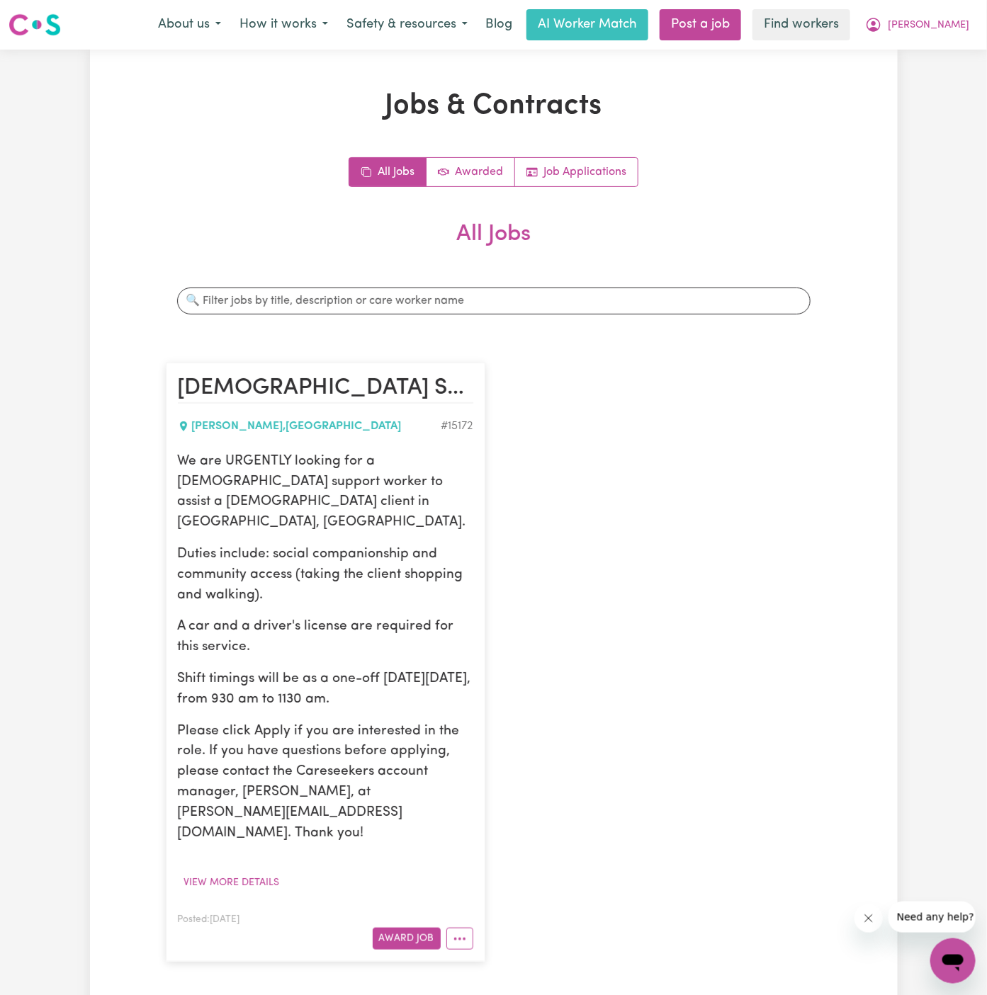
click at [280, 513] on div "We are URGENTLY looking for a [DEMOGRAPHIC_DATA] support worker to assist a [DE…" at bounding box center [325, 648] width 295 height 392
drag, startPoint x: 178, startPoint y: 460, endPoint x: 425, endPoint y: 688, distance: 336.3
click at [425, 688] on div "We are URGENTLY looking for a [DEMOGRAPHIC_DATA] support worker to assist a [DE…" at bounding box center [325, 648] width 295 height 392
copy div "We are URGENTLY looking for a [DEMOGRAPHIC_DATA] support worker to assist a [DE…"
click at [960, 26] on span "[PERSON_NAME]" at bounding box center [927, 26] width 81 height 16
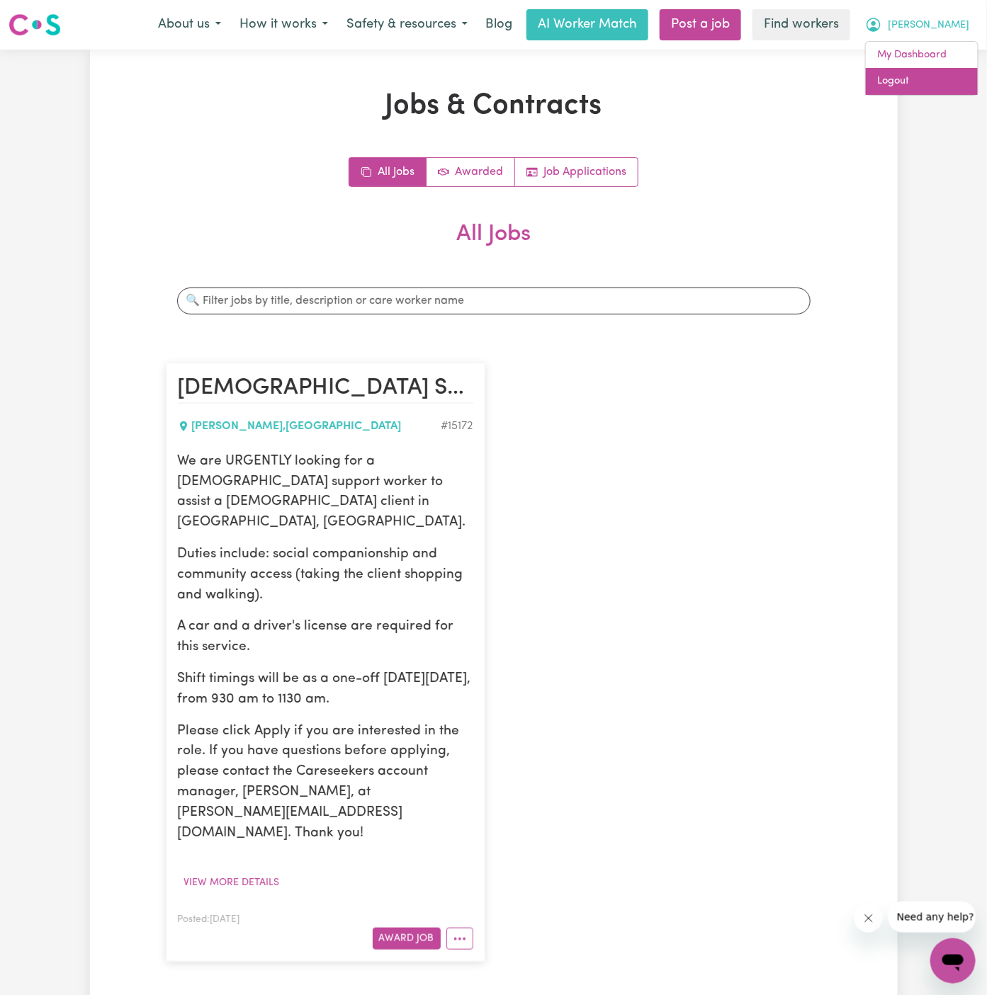
click at [941, 72] on link "Logout" at bounding box center [921, 81] width 112 height 27
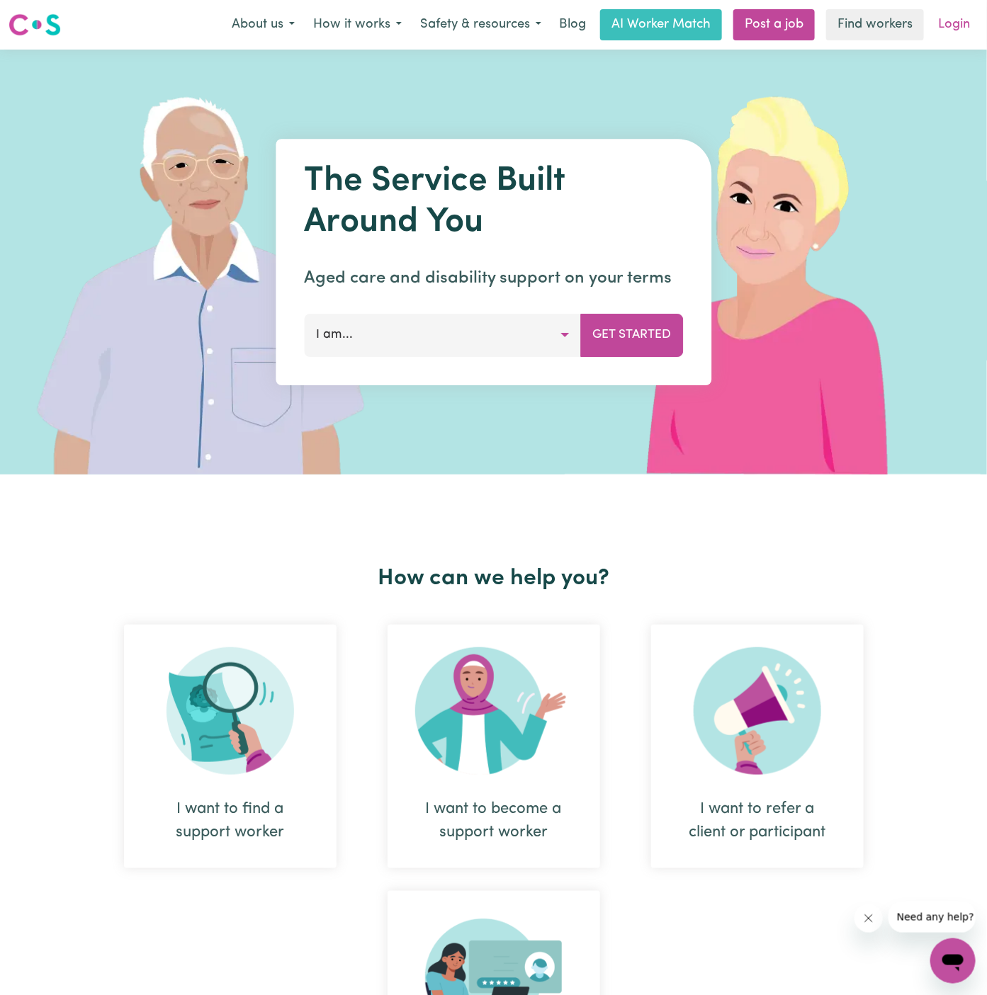
click at [948, 33] on link "Login" at bounding box center [953, 24] width 49 height 31
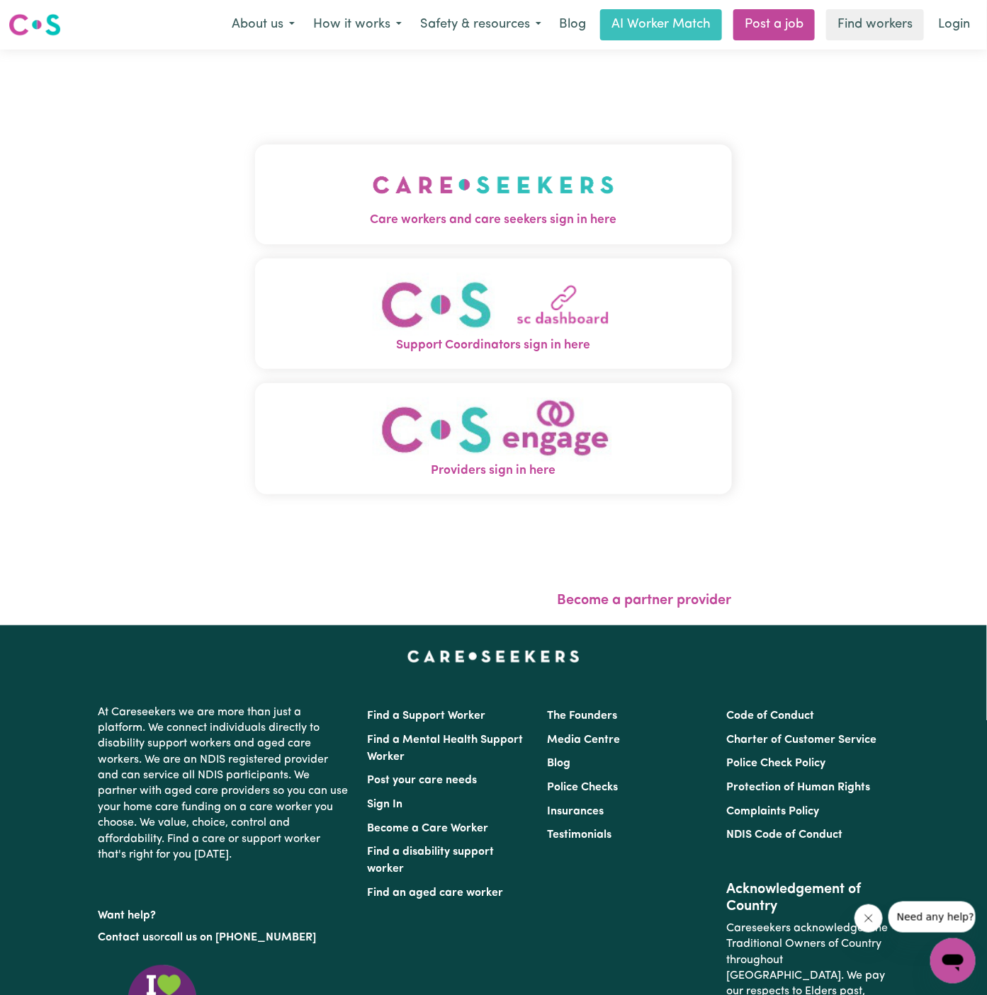
click at [554, 165] on button "Care workers and care seekers sign in here" at bounding box center [493, 193] width 477 height 99
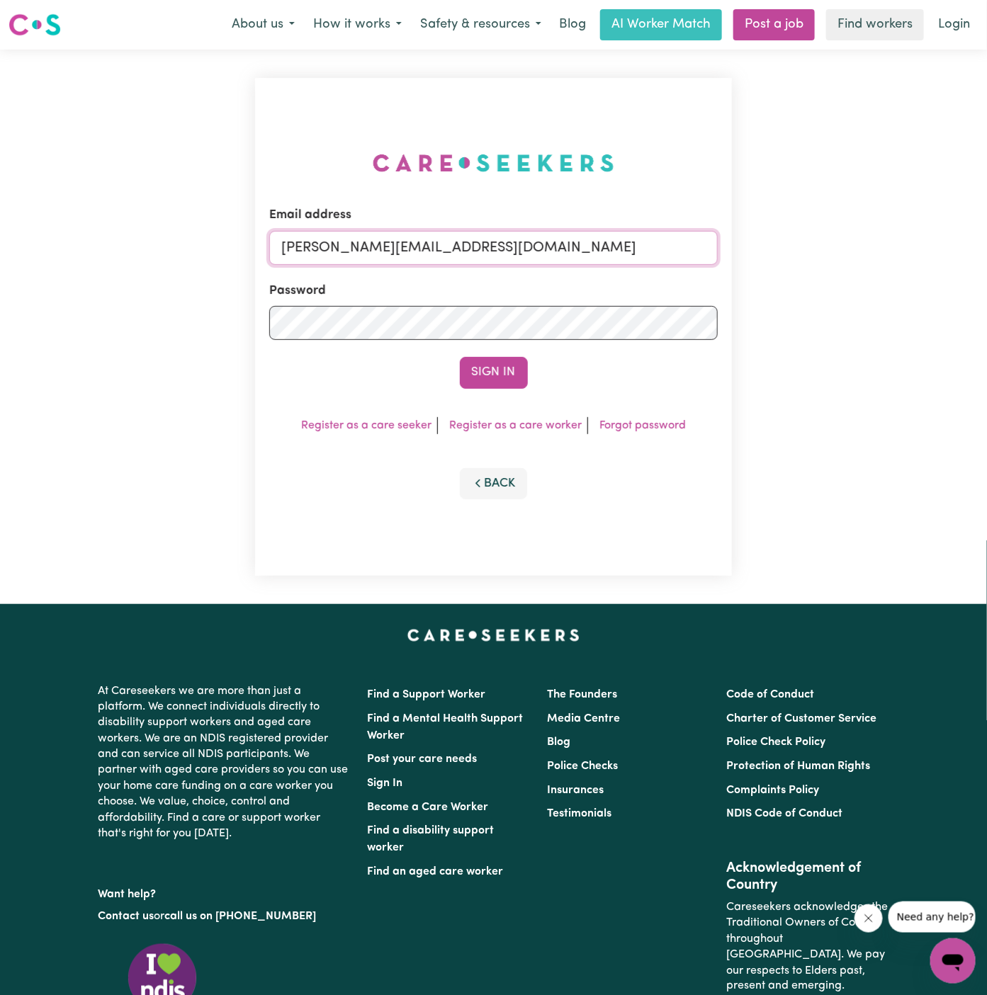
click at [578, 238] on input "[PERSON_NAME][EMAIL_ADDRESS][DOMAIN_NAME]" at bounding box center [493, 248] width 448 height 34
drag, startPoint x: 356, startPoint y: 242, endPoint x: 958, endPoint y: 288, distance: 604.4
click at [958, 288] on div "Email address [EMAIL_ADDRESS][DOMAIN_NAME] Password Sign In Register as a care …" at bounding box center [493, 327] width 987 height 555
type input "[EMAIL_ADDRESS][PERSON_NAME][DOMAIN_NAME]"
click at [460, 357] on button "Sign In" at bounding box center [494, 372] width 68 height 31
